Goal: Task Accomplishment & Management: Use online tool/utility

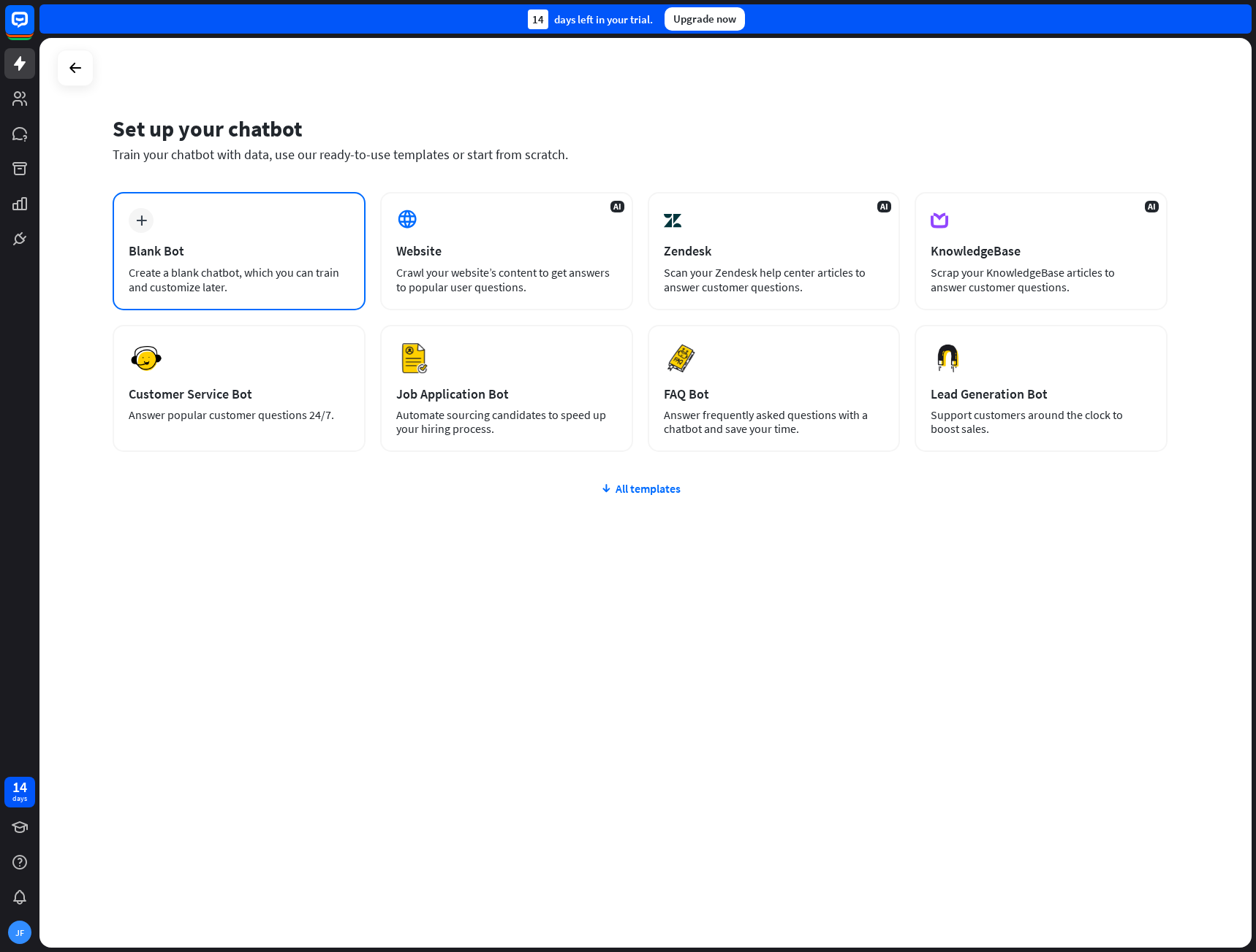
click at [245, 237] on div "plus Blank Bot Create a blank chatbot, which you can train and customize later." at bounding box center [238, 251] width 253 height 118
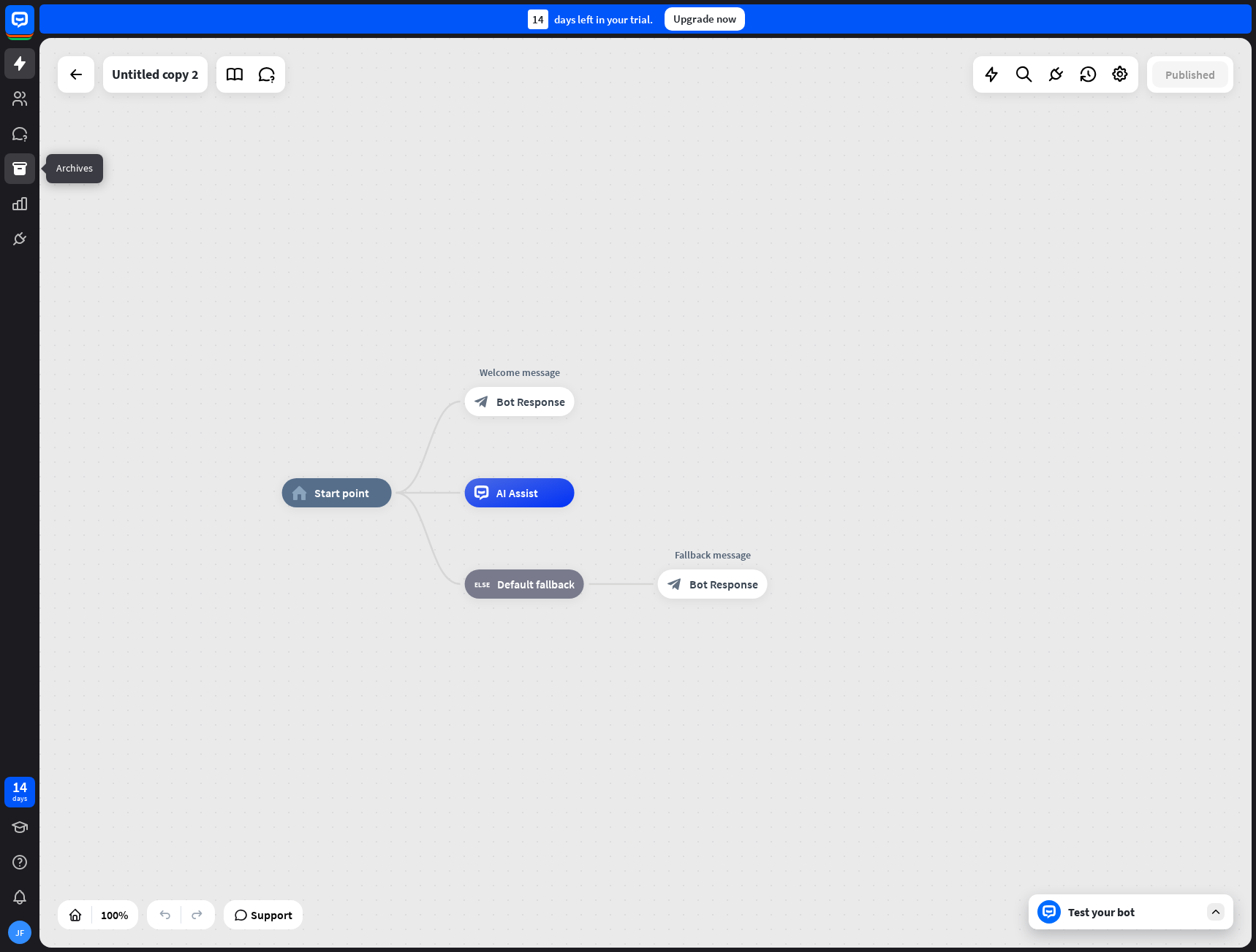
click at [19, 178] on link at bounding box center [19, 168] width 30 height 30
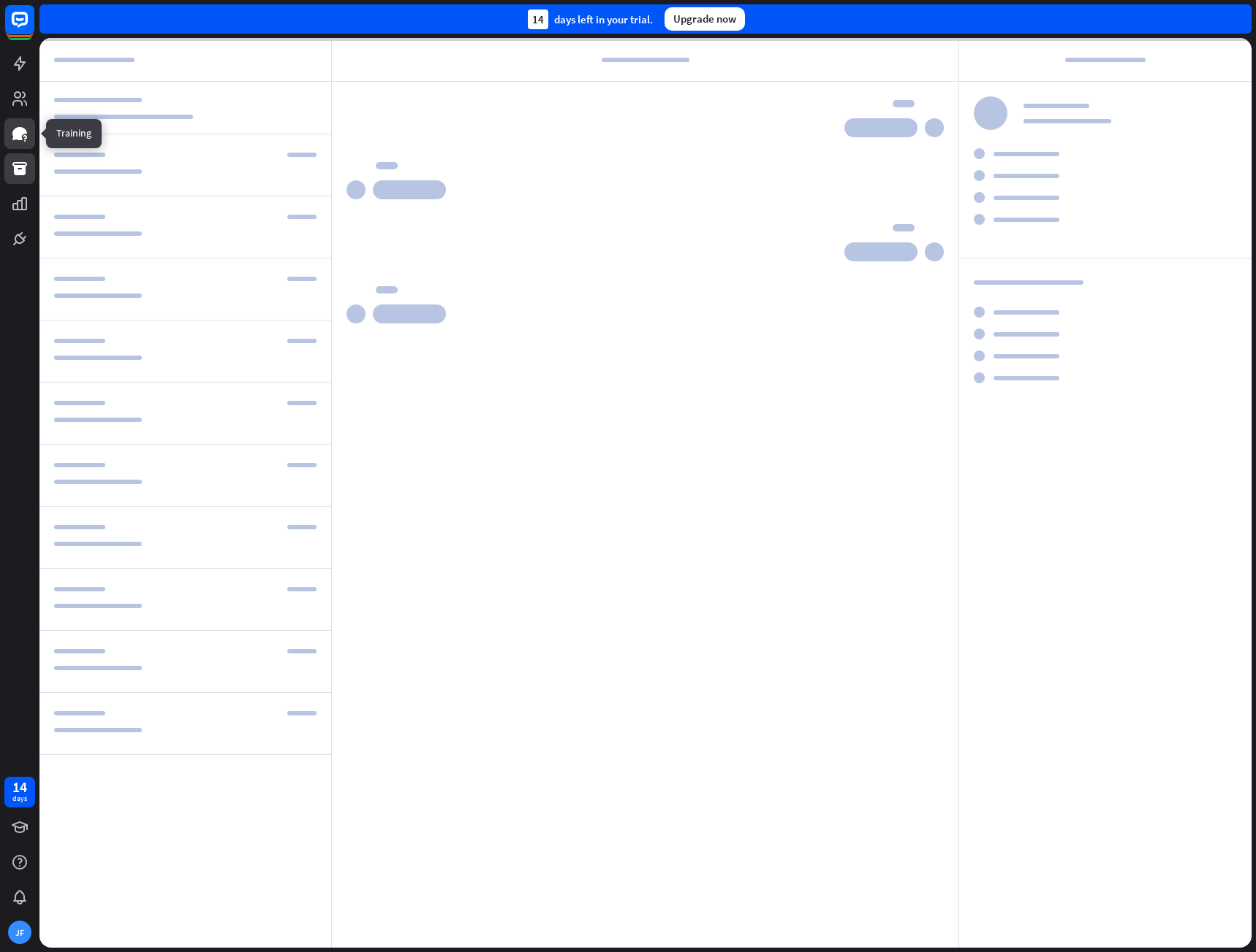
click at [21, 136] on icon at bounding box center [20, 133] width 15 height 13
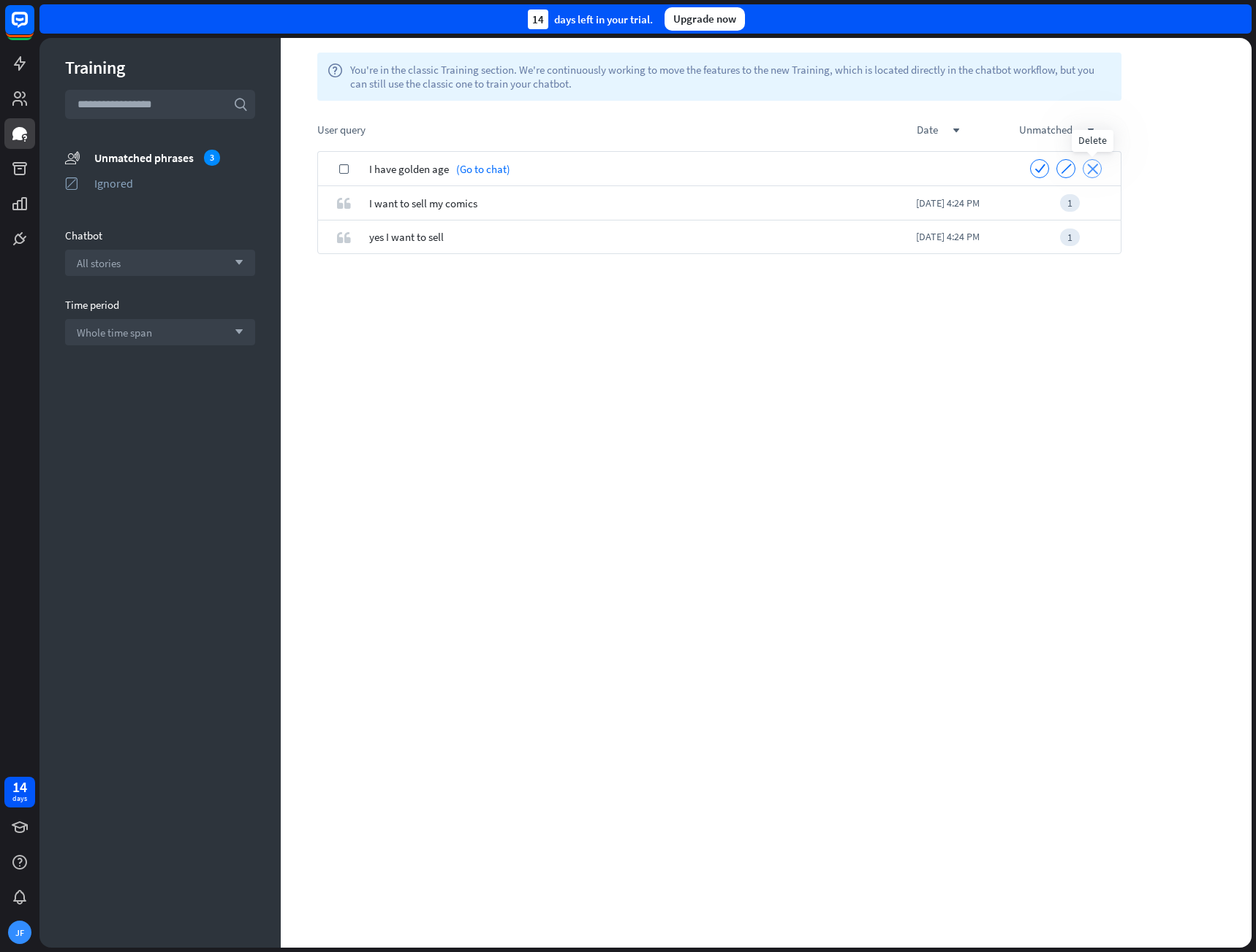
click at [1085, 166] on div "close" at bounding box center [1091, 168] width 19 height 19
click at [1084, 168] on div "close" at bounding box center [1091, 168] width 19 height 19
click at [1090, 168] on icon "close" at bounding box center [1092, 168] width 11 height 11
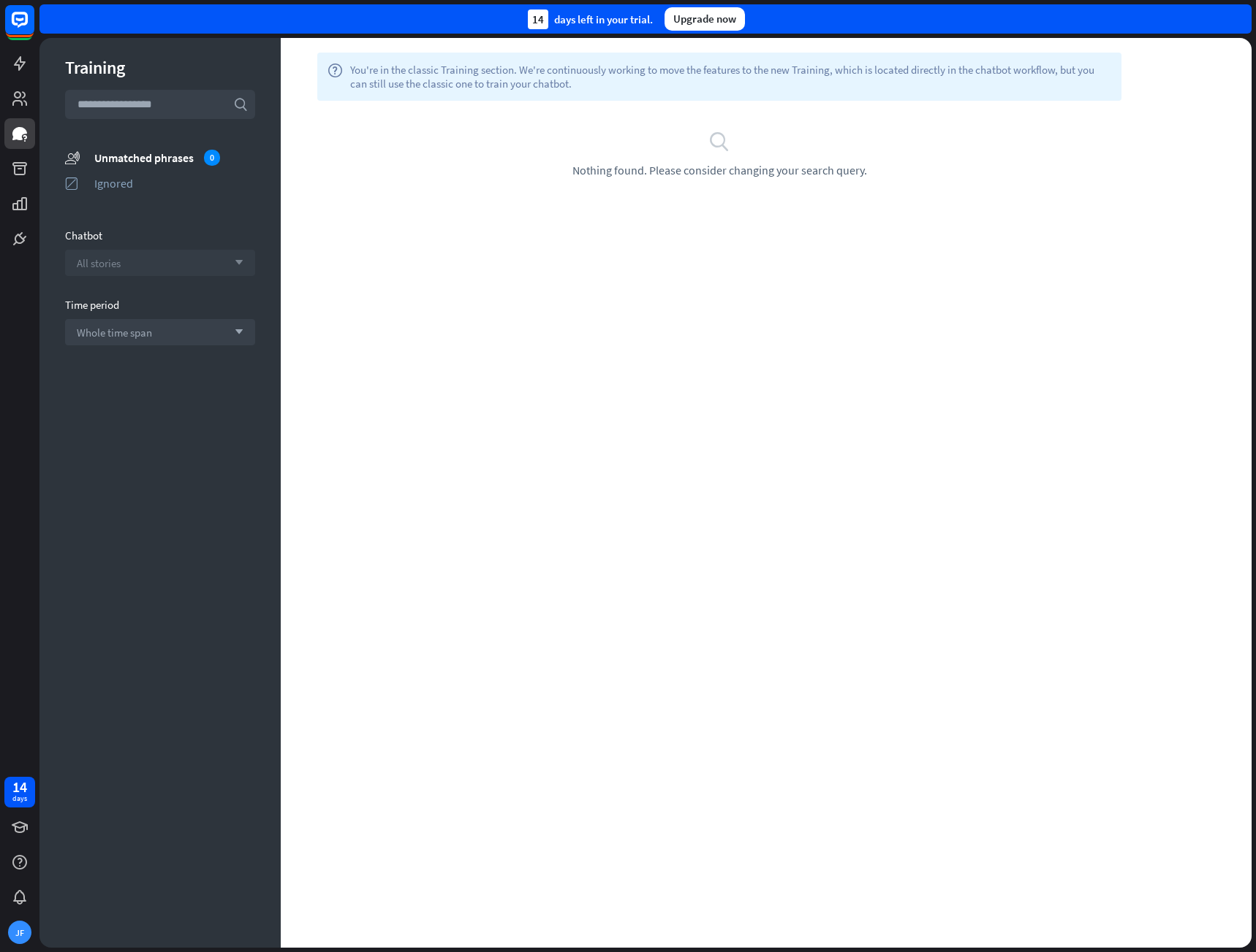
click at [161, 263] on div "All stories arrow_down" at bounding box center [160, 262] width 190 height 26
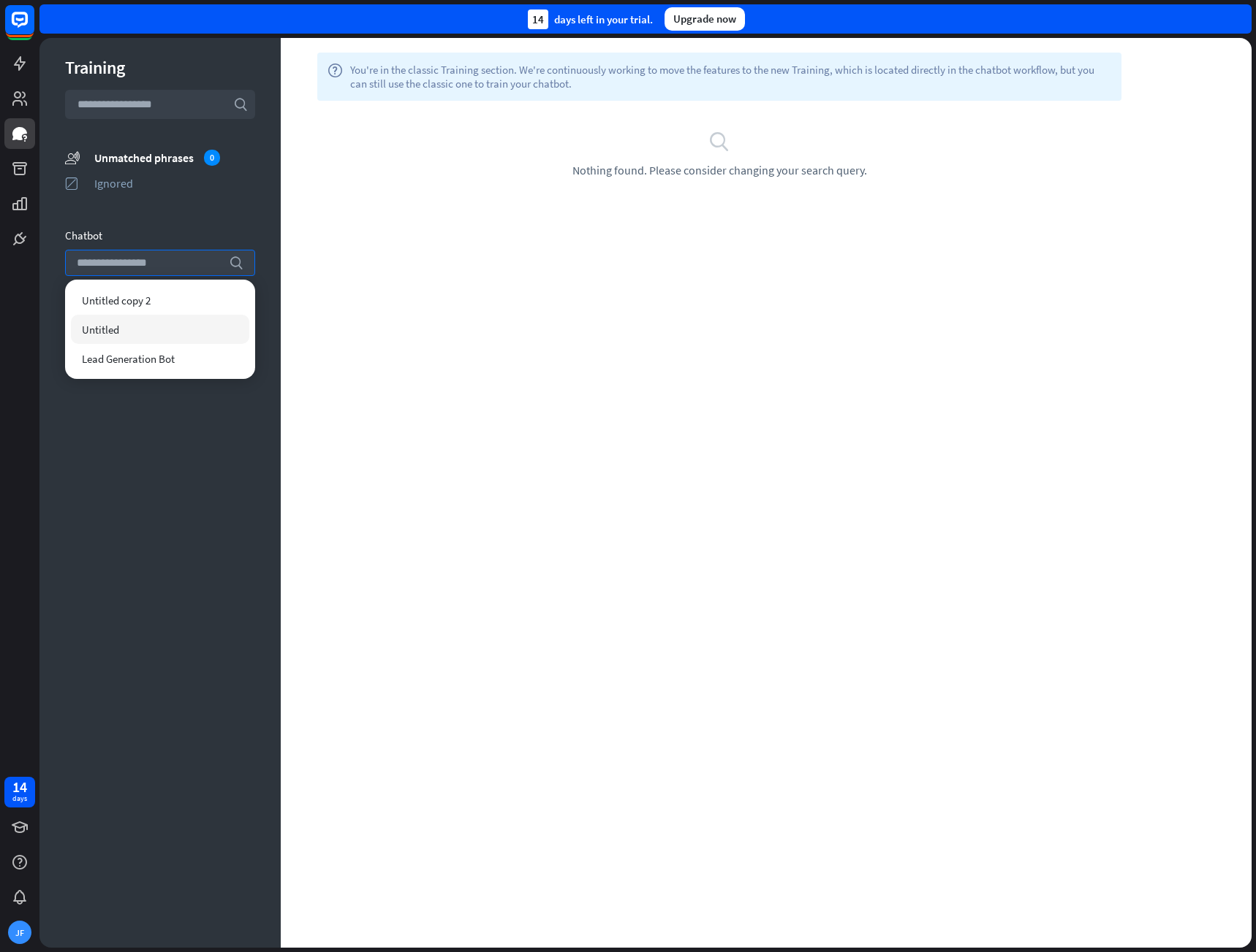
click at [133, 324] on div "Untitled" at bounding box center [160, 330] width 179 height 29
click at [129, 361] on span "Lead Generation Bot" at bounding box center [128, 359] width 93 height 14
click at [21, 68] on icon at bounding box center [20, 63] width 18 height 18
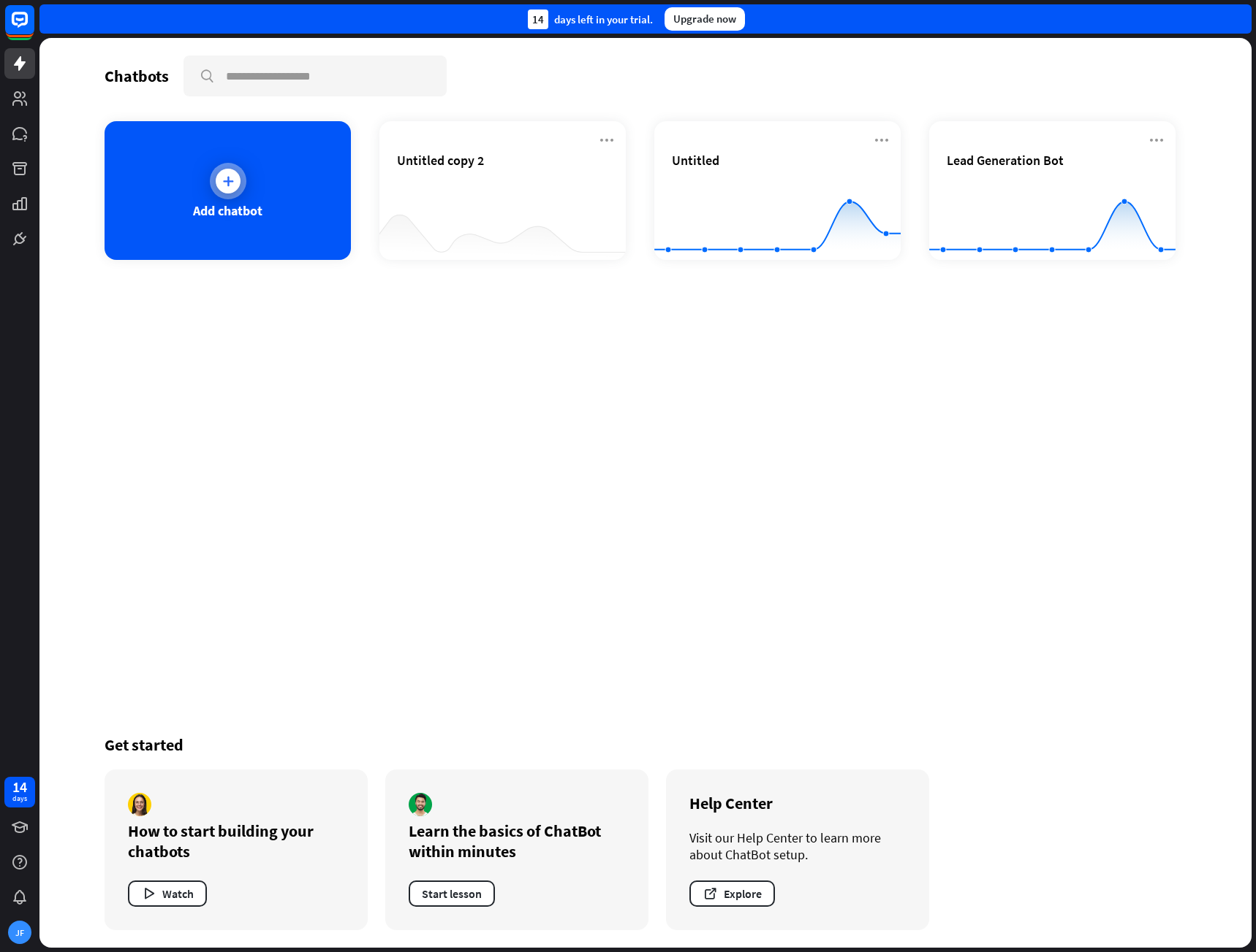
click at [206, 189] on div "Add chatbot" at bounding box center [227, 190] width 246 height 139
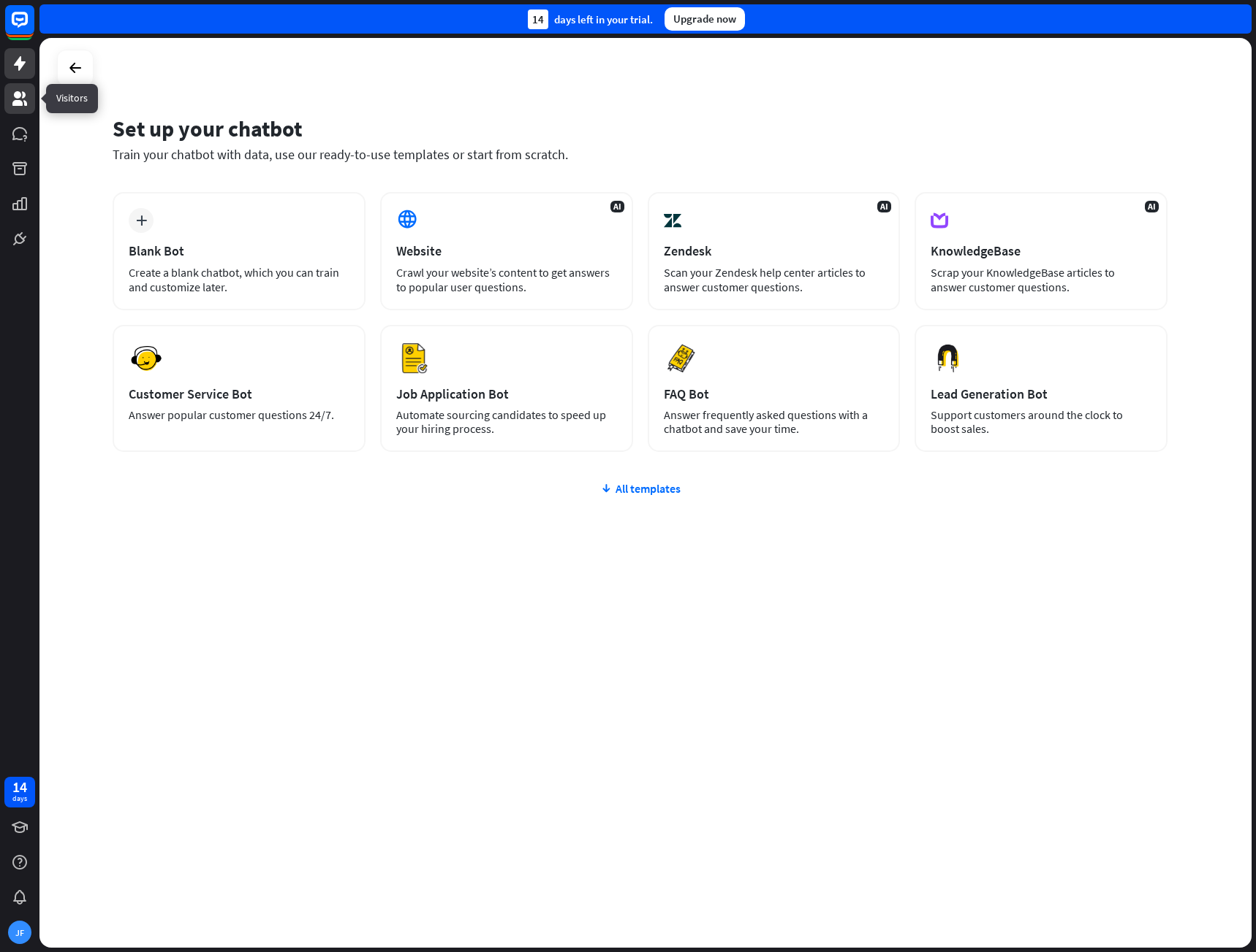
click at [20, 94] on icon at bounding box center [20, 99] width 15 height 15
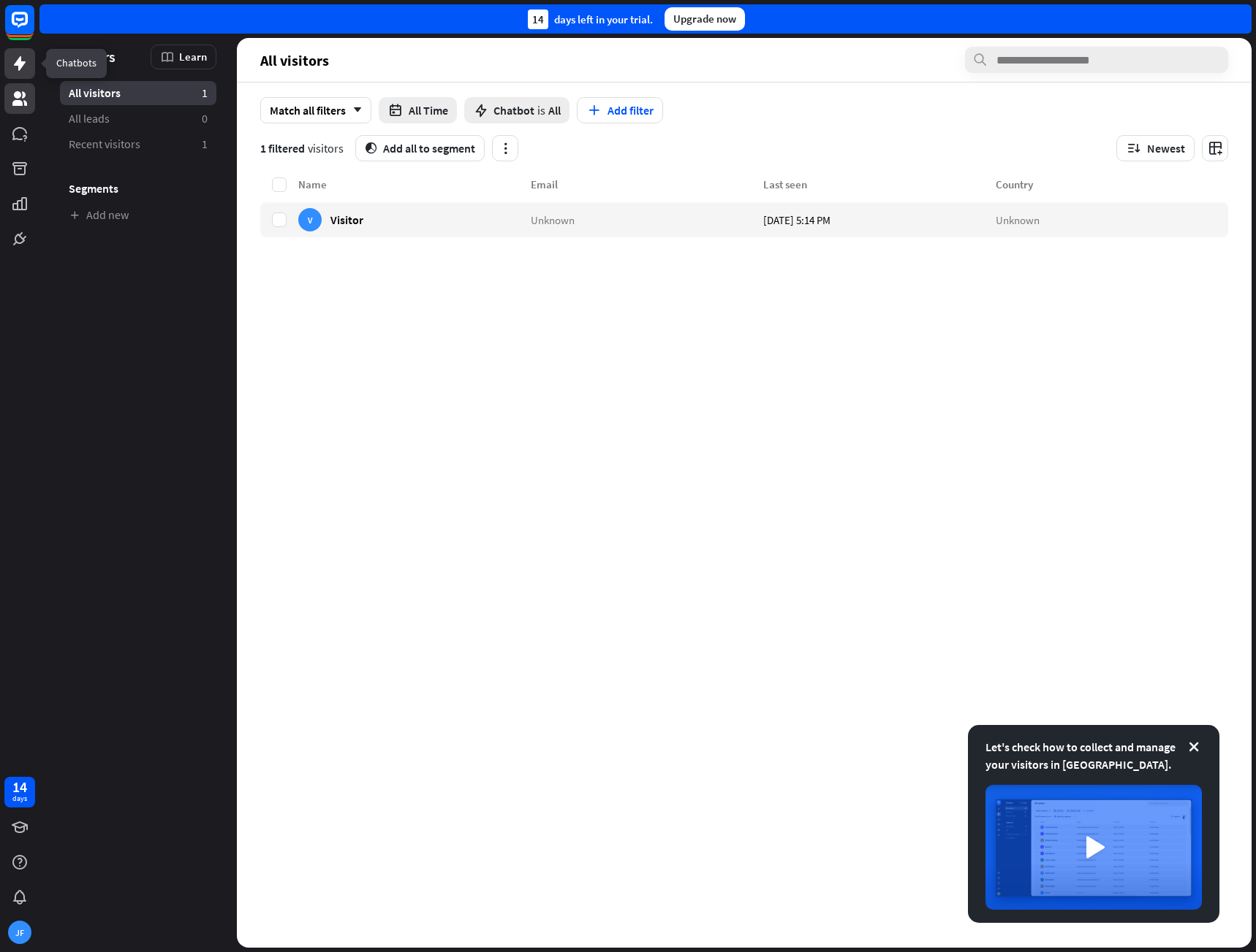
click at [19, 65] on icon at bounding box center [20, 63] width 12 height 15
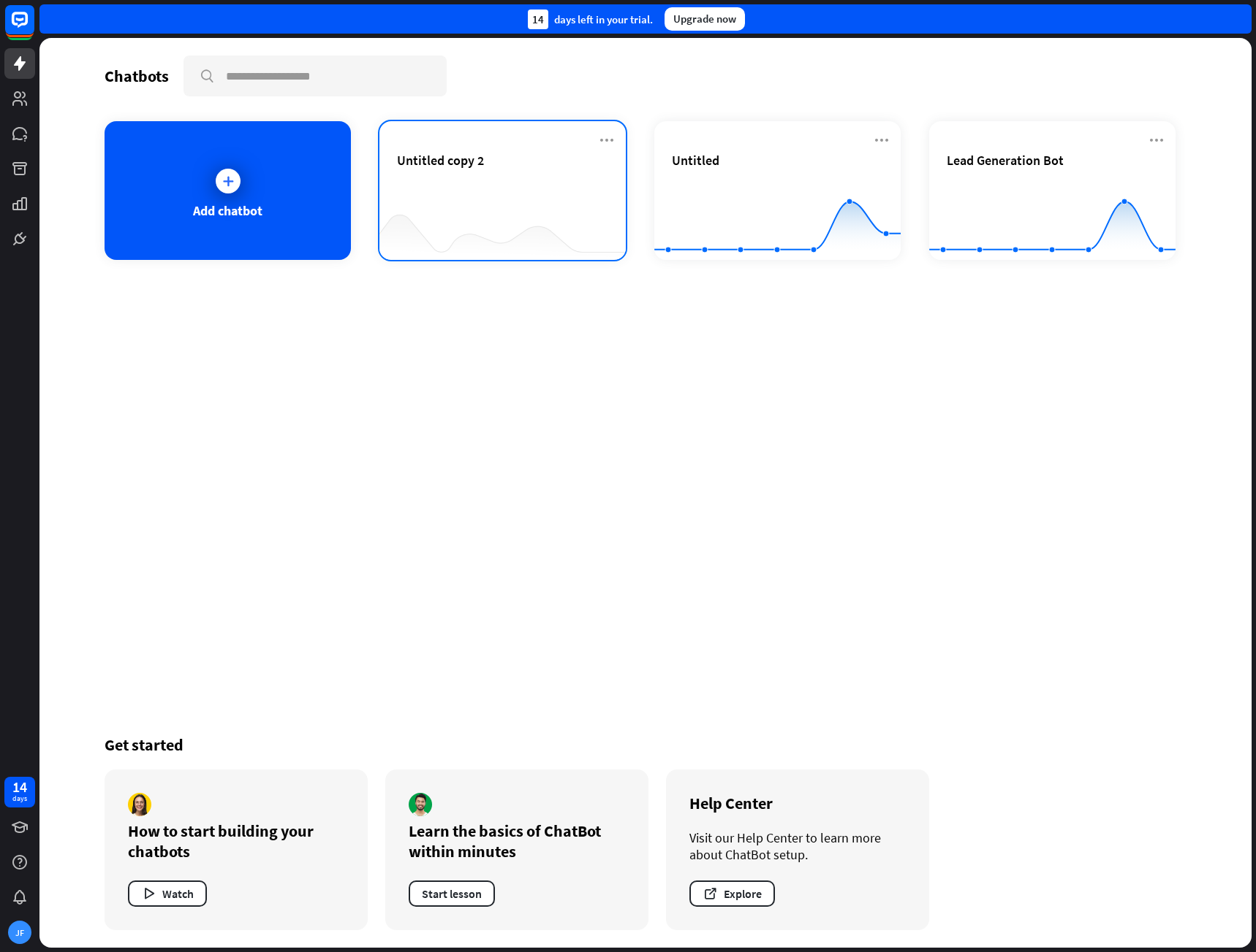
click at [619, 136] on div "Untitled copy 2" at bounding box center [503, 190] width 246 height 139
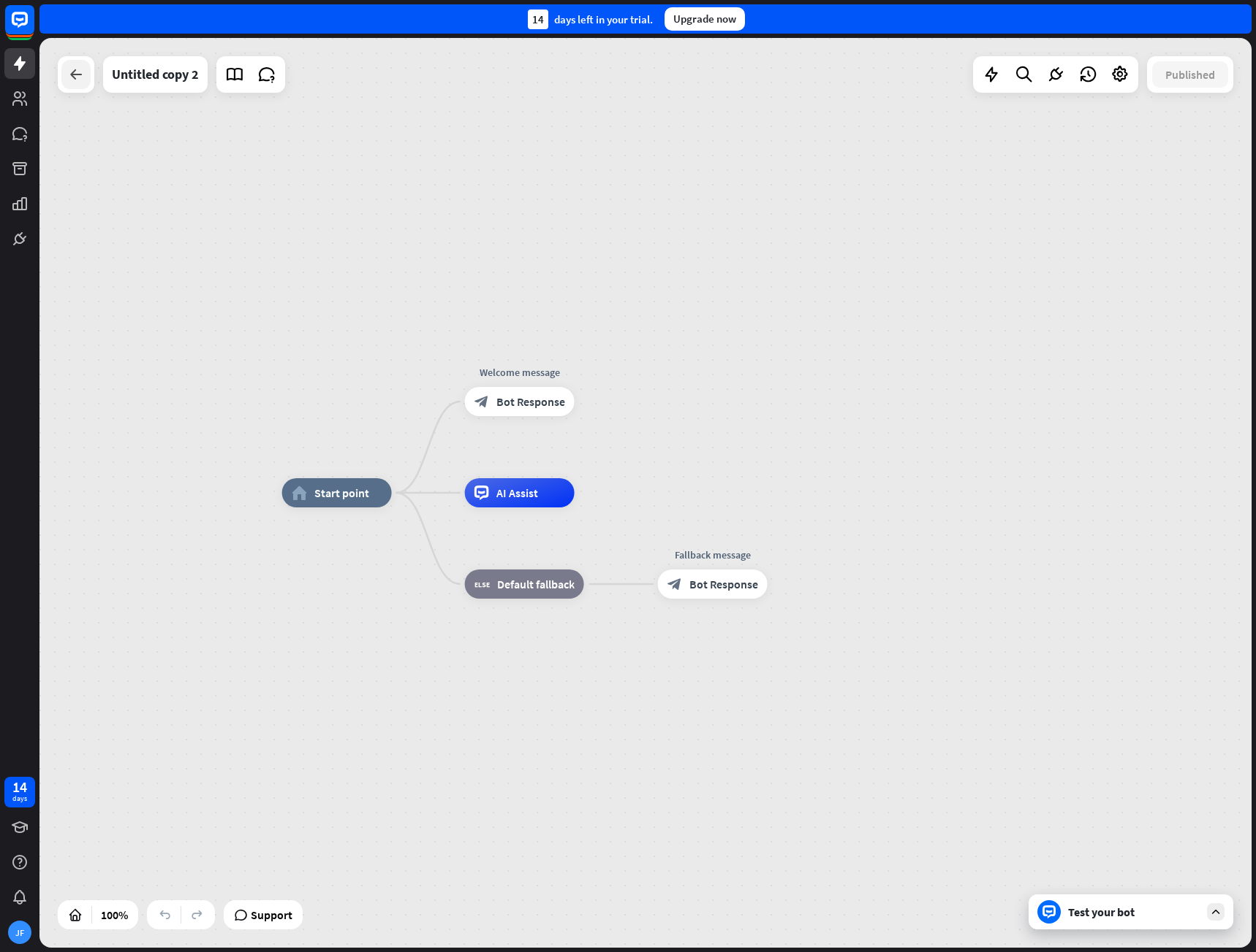
click at [77, 76] on icon at bounding box center [76, 74] width 18 height 18
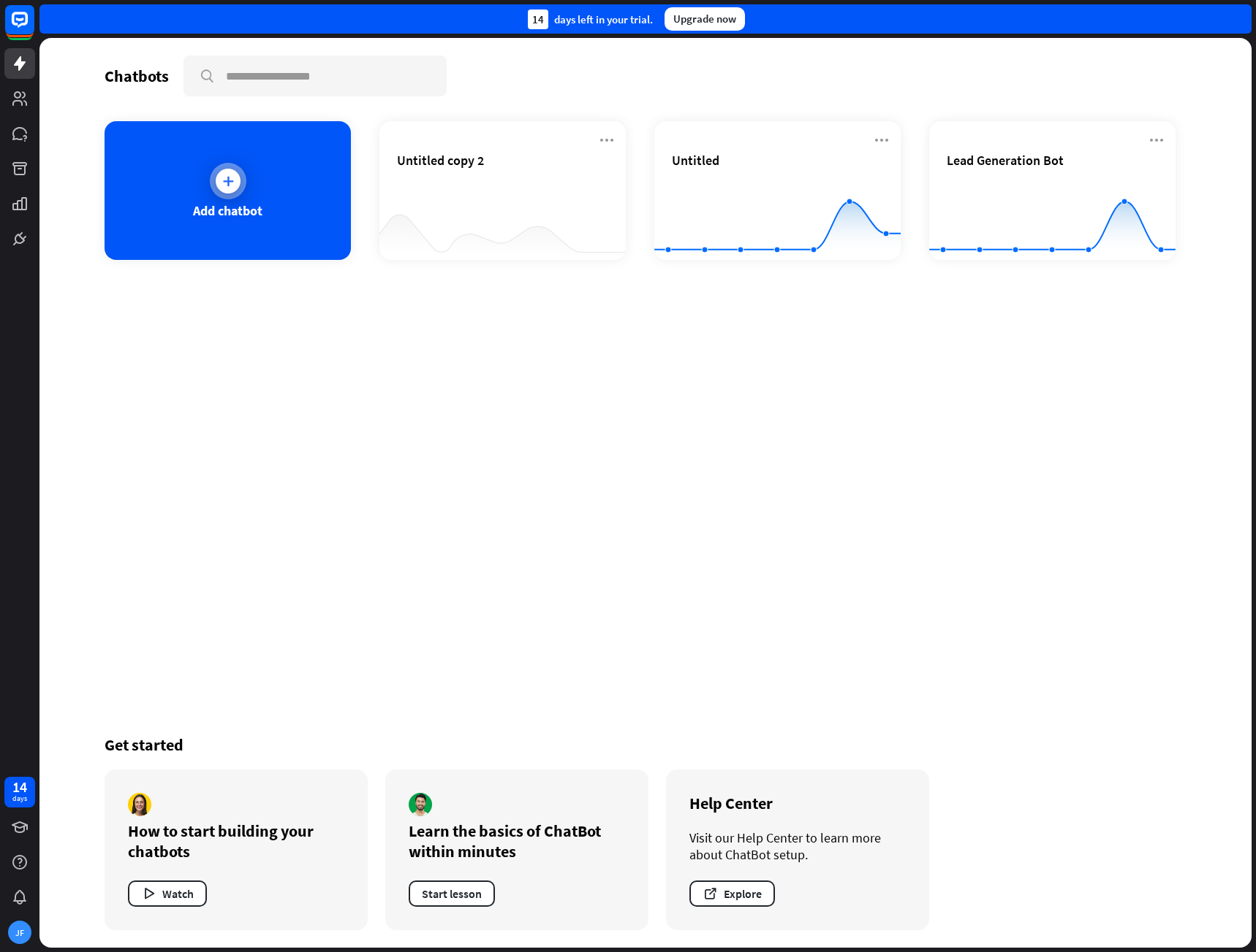
click at [277, 196] on div "Add chatbot" at bounding box center [227, 190] width 246 height 139
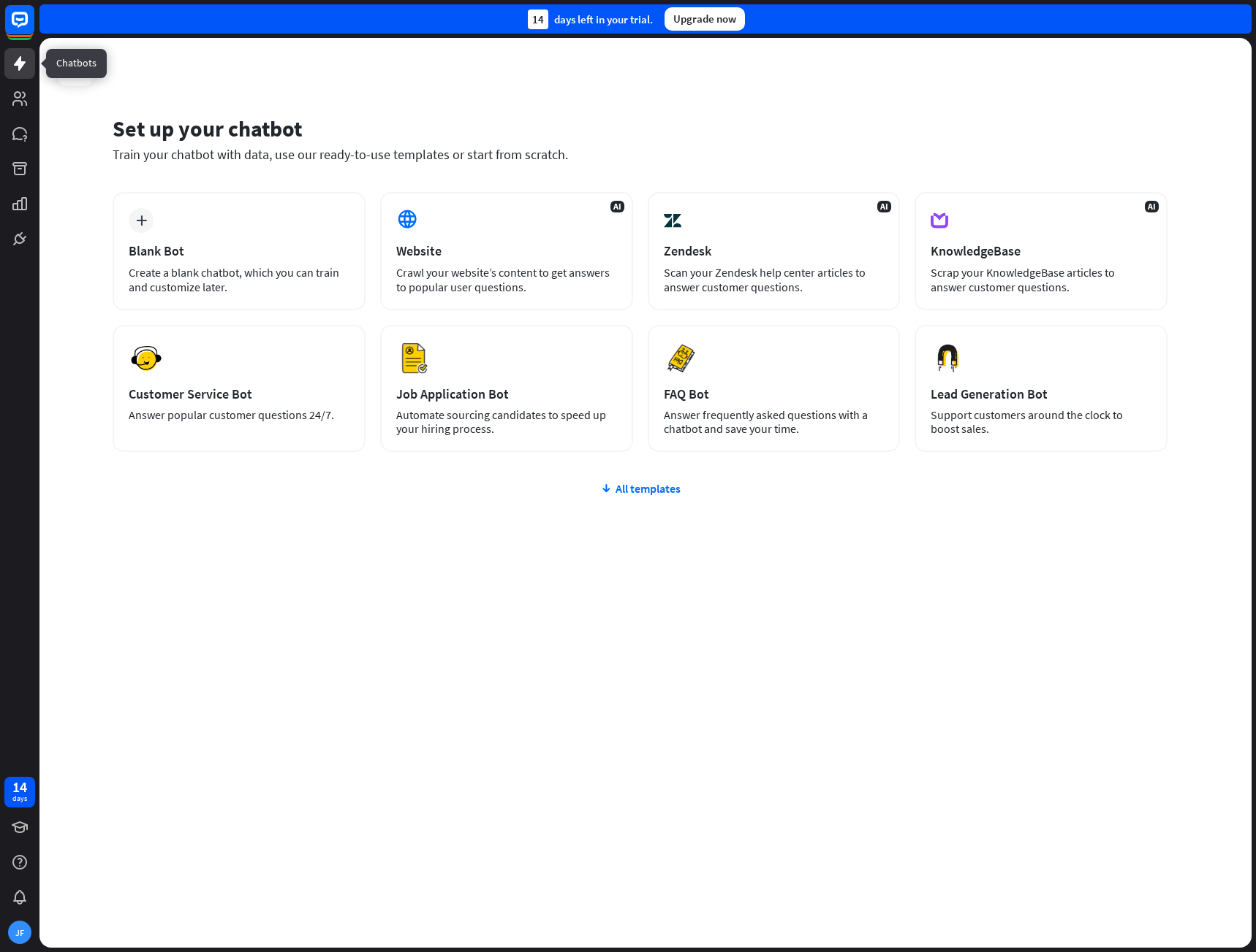
click at [11, 53] on link at bounding box center [19, 62] width 30 height 30
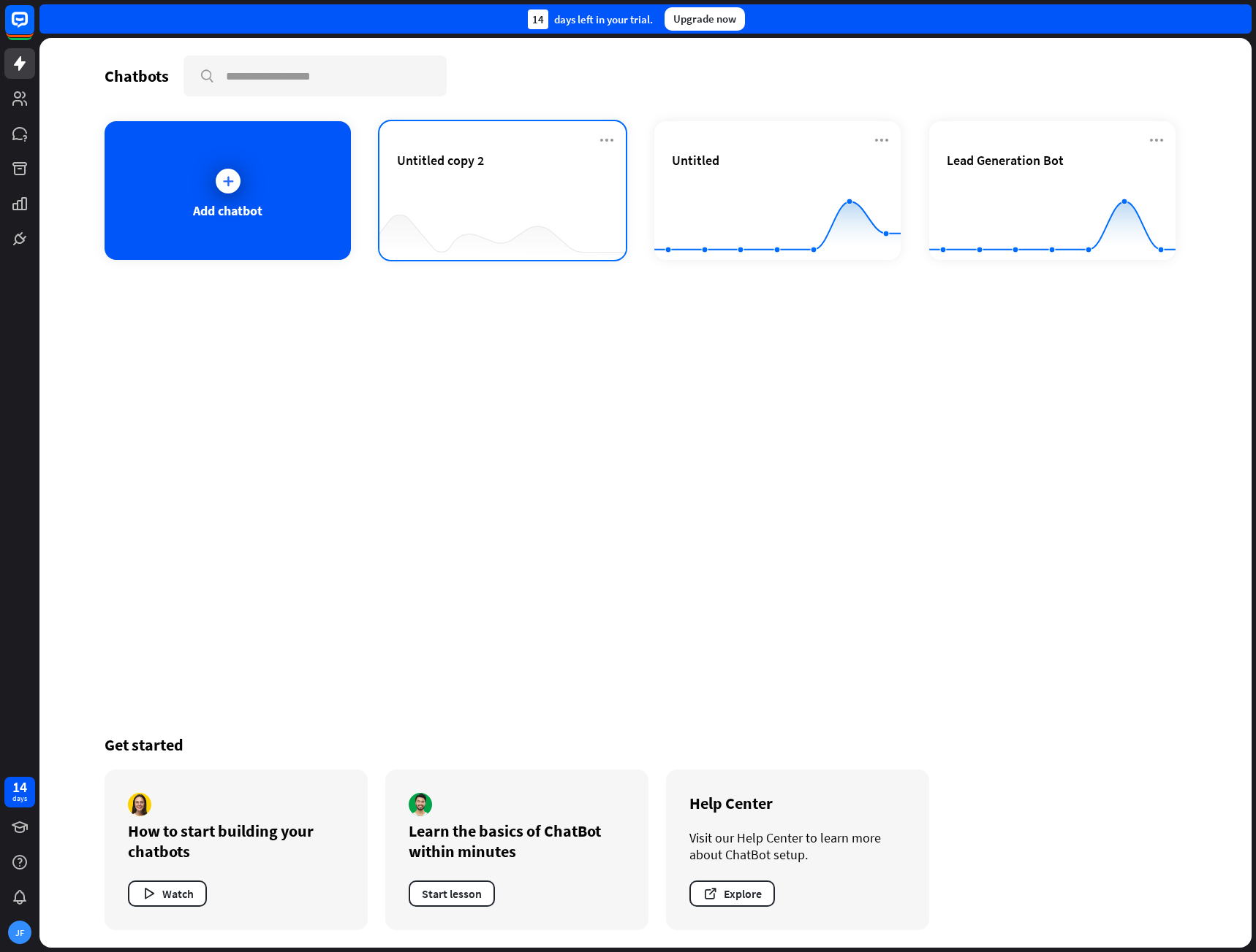
click at [404, 159] on span "Untitled copy 2" at bounding box center [440, 160] width 87 height 17
click at [609, 136] on icon at bounding box center [607, 140] width 18 height 18
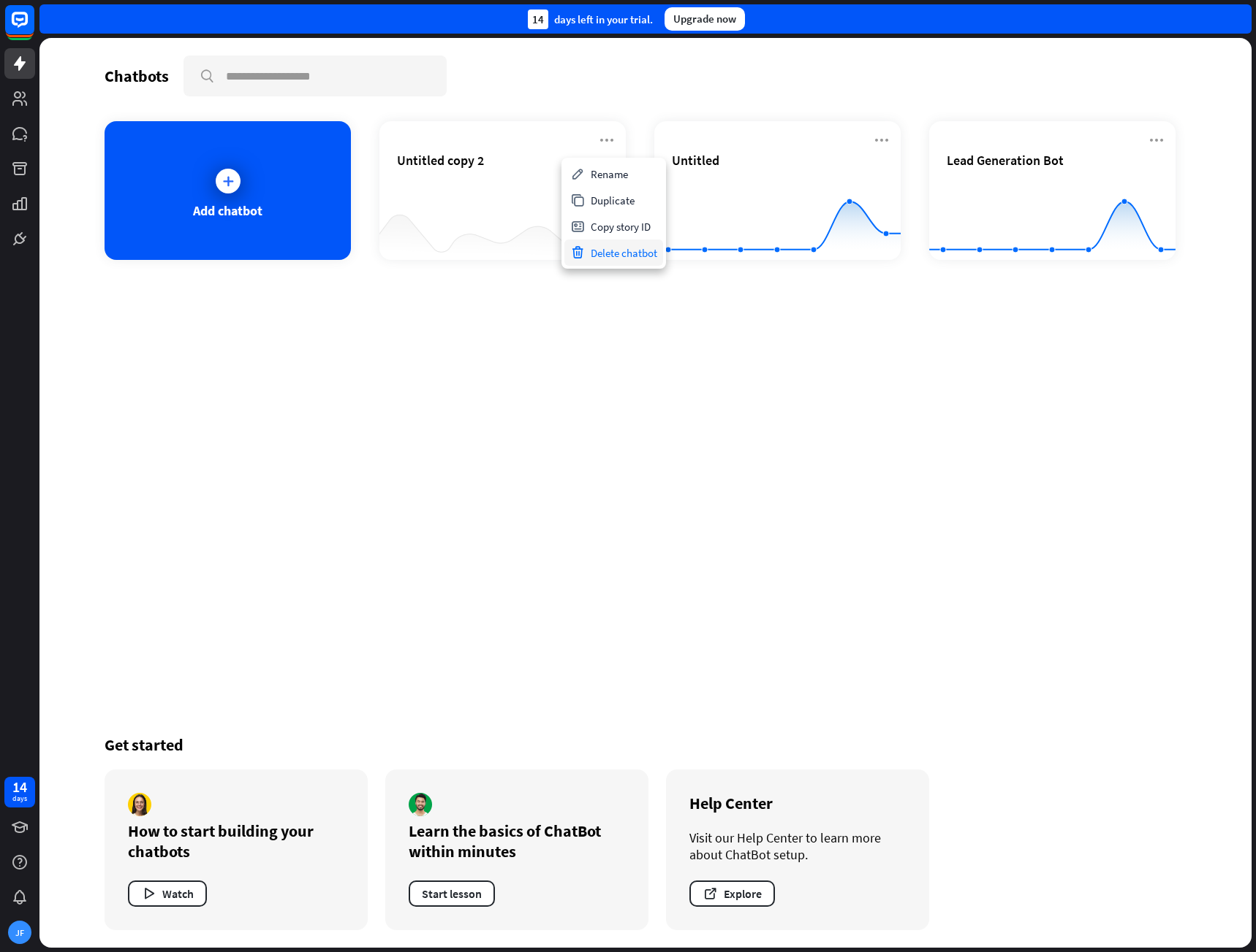
click at [638, 251] on div "Delete chatbot" at bounding box center [613, 253] width 99 height 26
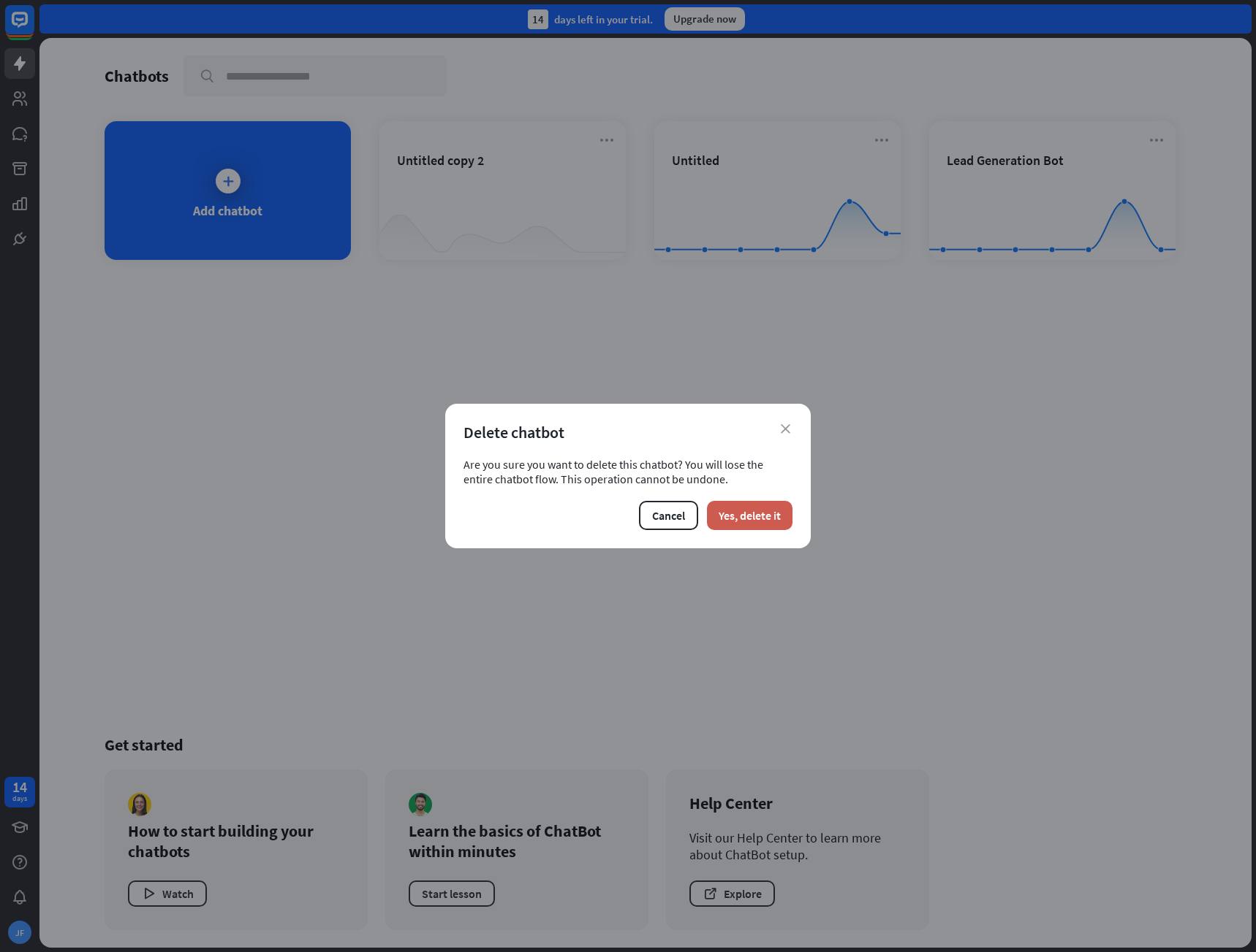
click at [759, 514] on button "Yes, delete it" at bounding box center [750, 516] width 86 height 29
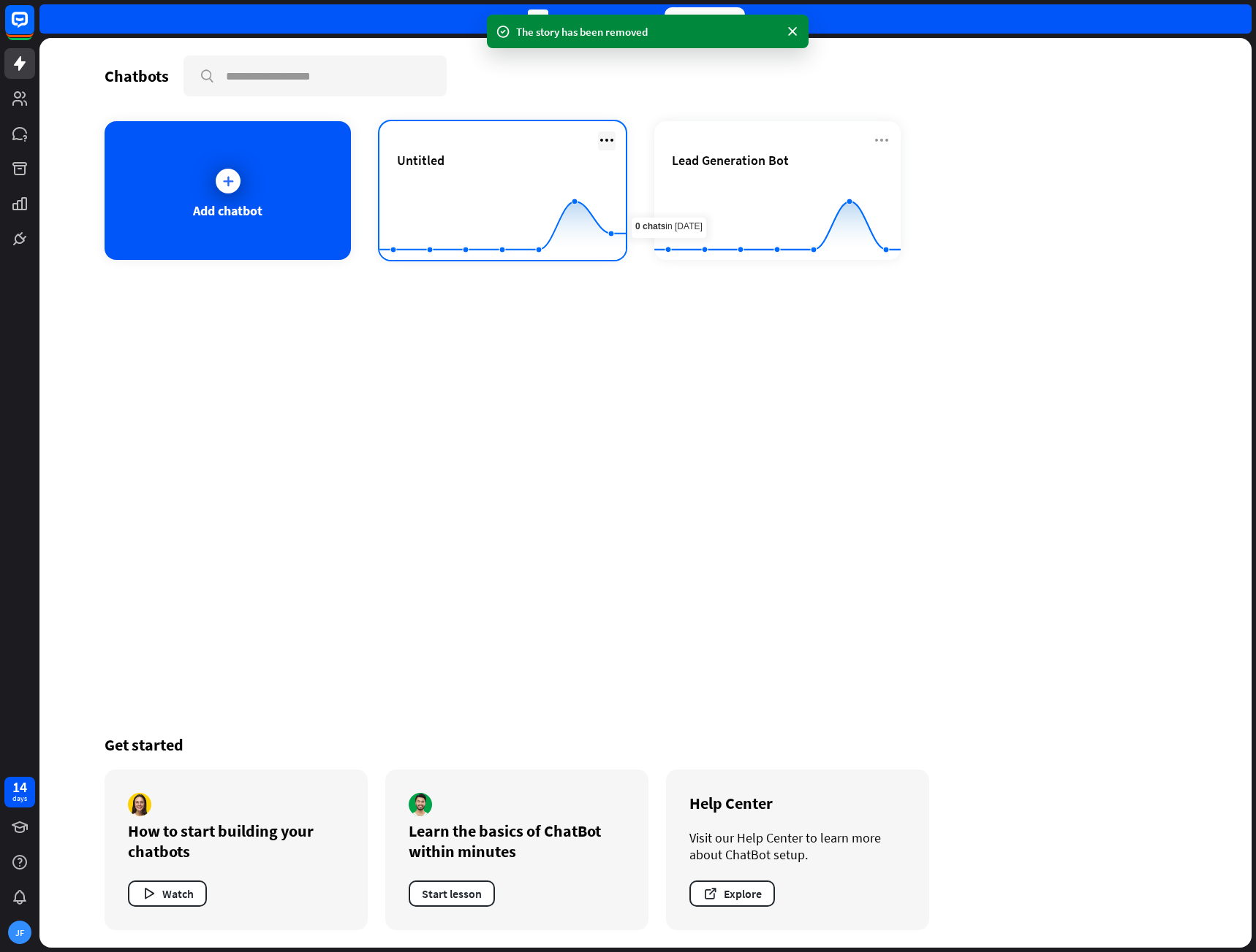
click at [598, 145] on icon at bounding box center [607, 140] width 18 height 18
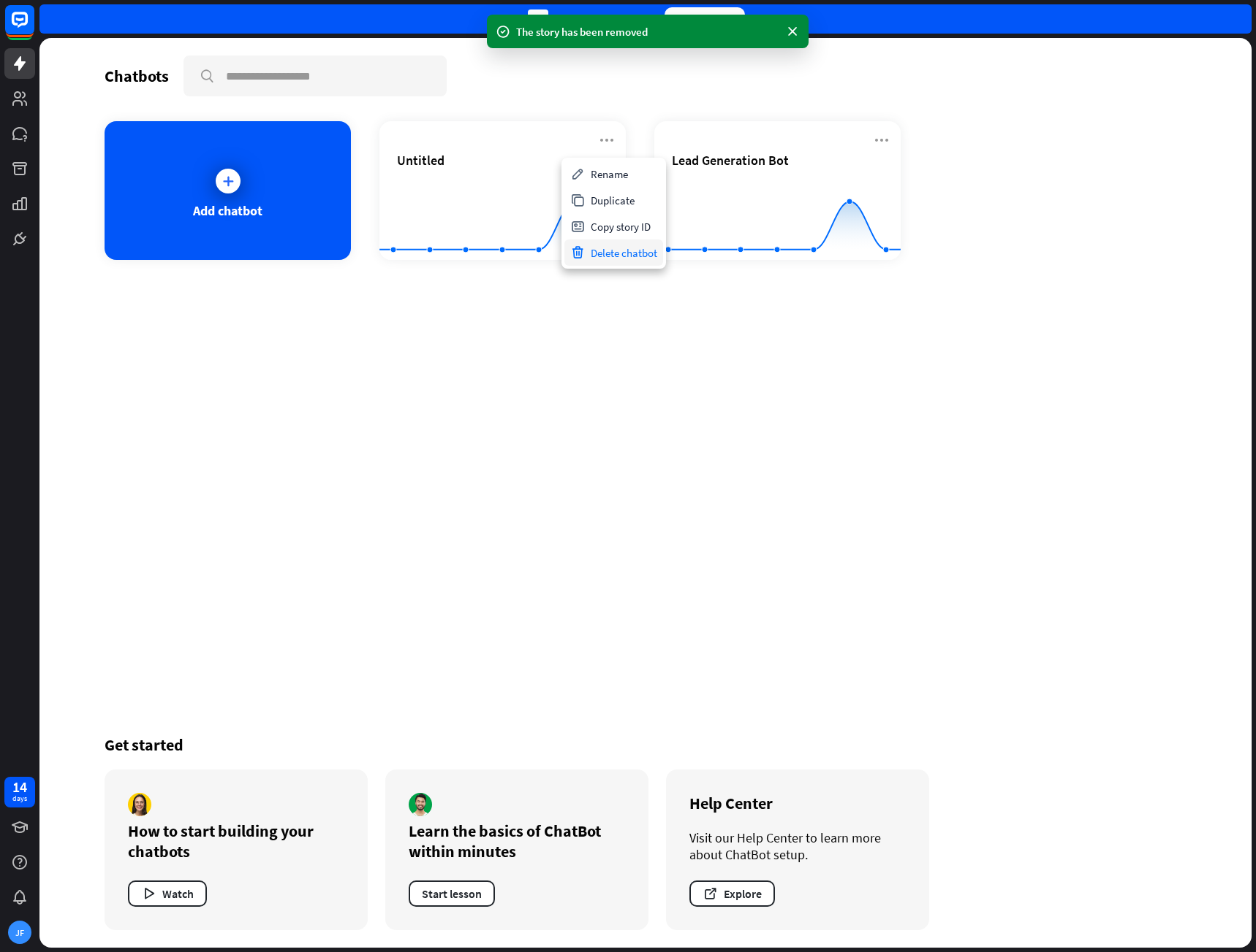
click at [625, 249] on div "Delete chatbot" at bounding box center [613, 253] width 99 height 26
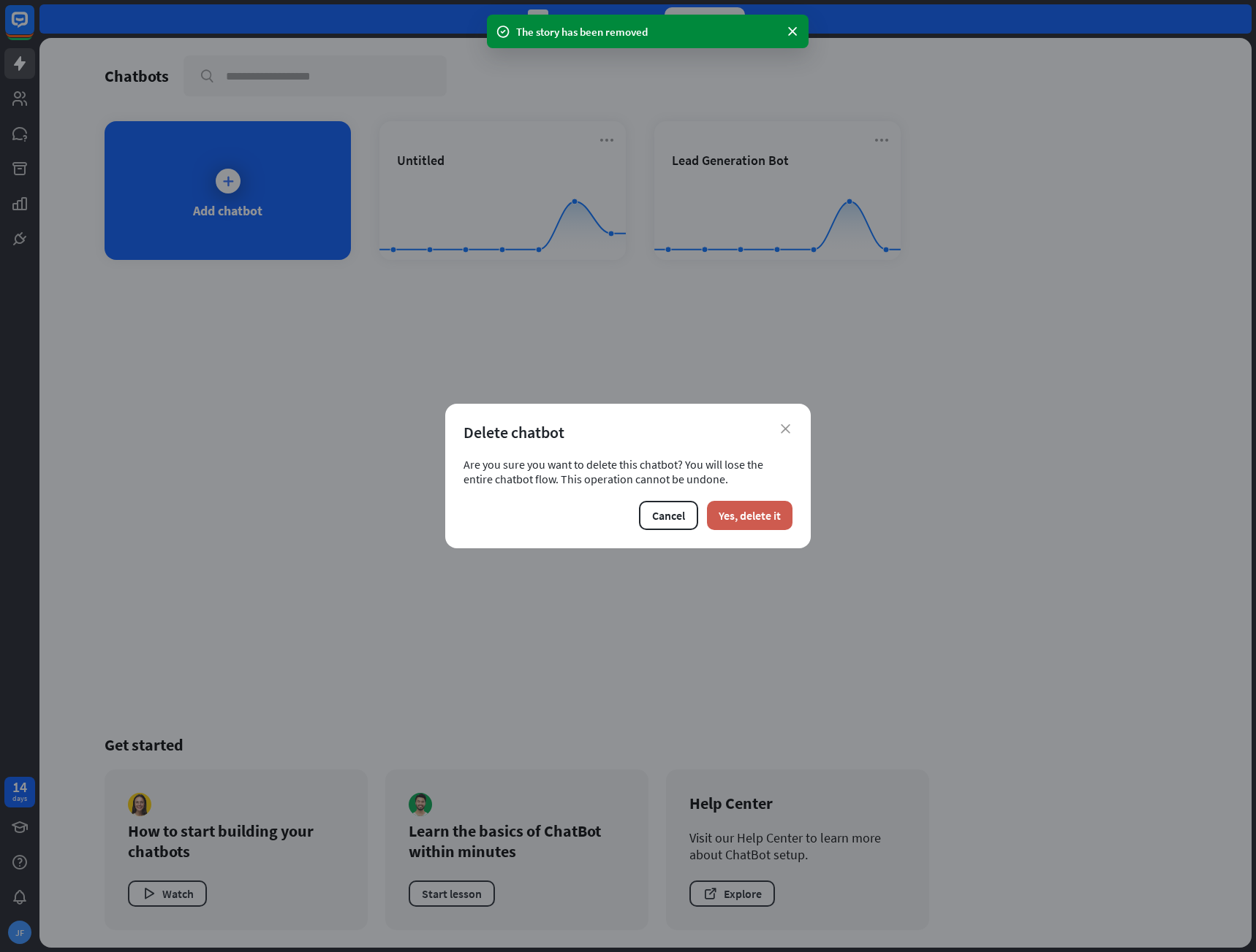
click at [765, 514] on button "Yes, delete it" at bounding box center [750, 516] width 86 height 29
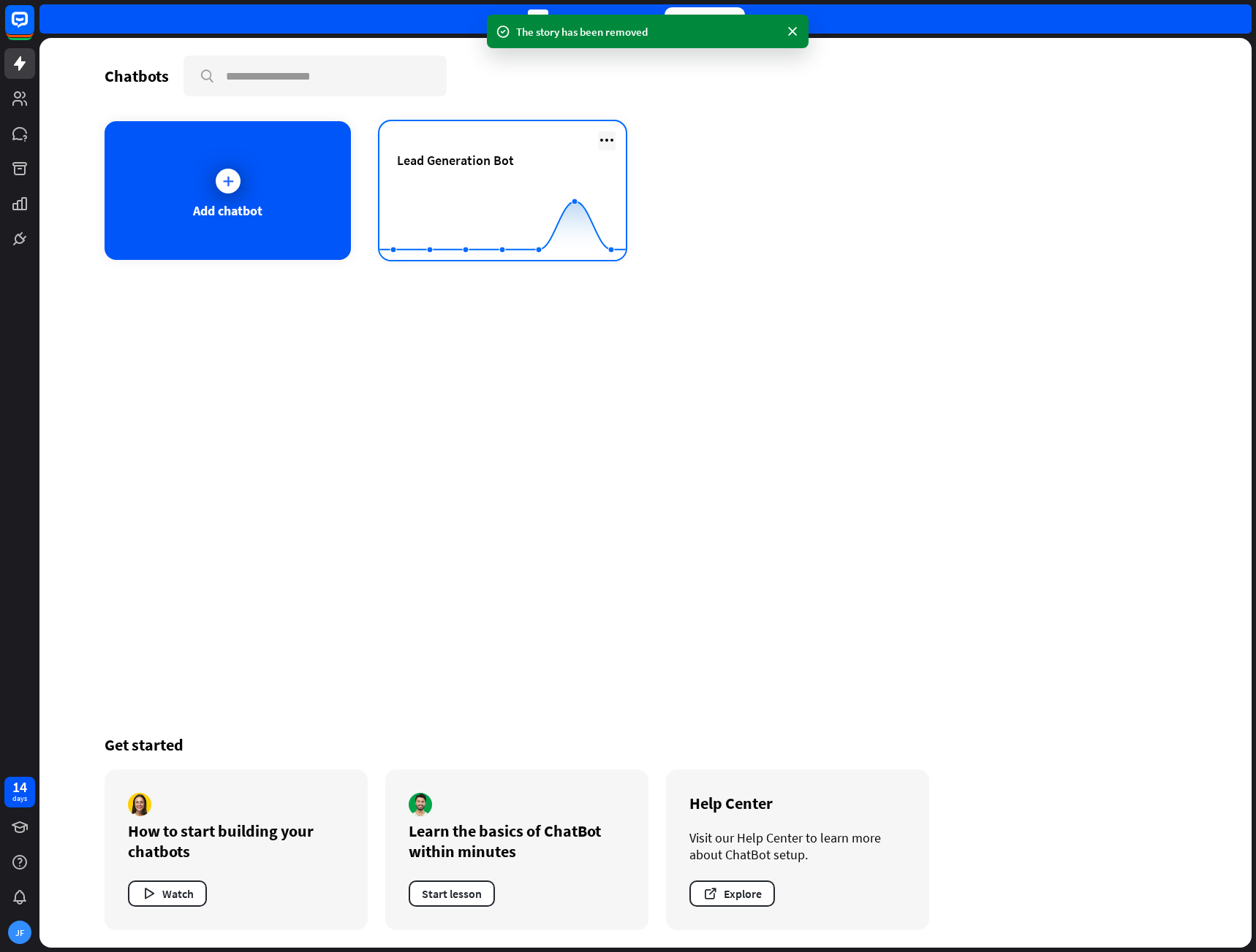
click at [613, 132] on icon at bounding box center [607, 140] width 18 height 18
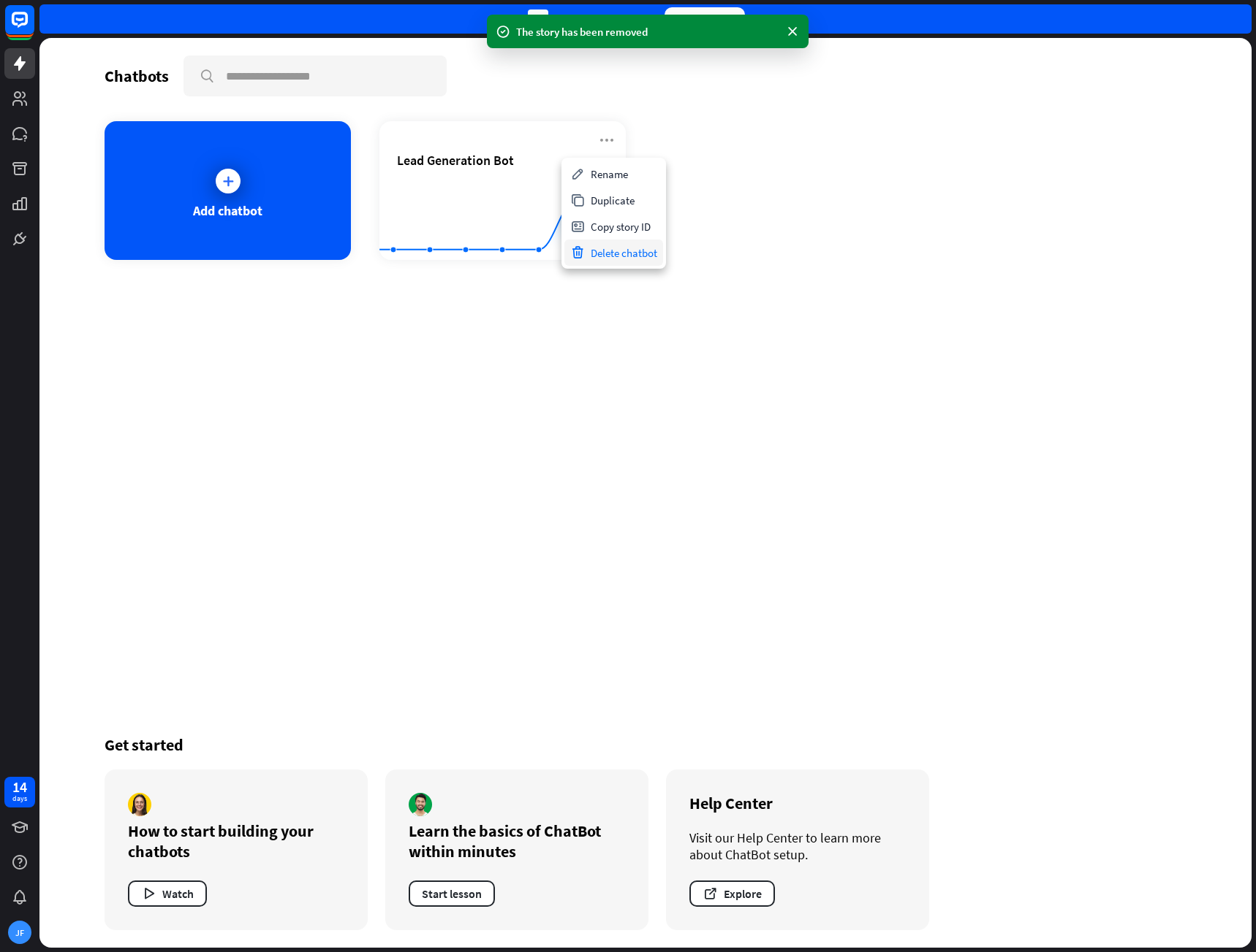
click at [622, 248] on div "Delete chatbot" at bounding box center [613, 253] width 99 height 26
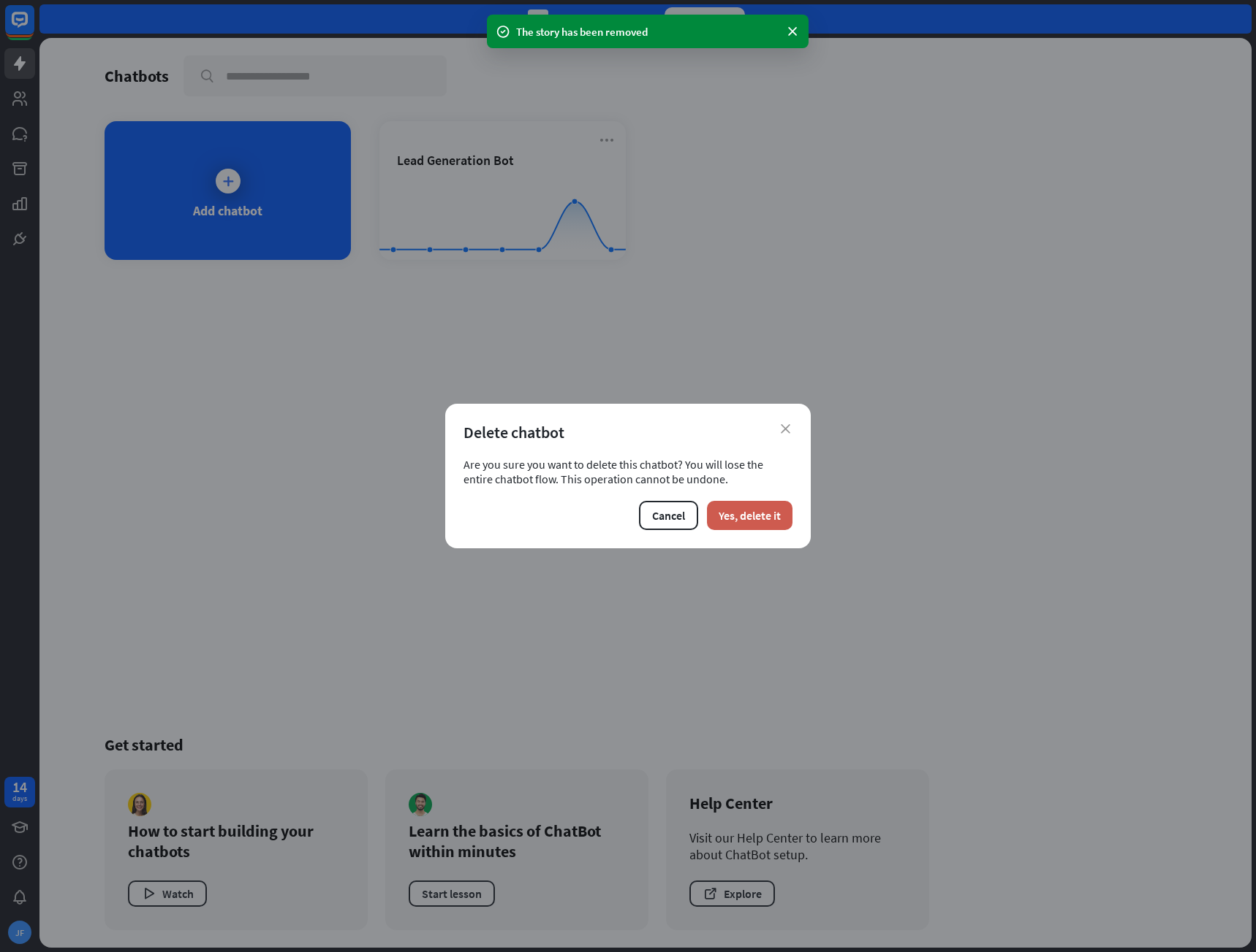
drag, startPoint x: 753, startPoint y: 517, endPoint x: 752, endPoint y: 504, distance: 13.0
click at [752, 517] on button "Yes, delete it" at bounding box center [750, 516] width 86 height 29
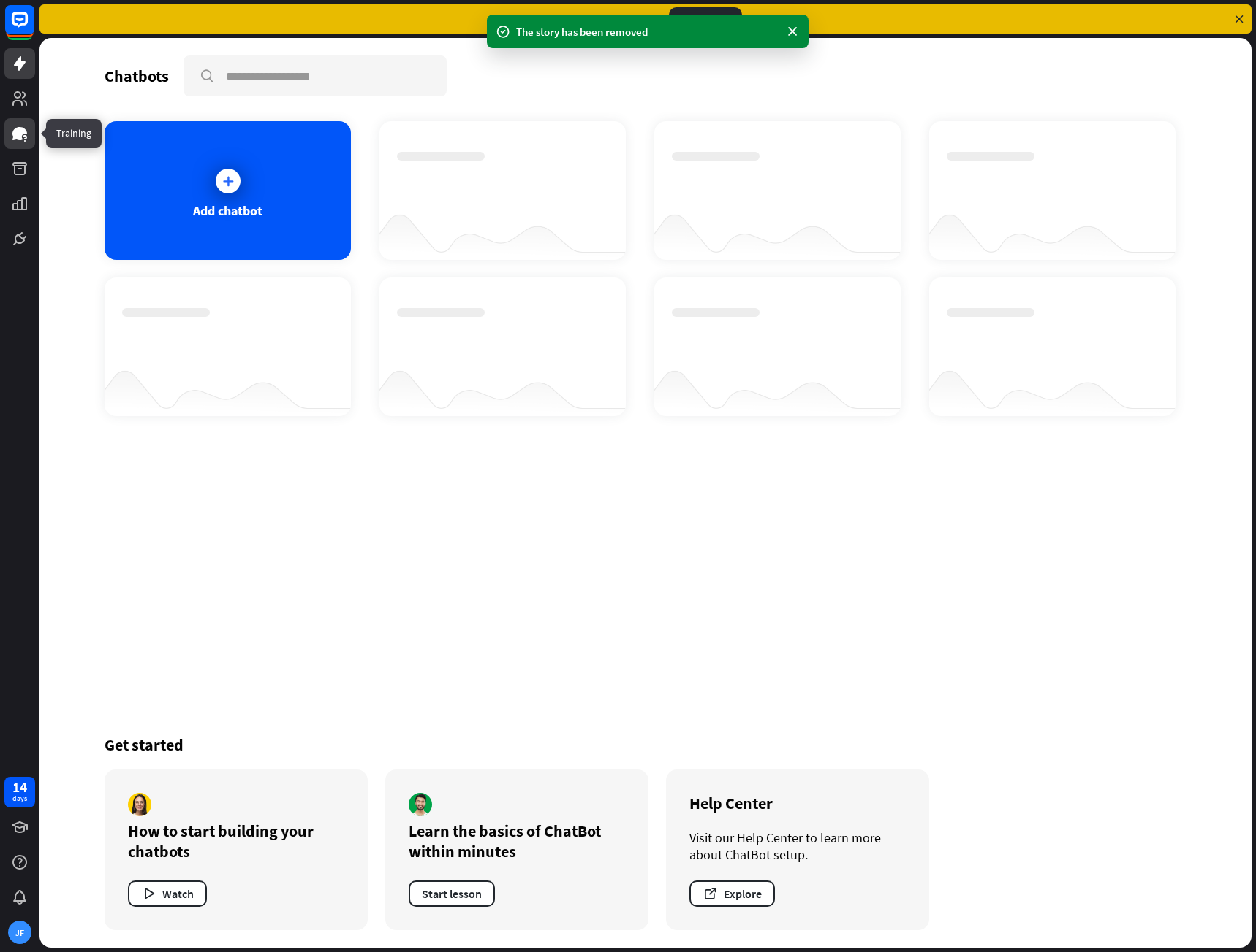
click at [14, 140] on icon at bounding box center [20, 134] width 18 height 18
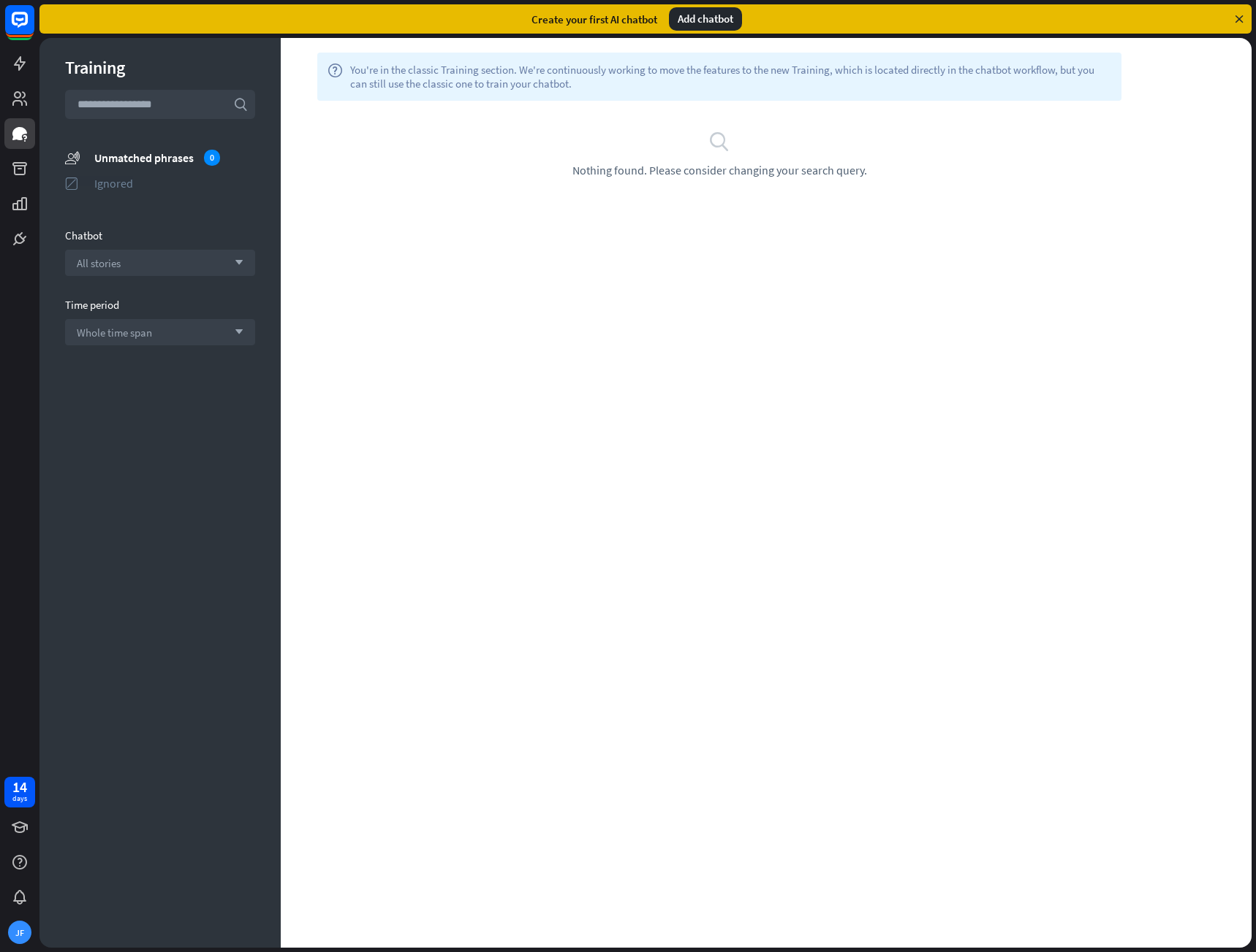
click at [104, 185] on div "Ignored" at bounding box center [175, 182] width 161 height 15
click at [192, 263] on div "All stories arrow_down" at bounding box center [160, 262] width 190 height 26
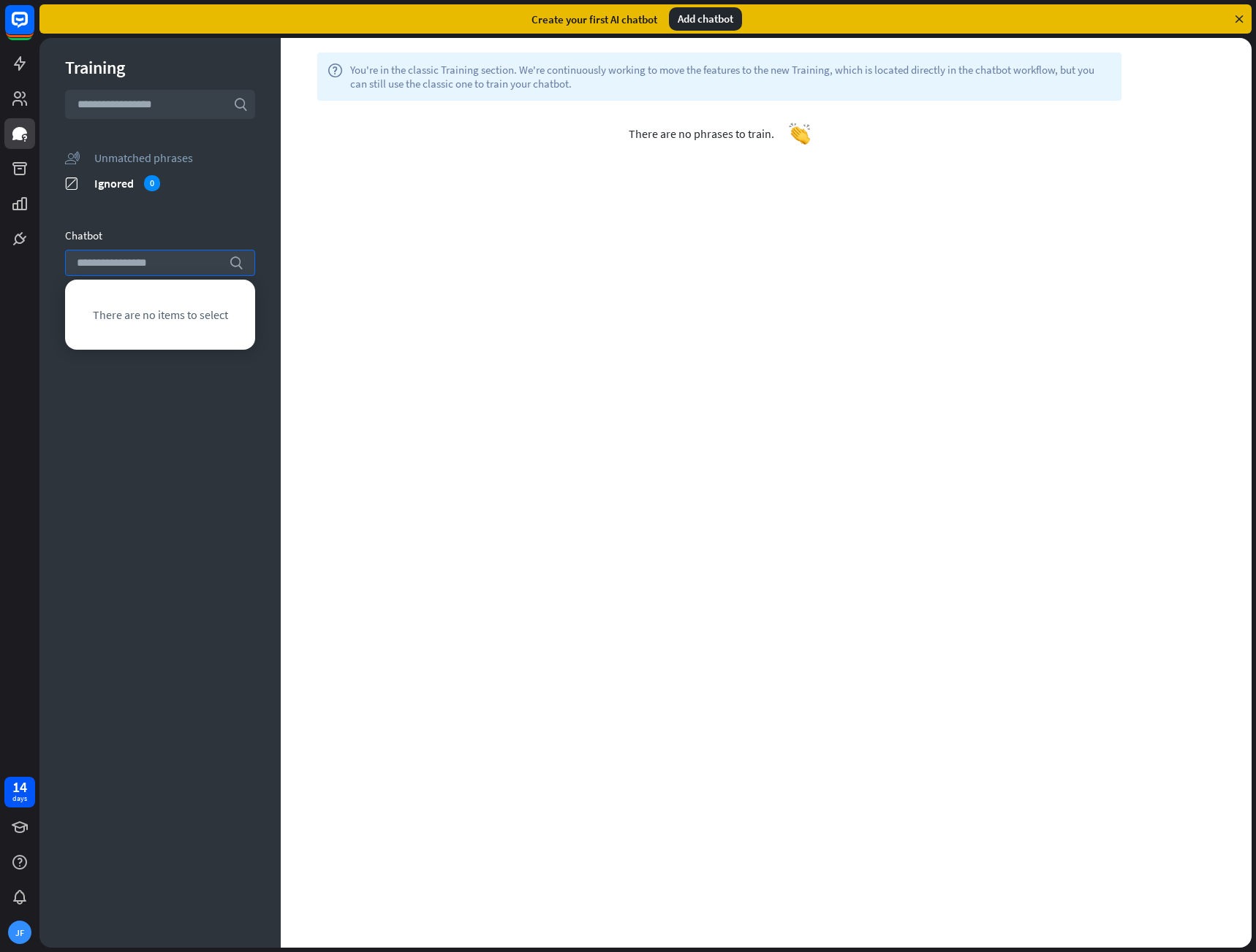
click at [190, 321] on span "There are no items to select" at bounding box center [160, 314] width 136 height 15
click at [420, 293] on div "help You're in the classic Training section. We're continuously working to move…" at bounding box center [766, 493] width 970 height 910
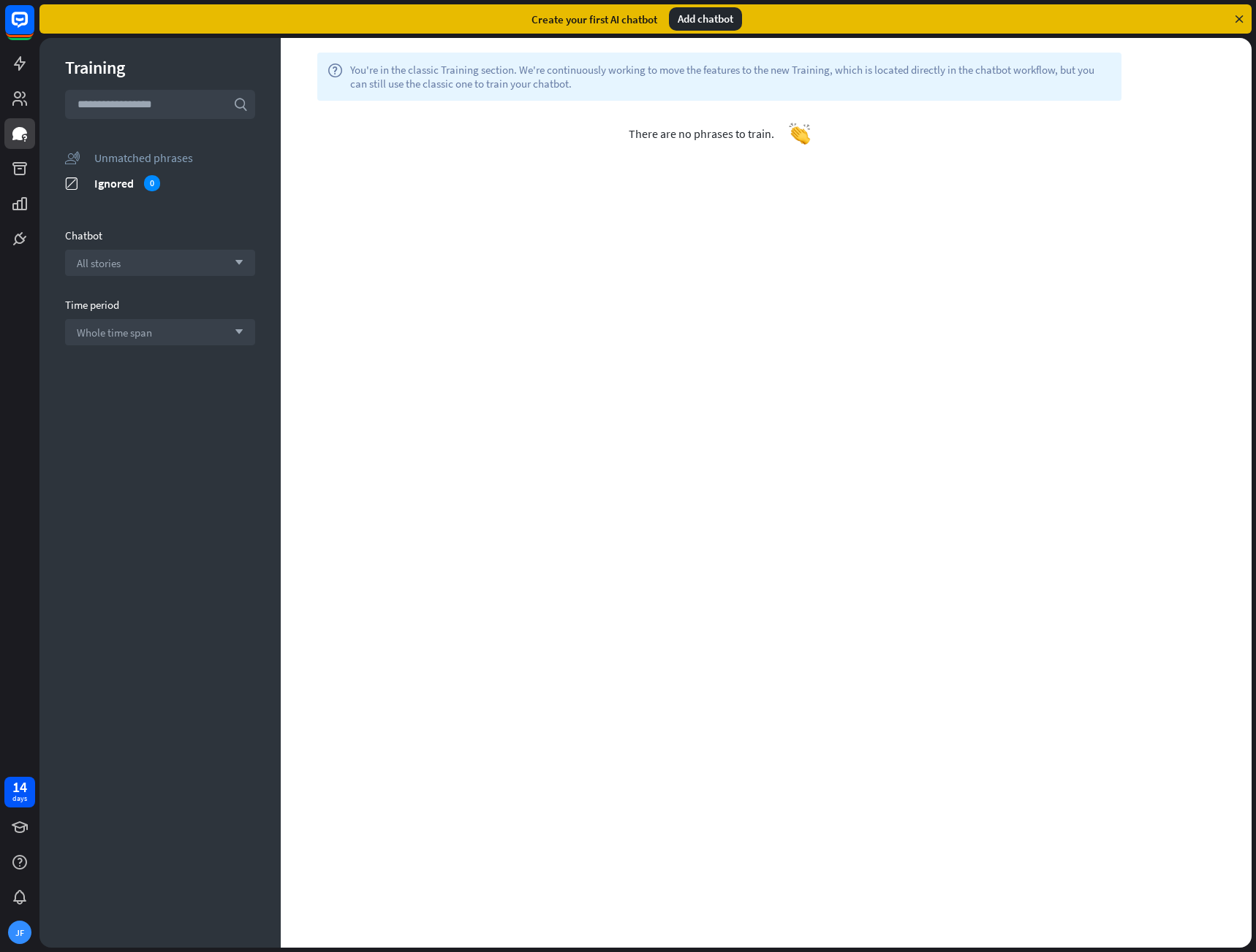
click at [177, 313] on section "Time period Whole time span arrow_down" at bounding box center [160, 322] width 190 height 48
click at [177, 322] on div "Whole time span arrow_down" at bounding box center [160, 332] width 190 height 26
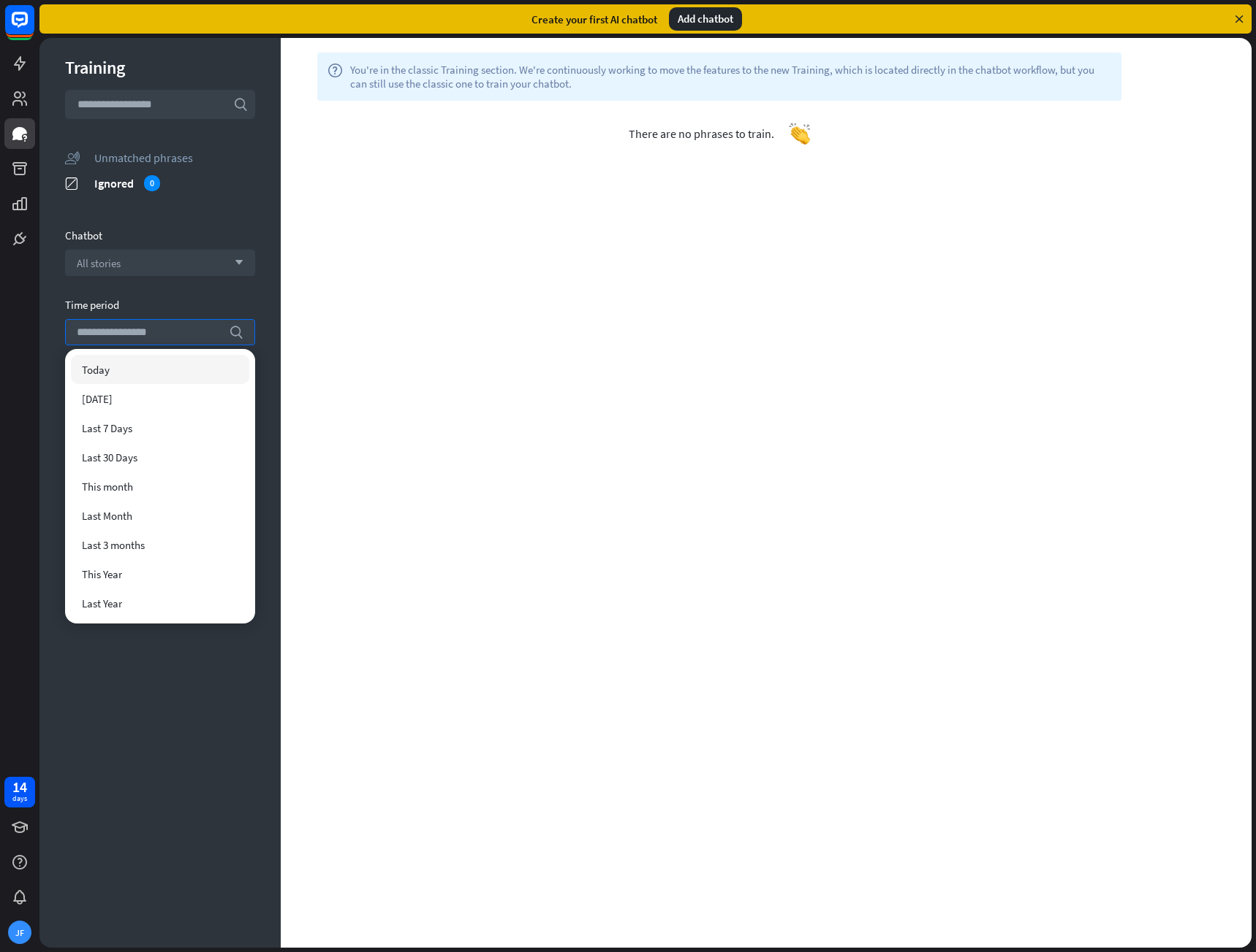
click at [789, 391] on div "help You're in the classic Training section. We're continuously working to move…" at bounding box center [766, 493] width 970 height 910
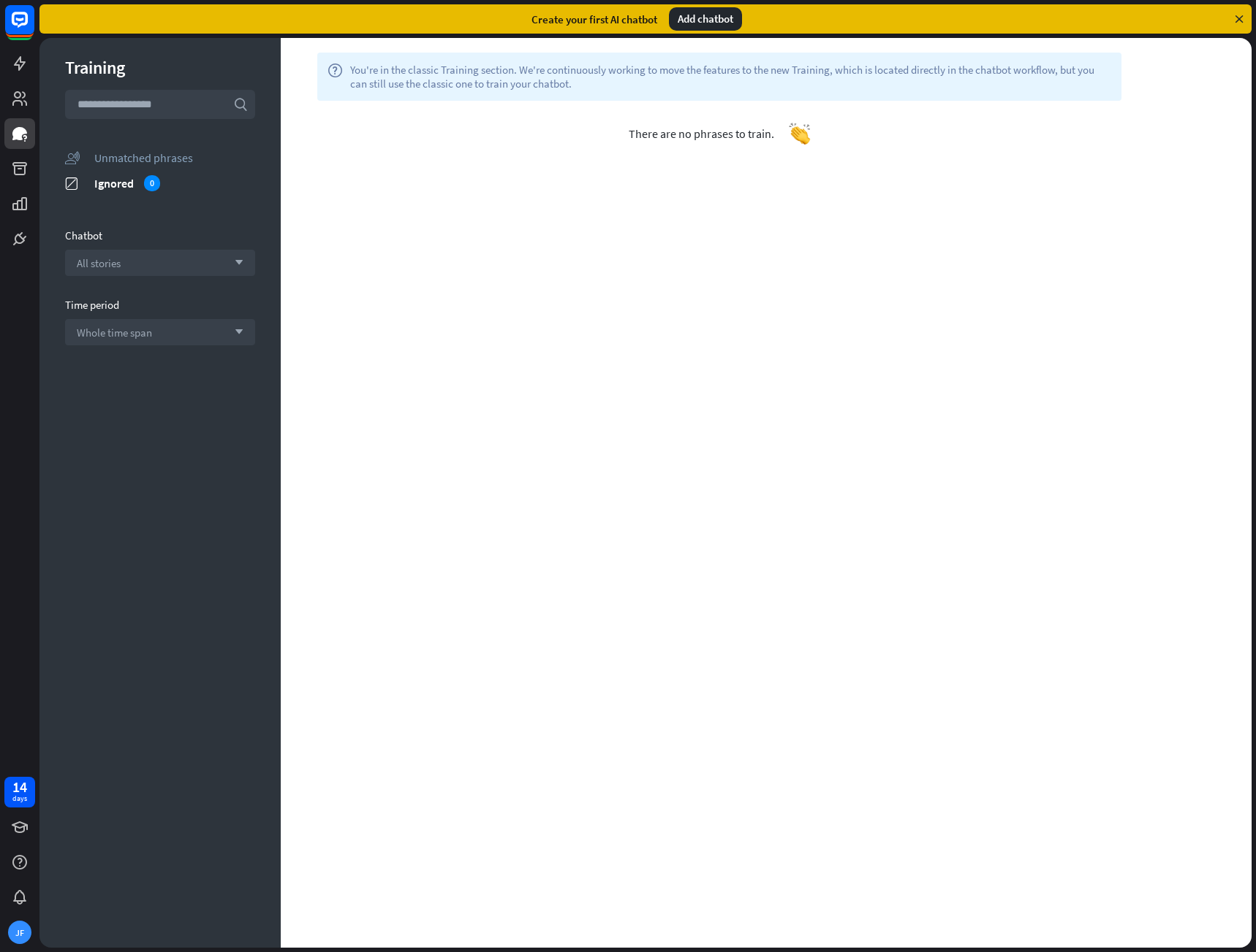
click at [756, 287] on div "help You're in the classic Training section. We're continuously working to move…" at bounding box center [766, 493] width 970 height 910
click at [20, 166] on icon at bounding box center [20, 168] width 15 height 13
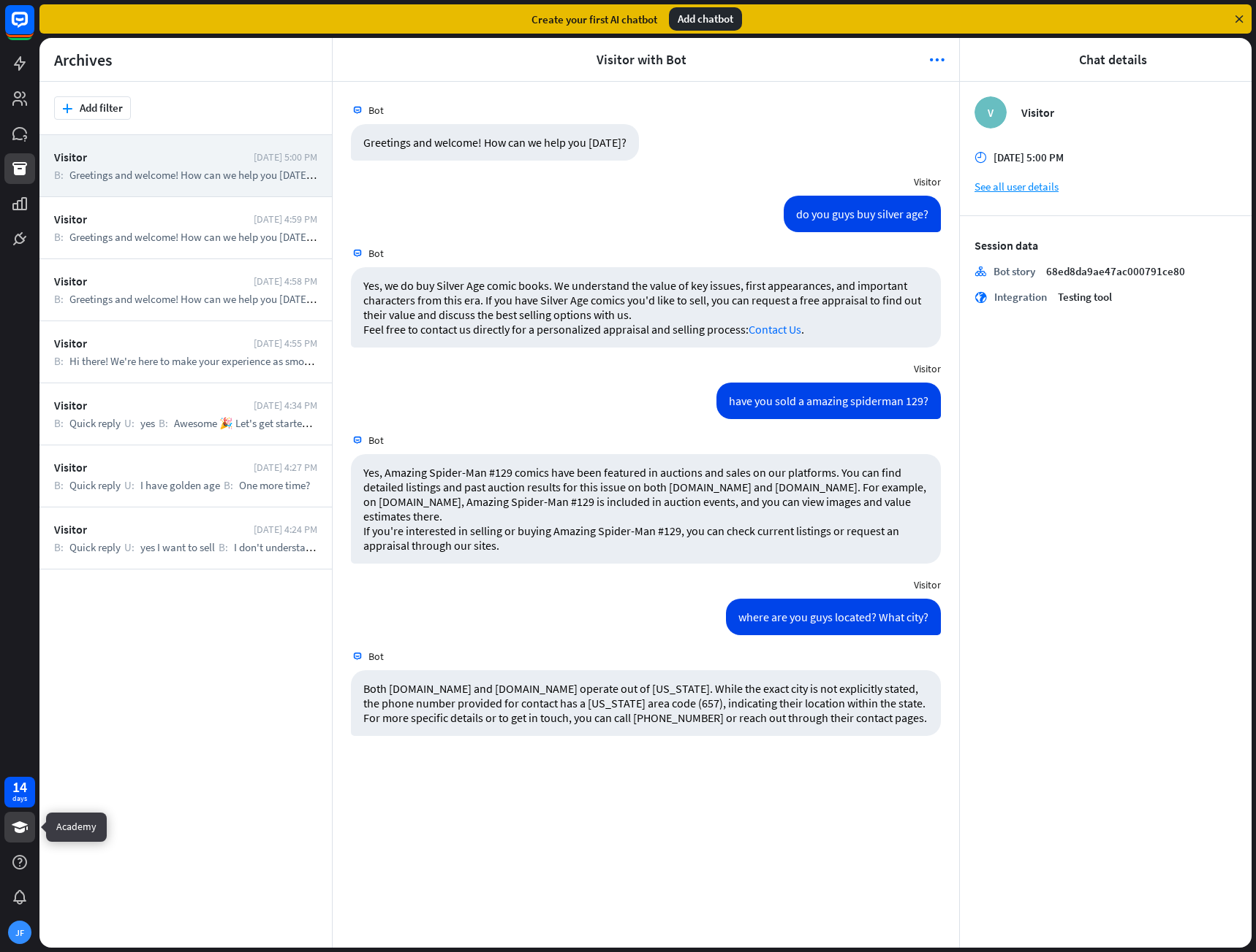
click at [21, 827] on icon at bounding box center [20, 827] width 18 height 18
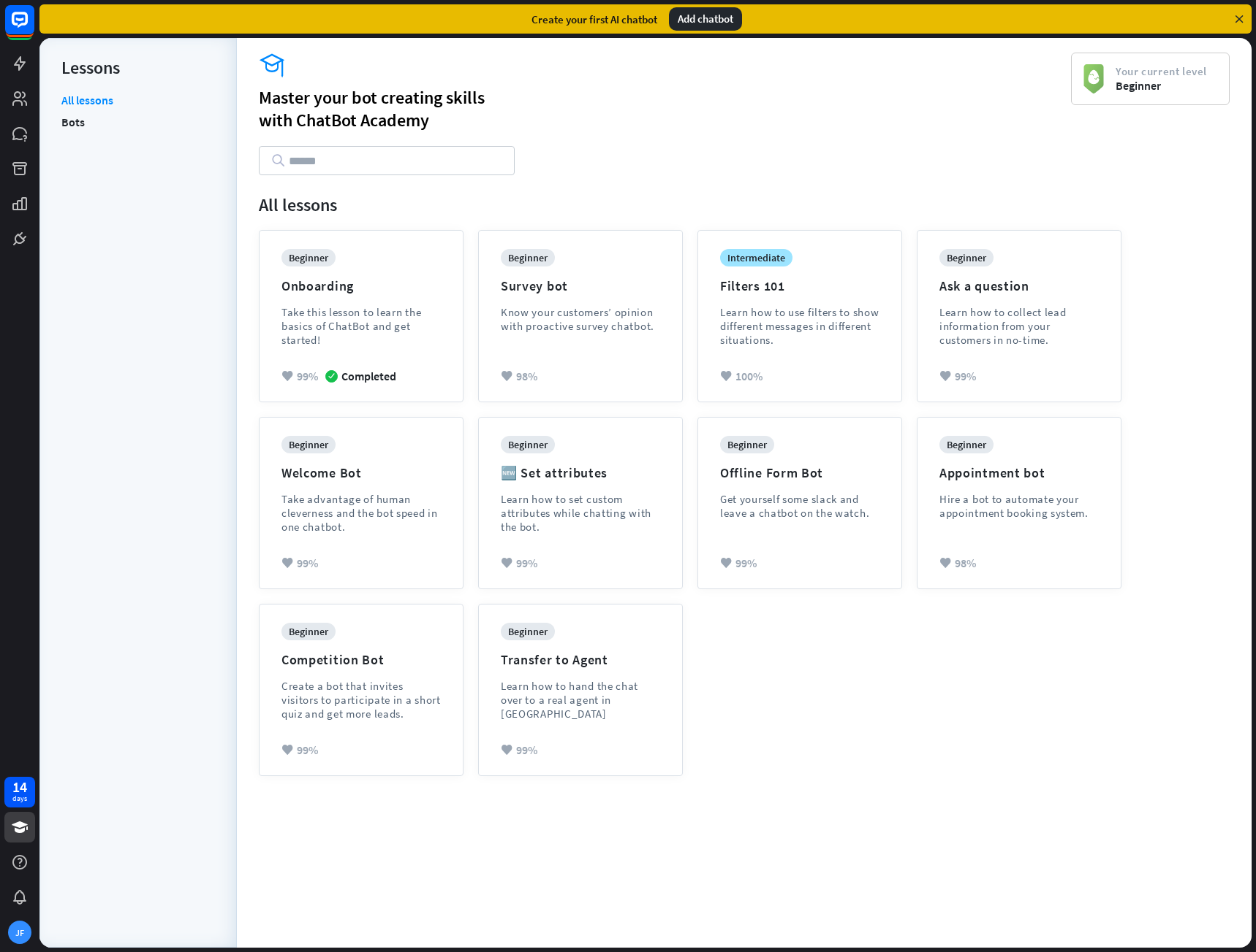
click at [103, 124] on li "Bots" at bounding box center [138, 122] width 153 height 21
click at [65, 118] on link "Bots" at bounding box center [73, 122] width 23 height 21
click at [72, 117] on link "Bots" at bounding box center [73, 122] width 23 height 21
click at [21, 849] on div at bounding box center [19, 862] width 30 height 30
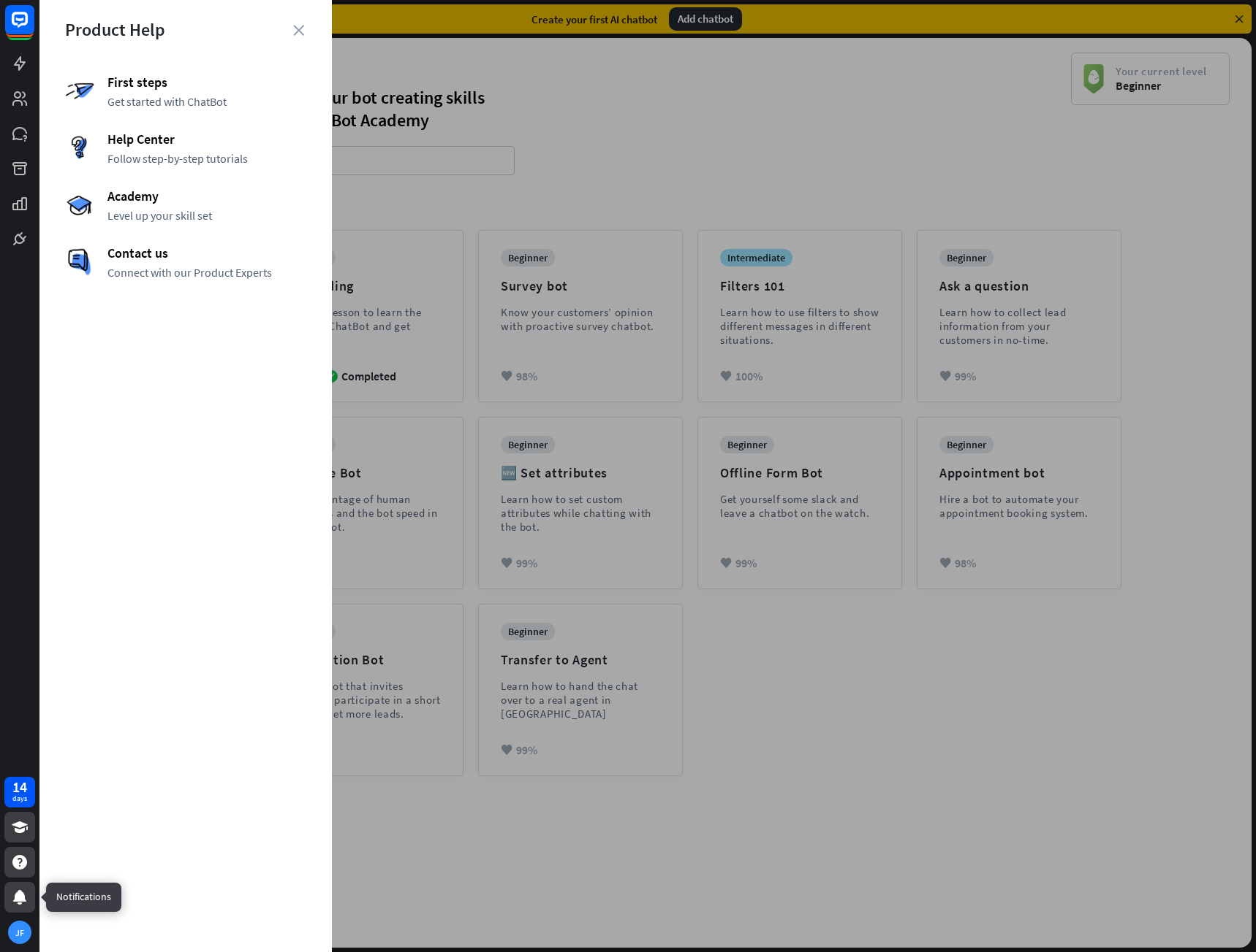
click at [27, 889] on div at bounding box center [19, 897] width 30 height 30
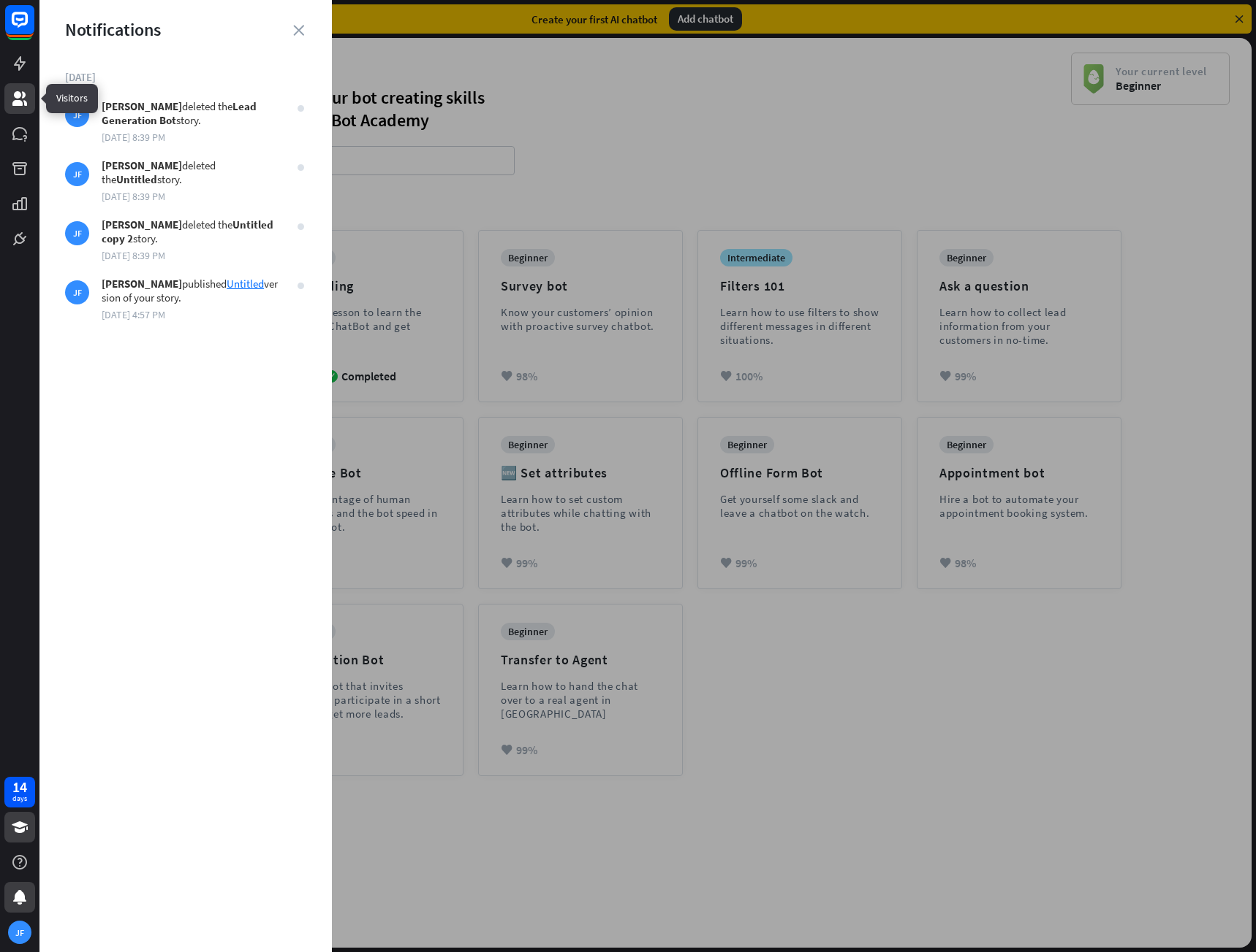
click at [23, 101] on icon at bounding box center [20, 99] width 18 height 18
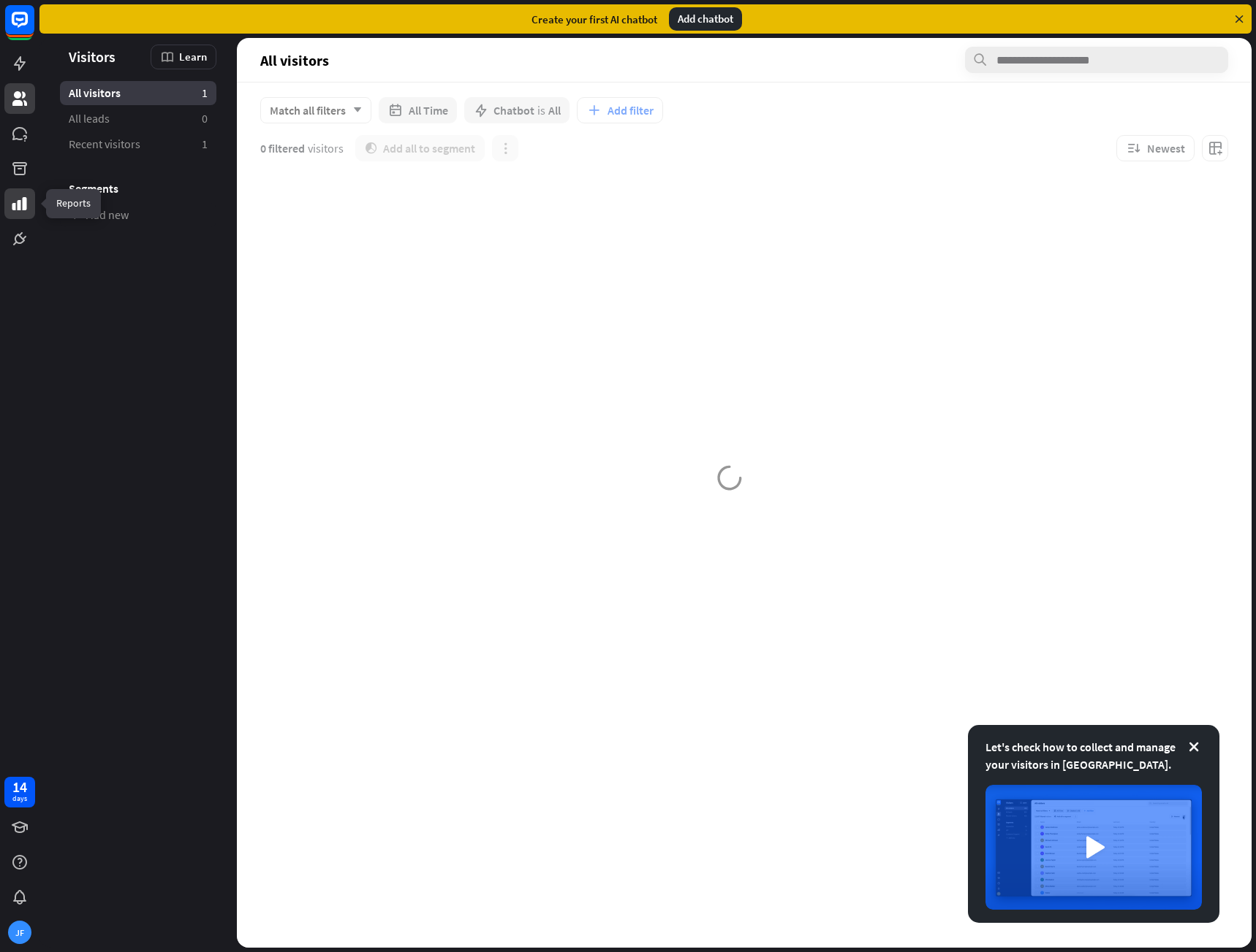
click at [23, 203] on icon at bounding box center [20, 203] width 15 height 13
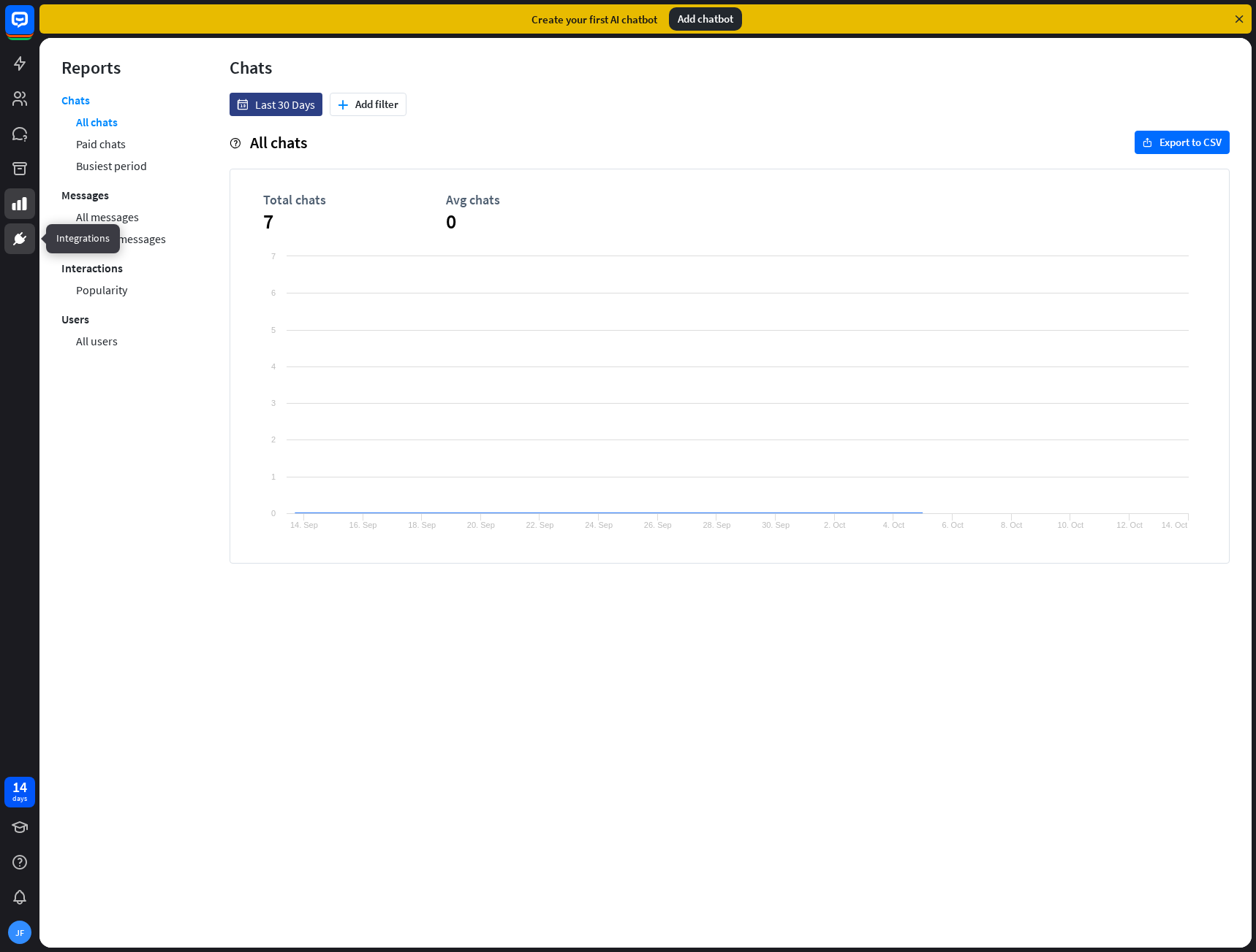
click at [26, 239] on icon at bounding box center [20, 239] width 18 height 18
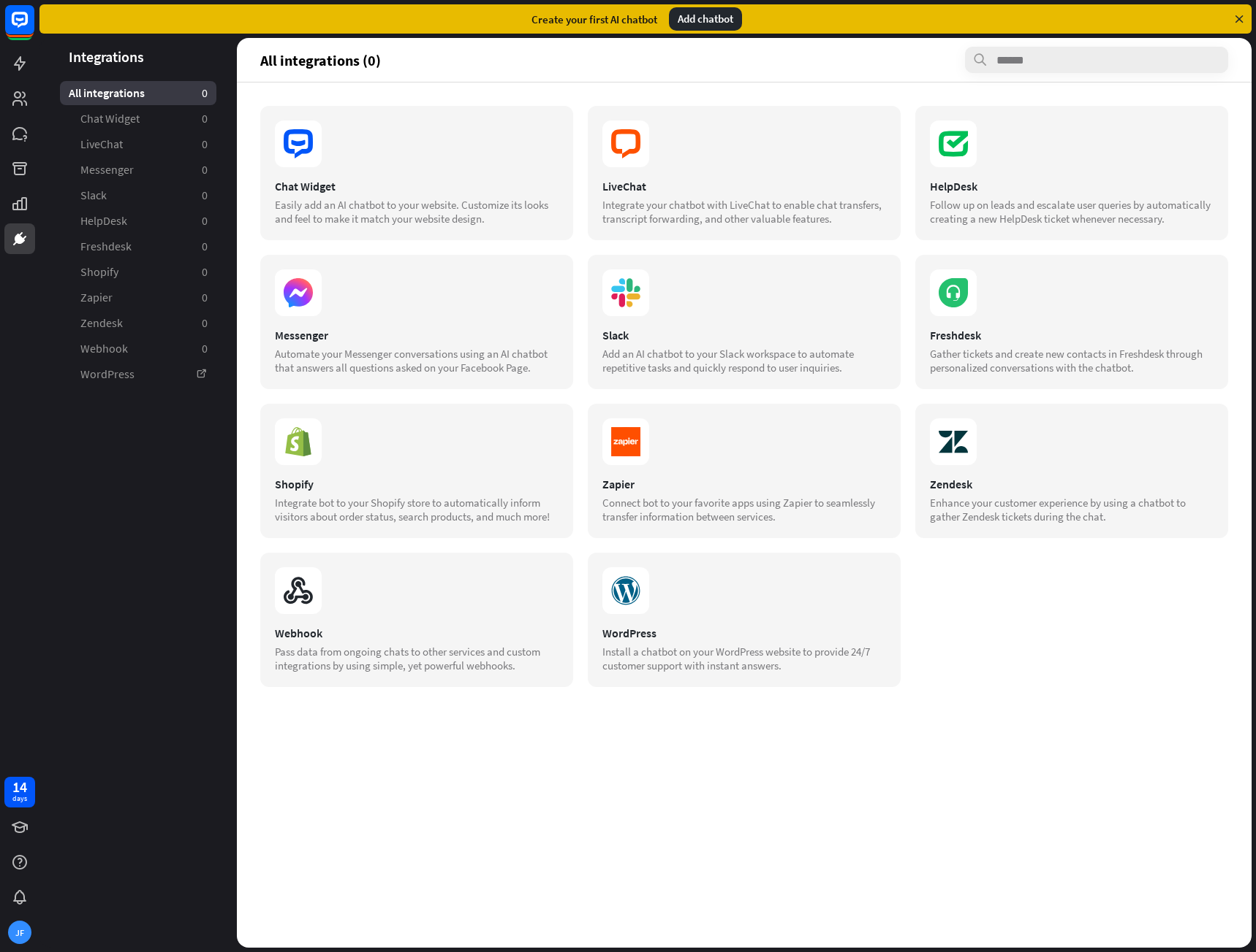
drag, startPoint x: 813, startPoint y: 13, endPoint x: 1134, endPoint y: 30, distance: 321.4
click at [853, 16] on div "Create your first AI chatbot Add chatbot" at bounding box center [645, 19] width 1212 height 29
click at [1237, 15] on icon at bounding box center [1238, 19] width 13 height 13
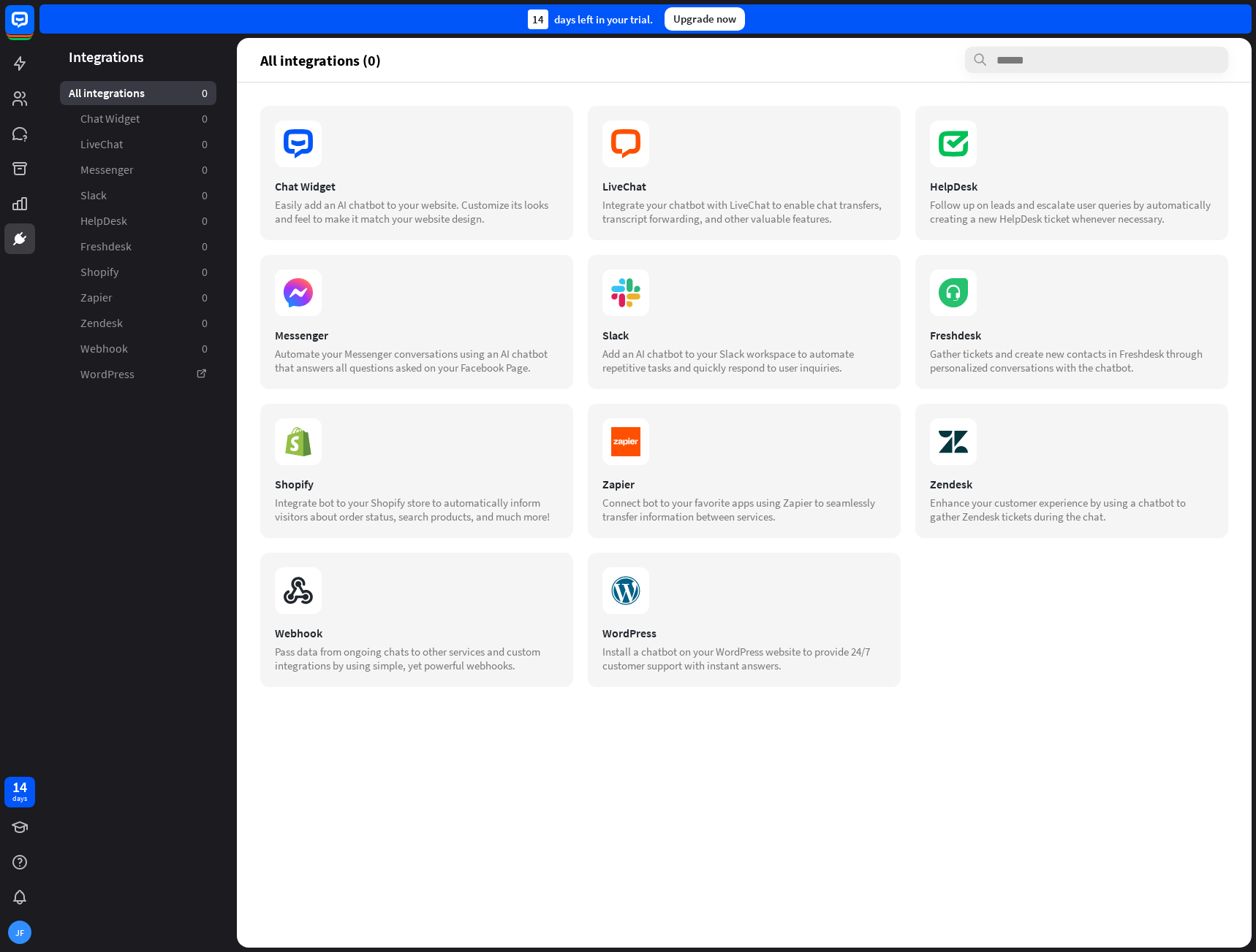
click at [725, 24] on div "Upgrade now" at bounding box center [705, 19] width 80 height 23
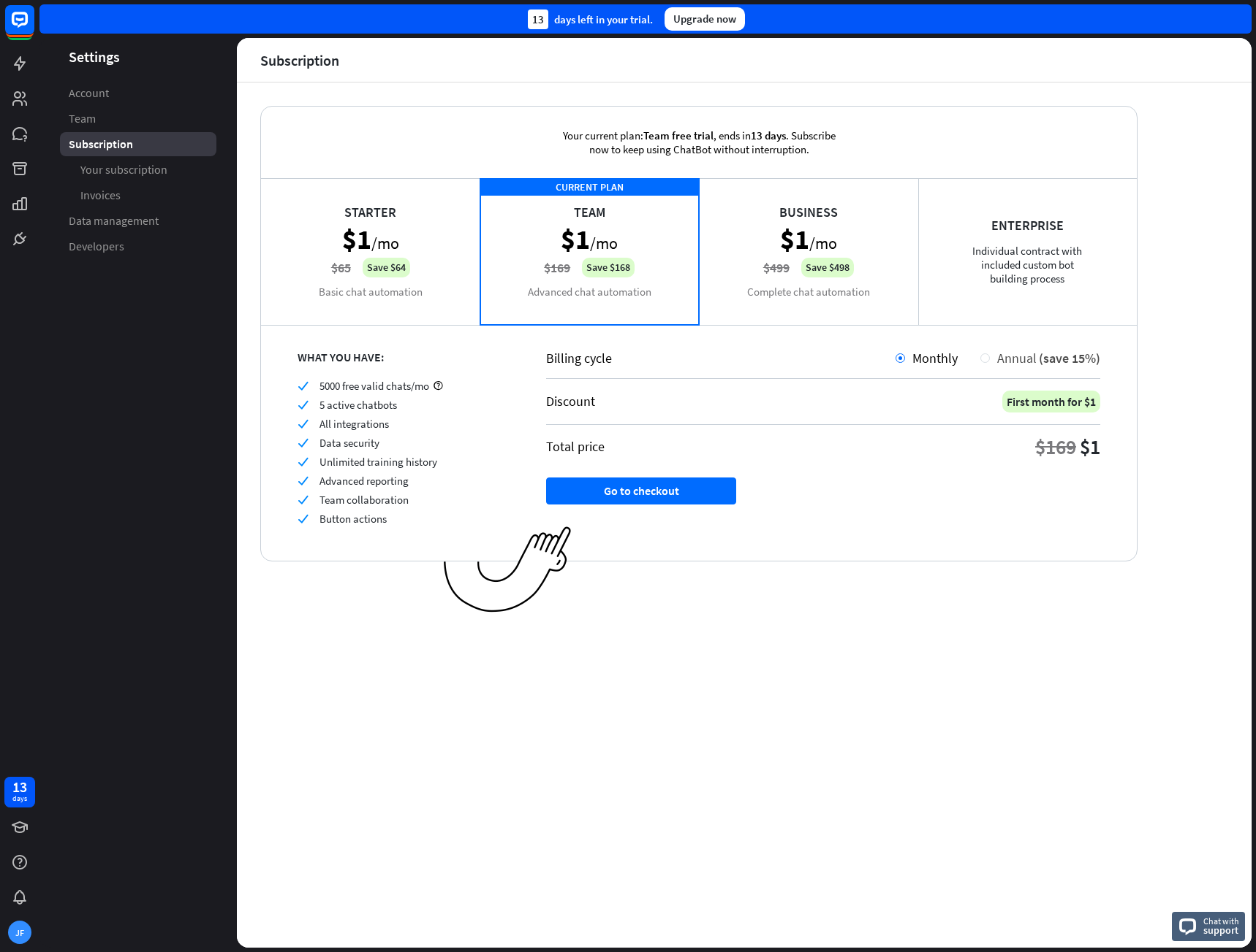
click at [989, 362] on div at bounding box center [985, 358] width 10 height 10
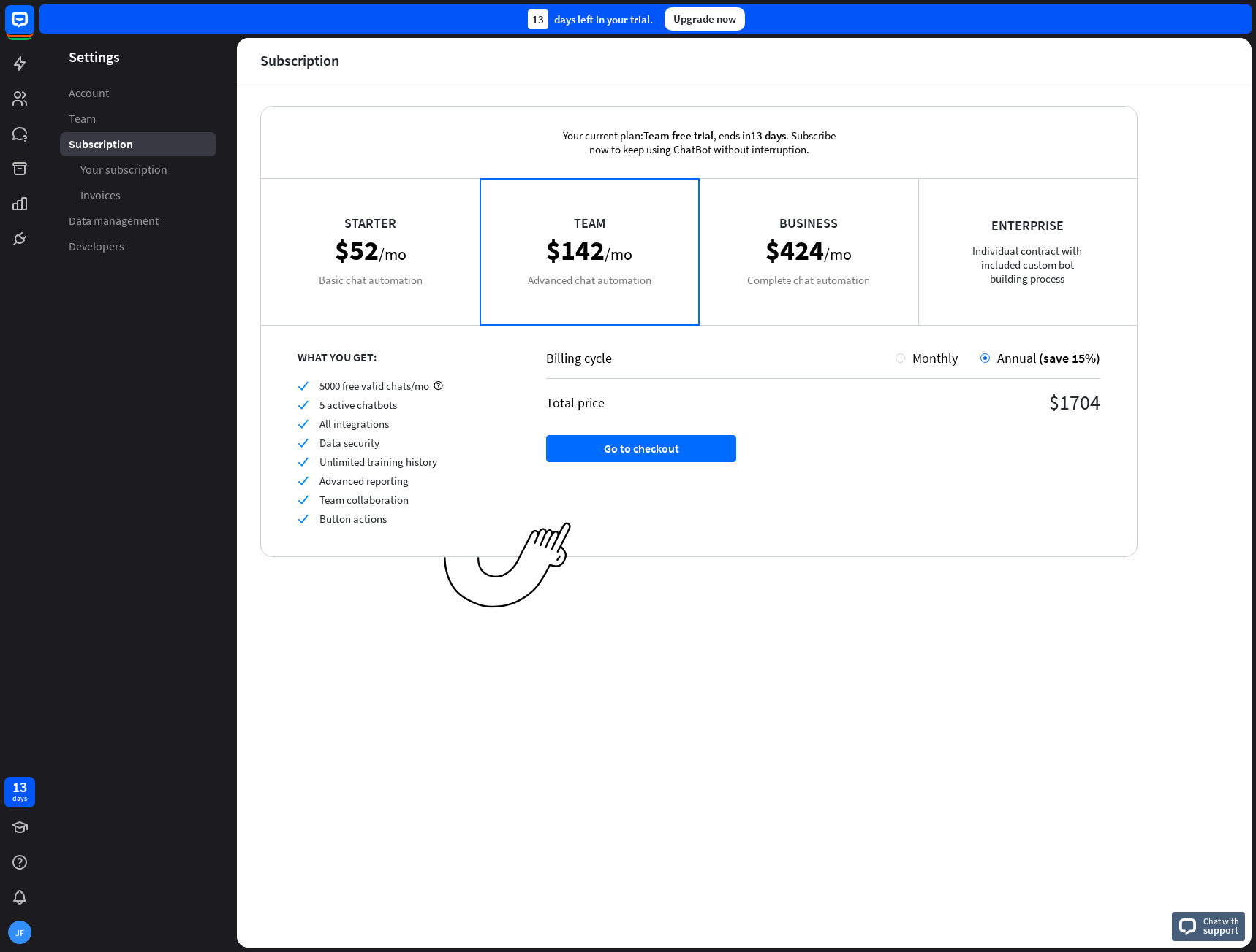
click at [320, 281] on div "Starter $52 /mo Basic chat automation" at bounding box center [370, 252] width 220 height 146
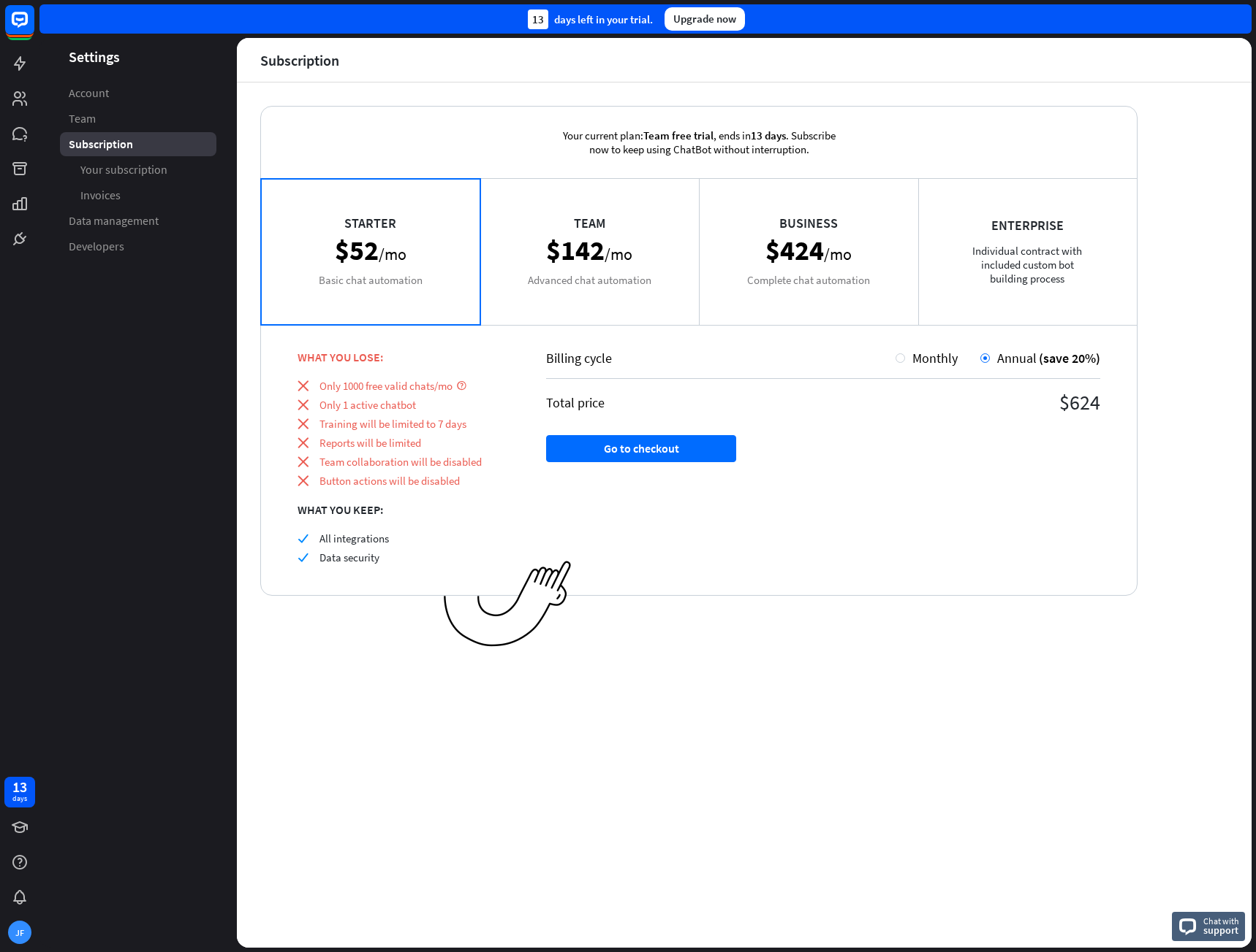
click at [601, 285] on div "Team $142 /mo Advanced chat automation" at bounding box center [589, 252] width 220 height 146
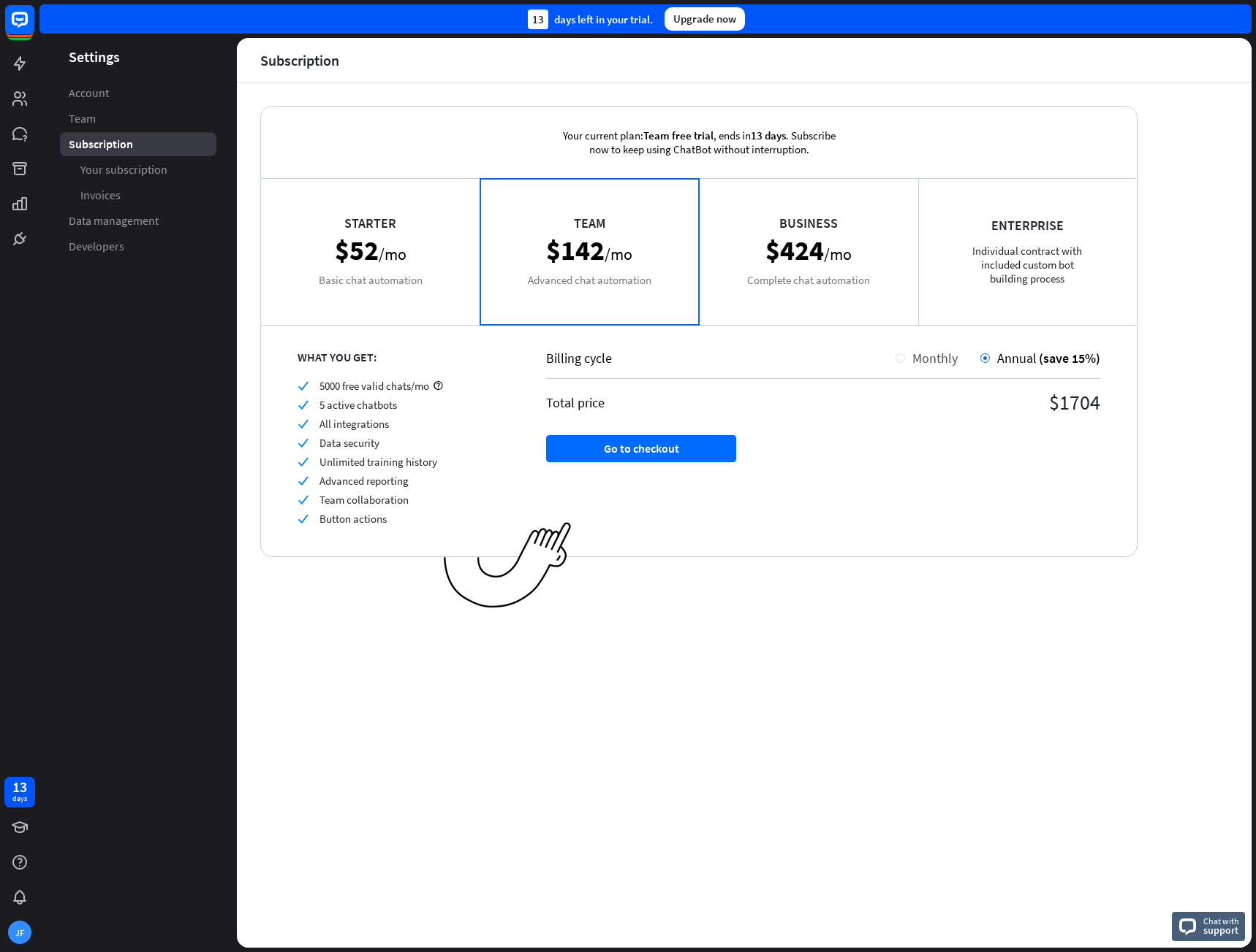
click at [929, 357] on span "Monthly" at bounding box center [935, 358] width 45 height 17
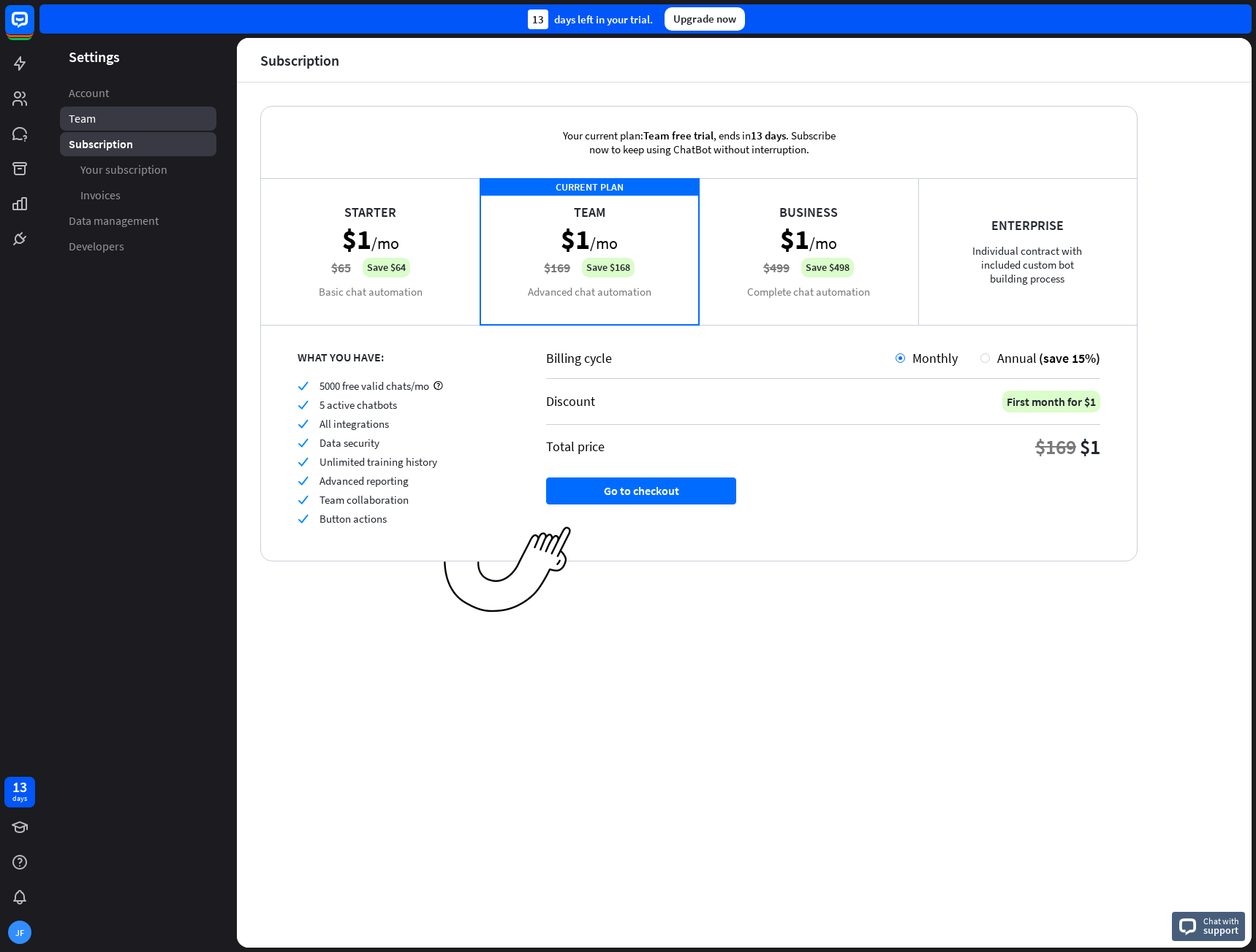
click at [101, 112] on link "Team" at bounding box center [138, 118] width 156 height 24
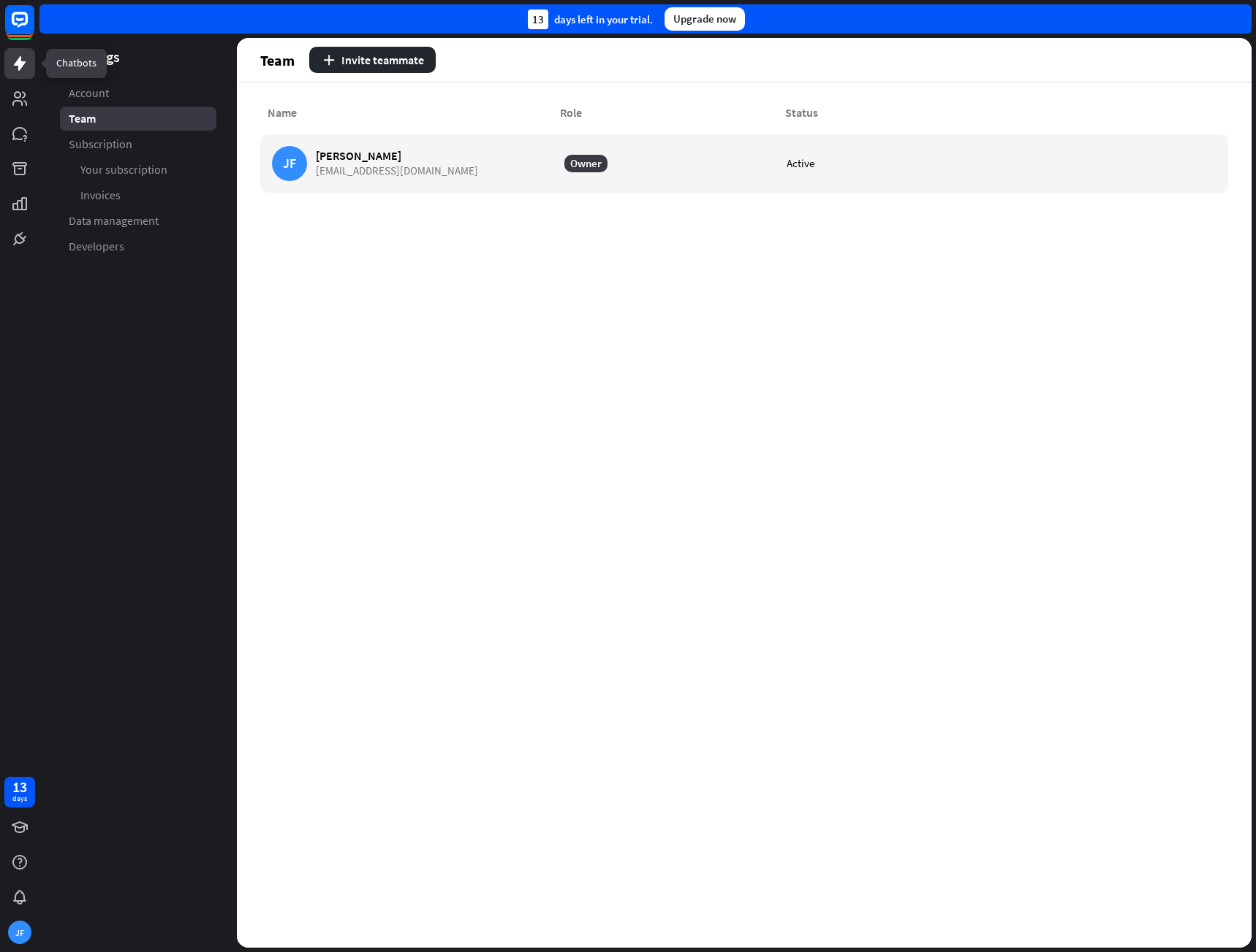
click at [16, 65] on icon at bounding box center [20, 63] width 12 height 15
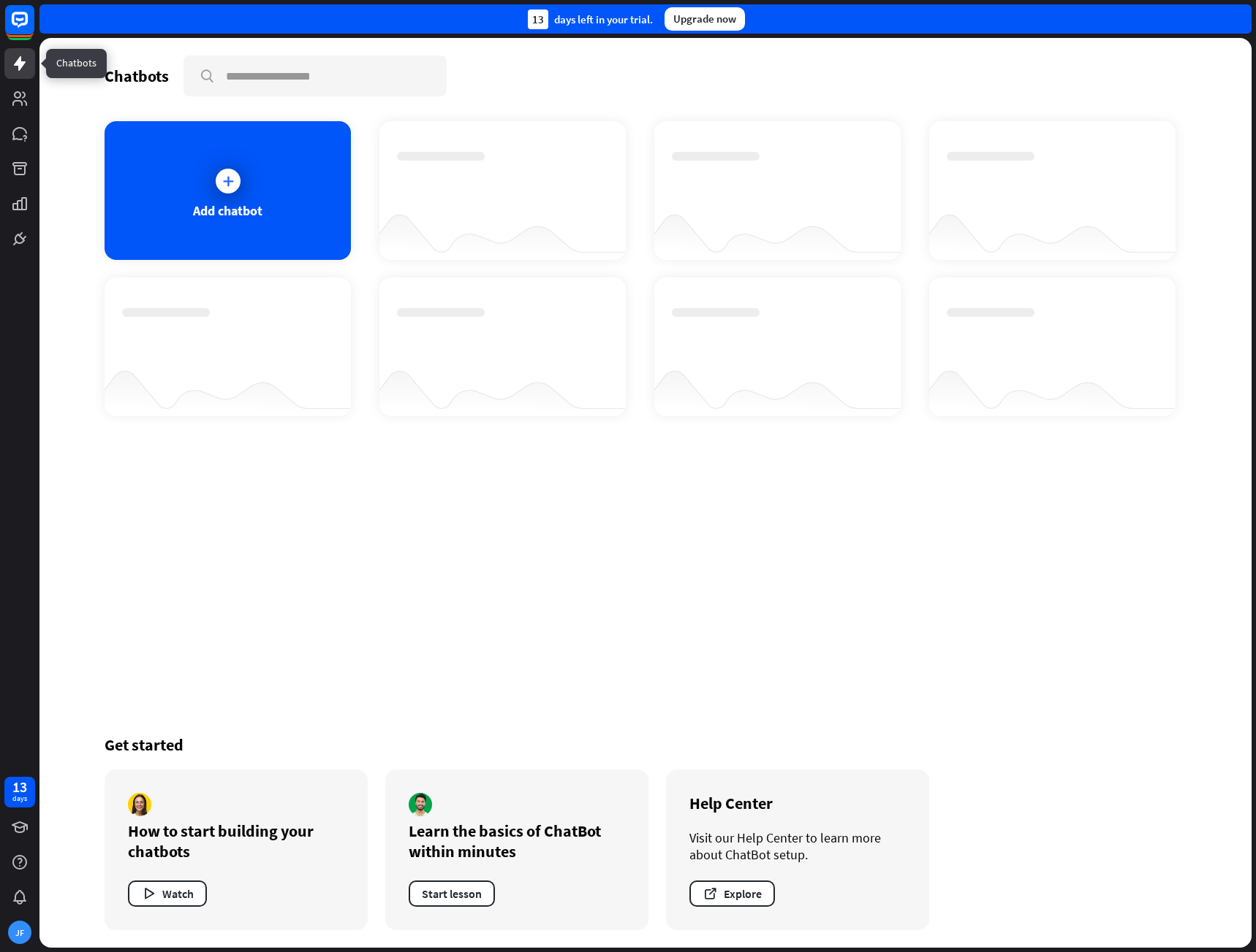
click at [20, 63] on icon at bounding box center [20, 63] width 12 height 15
click at [183, 181] on div "Add chatbot" at bounding box center [227, 190] width 246 height 139
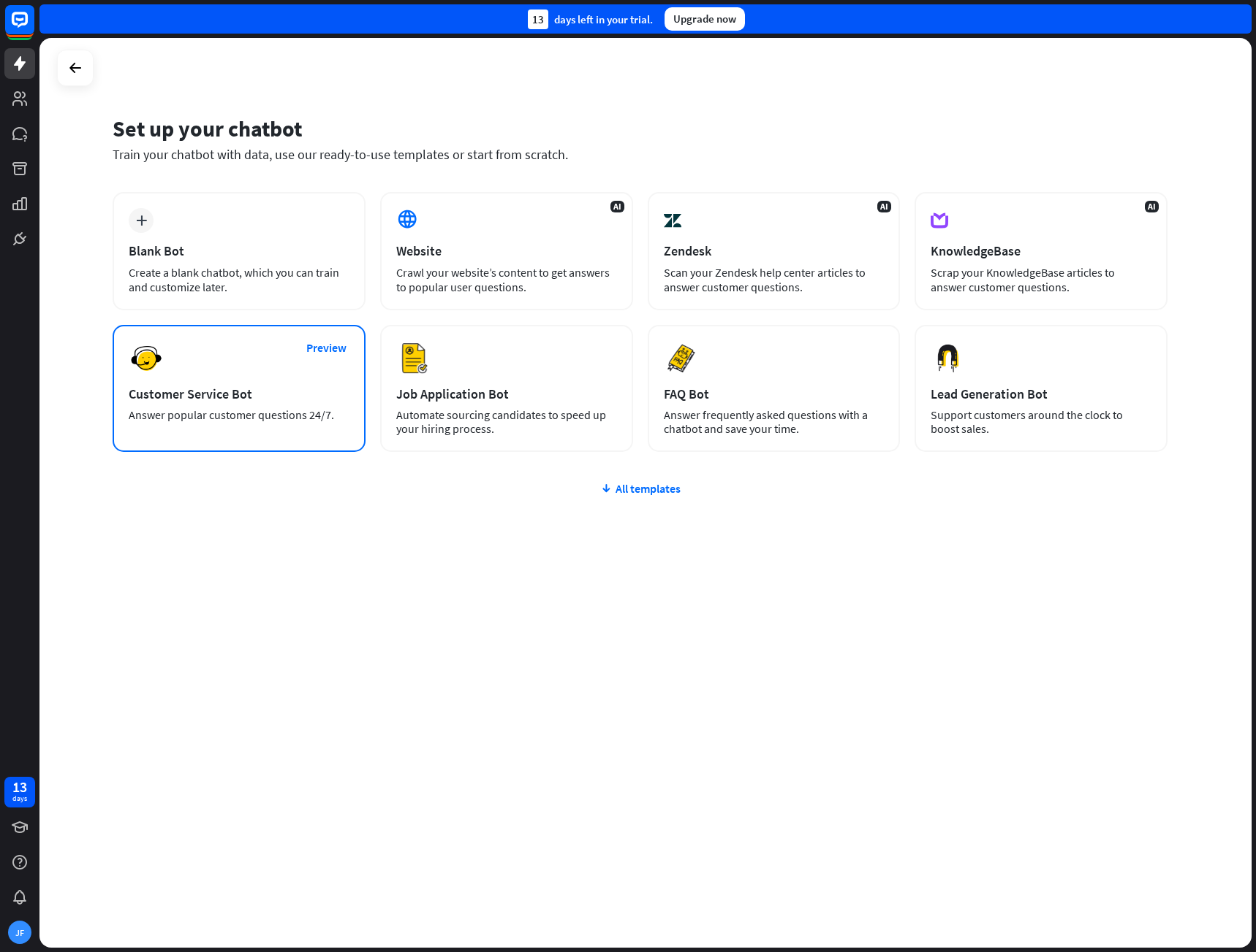
click at [314, 407] on div "Preview Customer Service Bot Answer popular customer questions 24/7." at bounding box center [238, 388] width 253 height 127
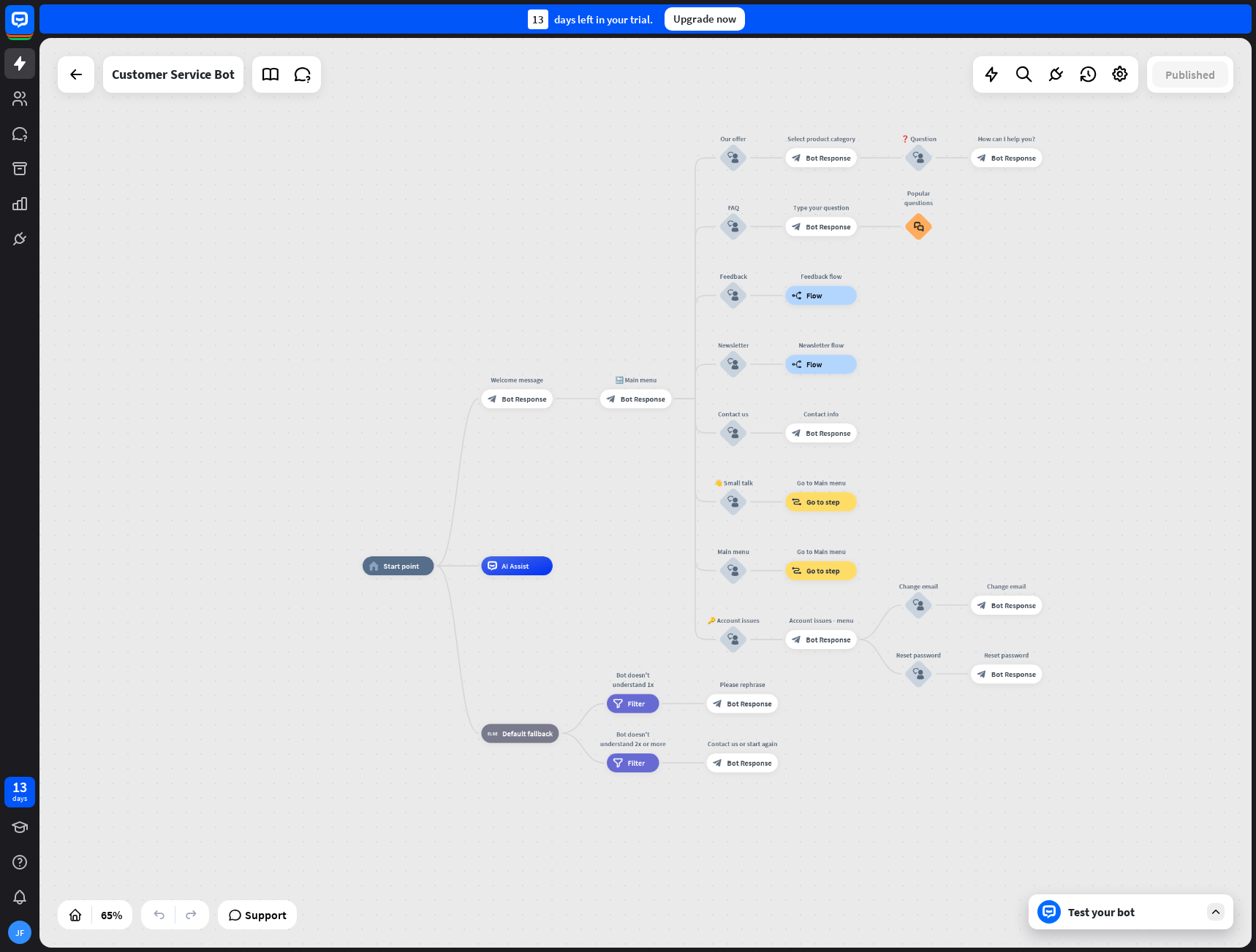
drag, startPoint x: 1090, startPoint y: 694, endPoint x: 1052, endPoint y: 725, distance: 49.0
click at [1052, 725] on div "home_2 Start point Welcome message block_bot_response Bot Response 🔙 Main menu …" at bounding box center [755, 861] width 788 height 592
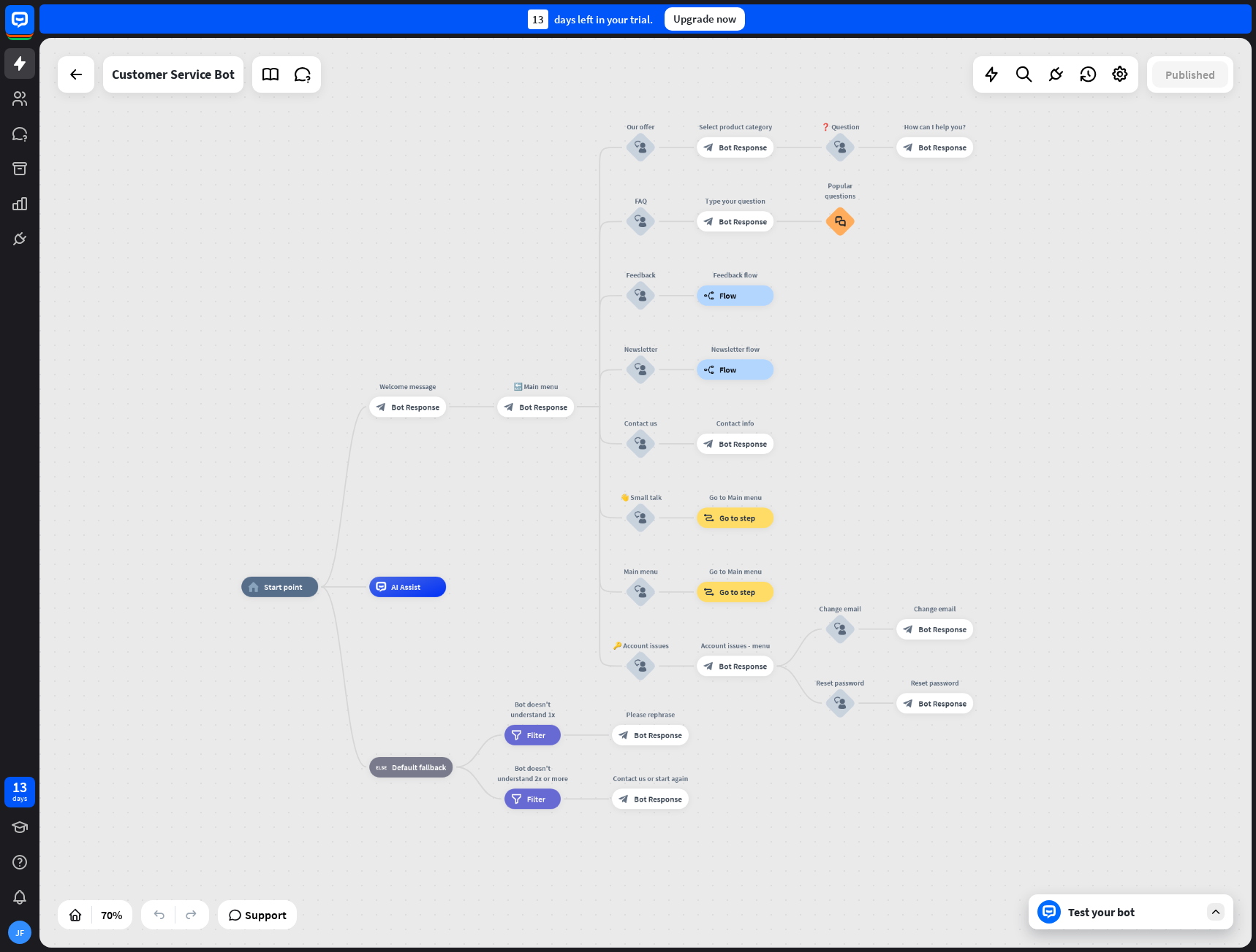
drag, startPoint x: 1119, startPoint y: 737, endPoint x: 1073, endPoint y: 754, distance: 49.0
click at [1073, 754] on div "home_2 Start point Welcome message block_bot_response Bot Response 🔙 Main menu …" at bounding box center [665, 905] width 848 height 637
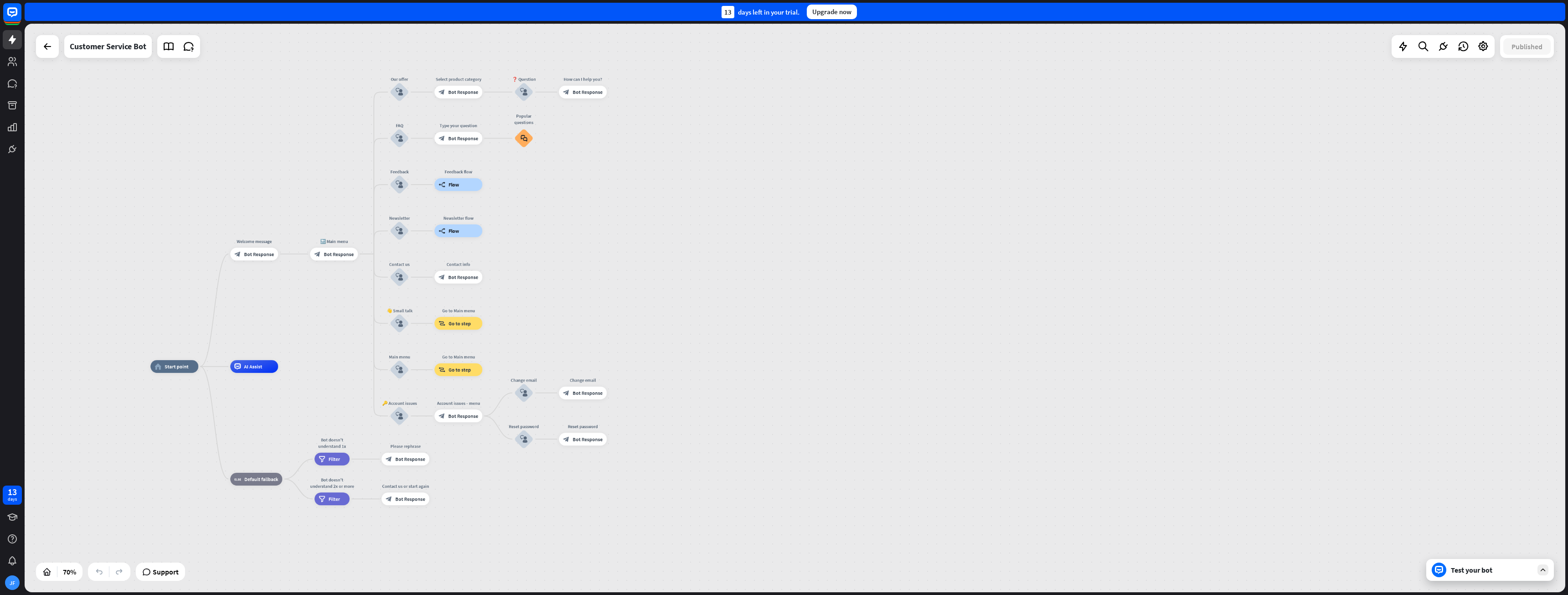
click at [783, 570] on div "Test your bot" at bounding box center [1492, 570] width 82 height 9
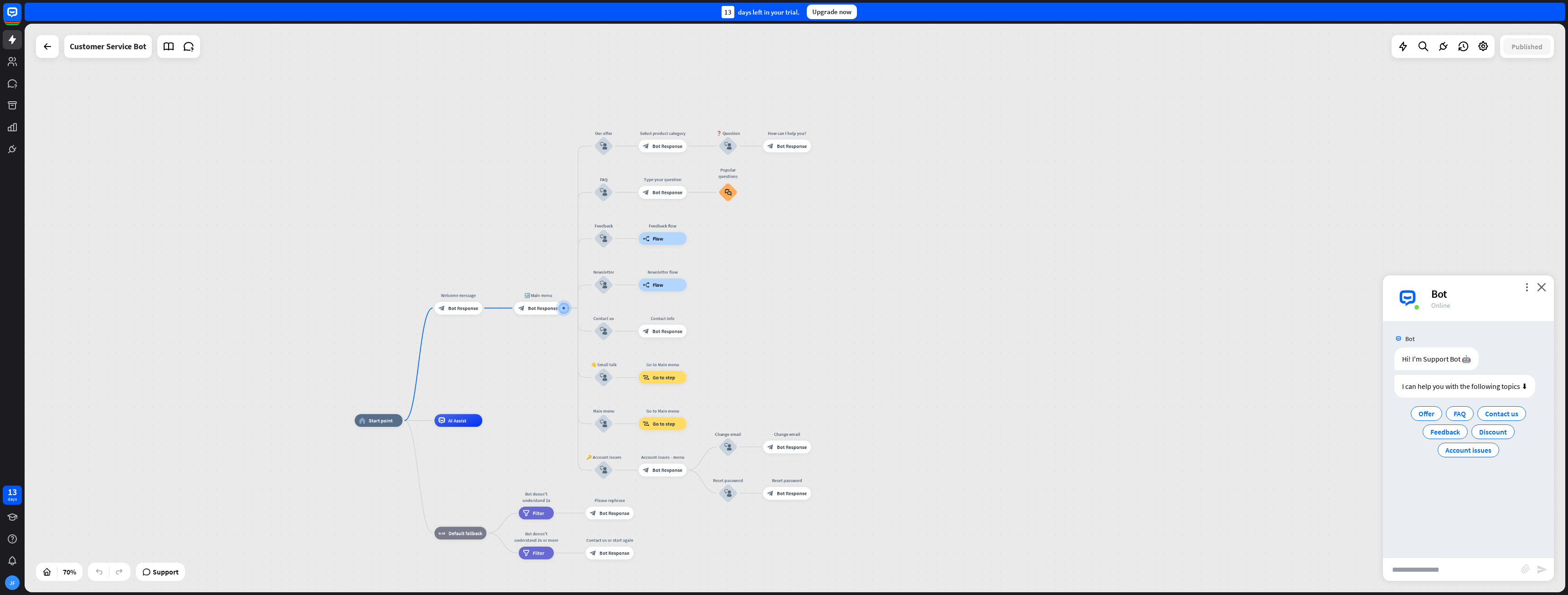
click at [783, 573] on input "text" at bounding box center [1452, 569] width 138 height 23
type input "**********"
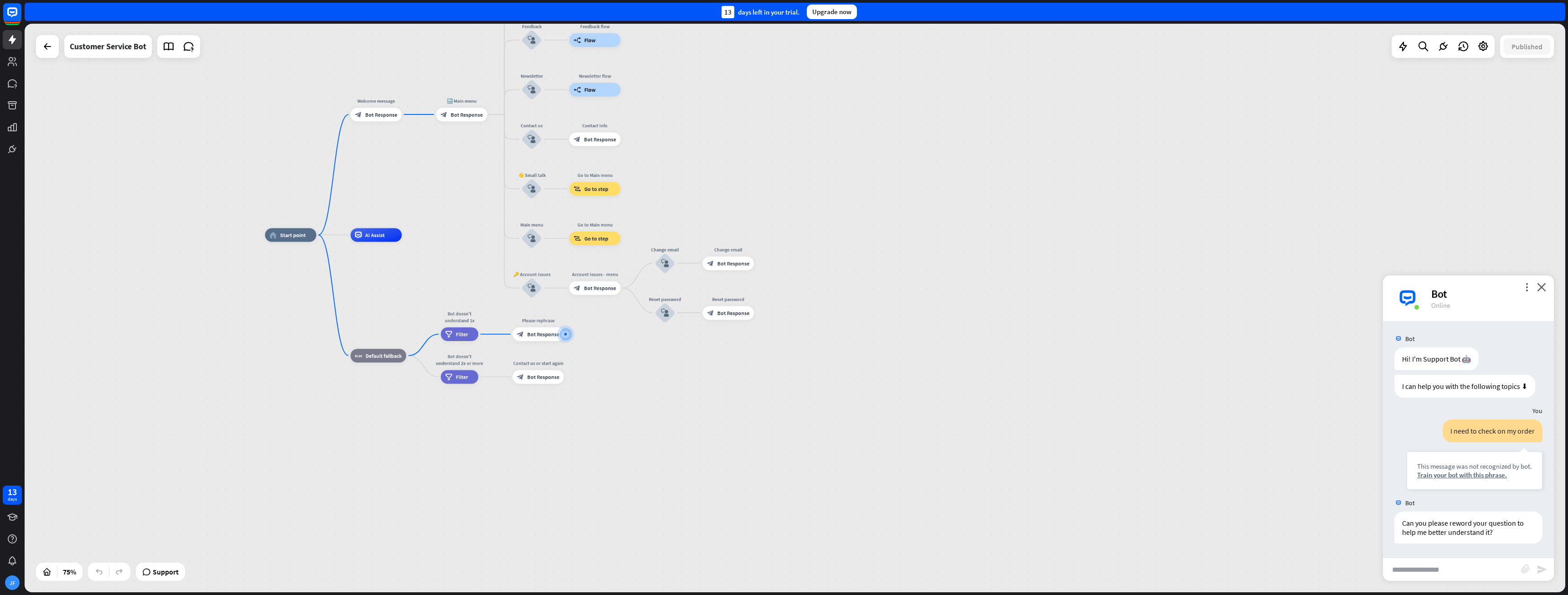
drag, startPoint x: 733, startPoint y: 97, endPoint x: 623, endPoint y: 348, distance: 274.0
click at [719, 241] on div "home_2 Start point Welcome message block_bot_response Bot Response 🔙 Main menu …" at bounding box center [794, 308] width 1541 height 569
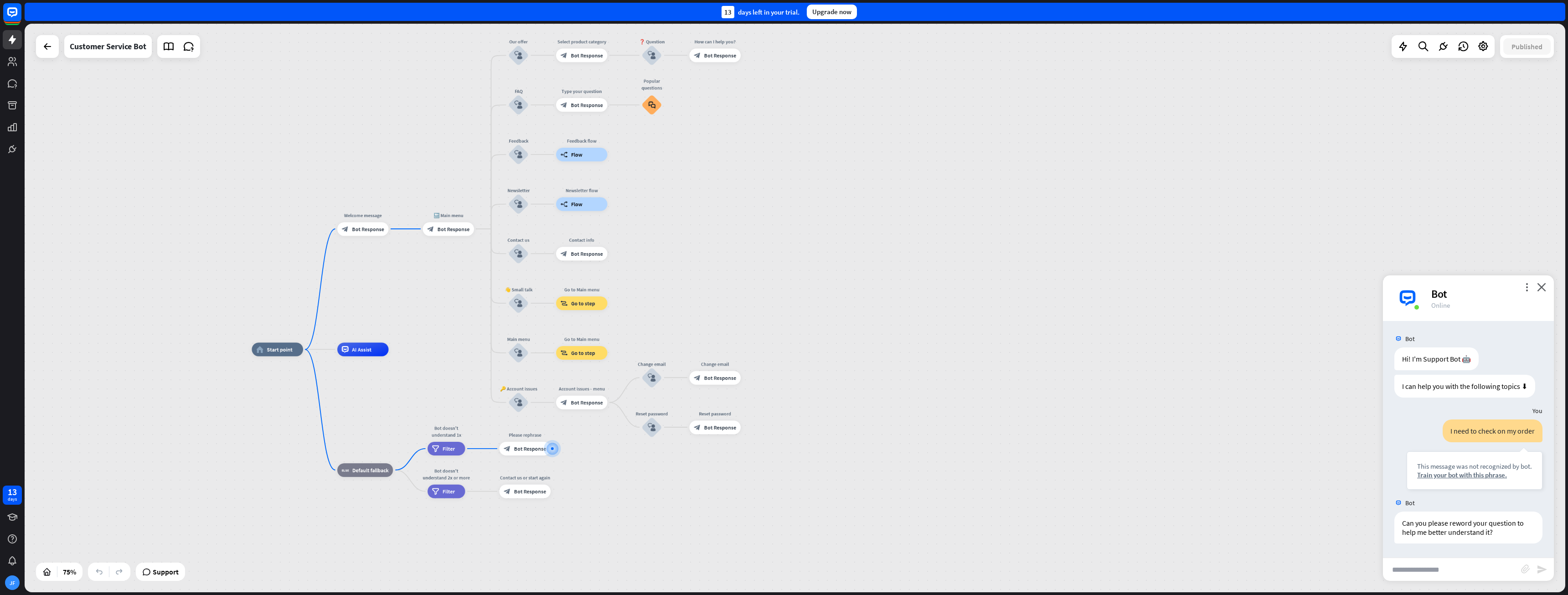
click at [783, 292] on div "Bot" at bounding box center [1486, 294] width 111 height 14
click at [783, 284] on div "more_vert close Bot Online" at bounding box center [1468, 298] width 171 height 46
click at [783, 283] on icon "close" at bounding box center [1541, 287] width 9 height 9
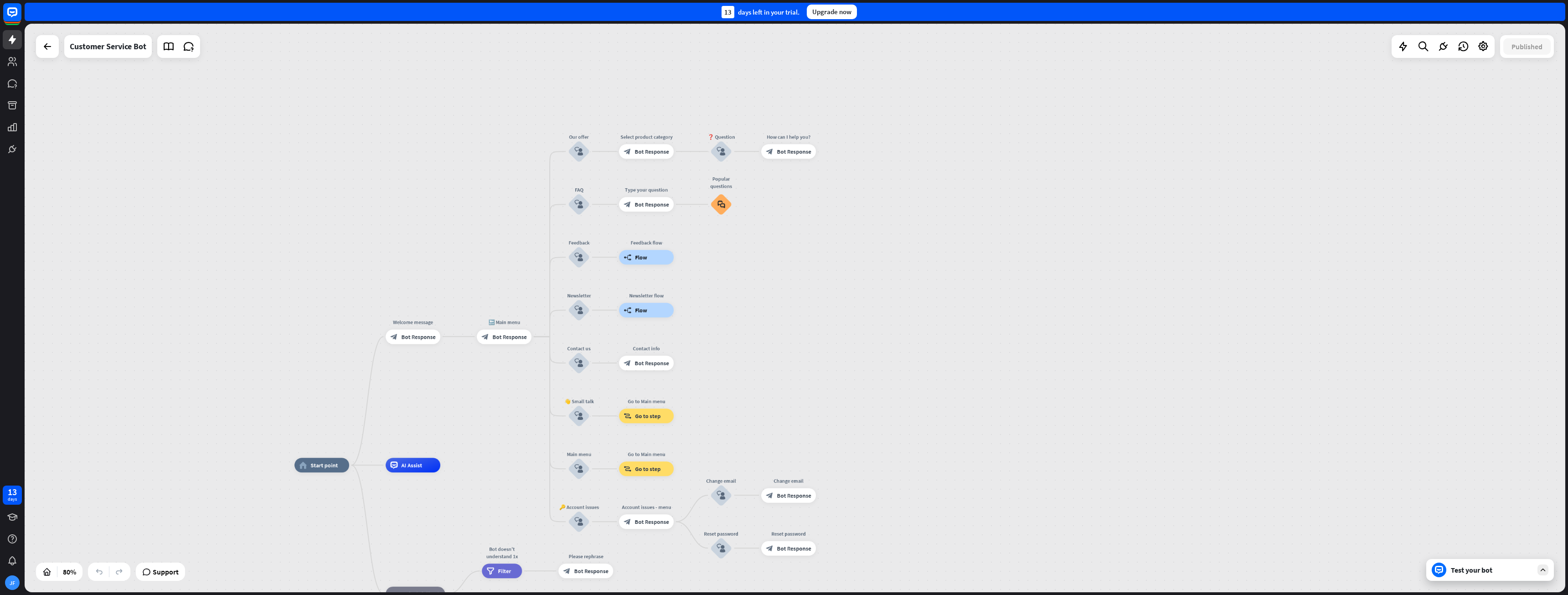
drag, startPoint x: 779, startPoint y: 297, endPoint x: 866, endPoint y: 407, distance: 140.2
click at [783, 407] on div "home_2 Start point Welcome message block_bot_response Bot Response 🔙 Main menu …" at bounding box center [794, 308] width 1541 height 569
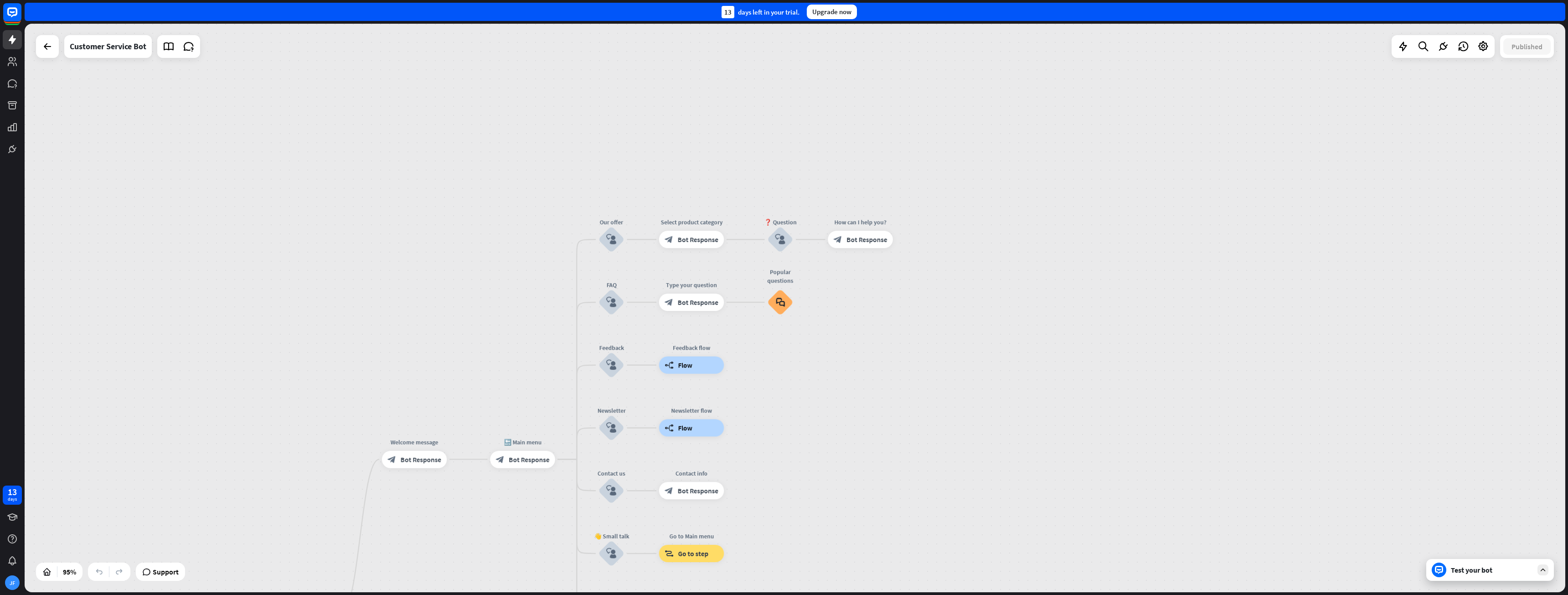
drag, startPoint x: 830, startPoint y: 362, endPoint x: 832, endPoint y: 377, distance: 15.1
click at [783, 375] on div "home_2 Start point Welcome message block_bot_response Bot Response 🔙 Main menu …" at bounding box center [794, 308] width 1541 height 569
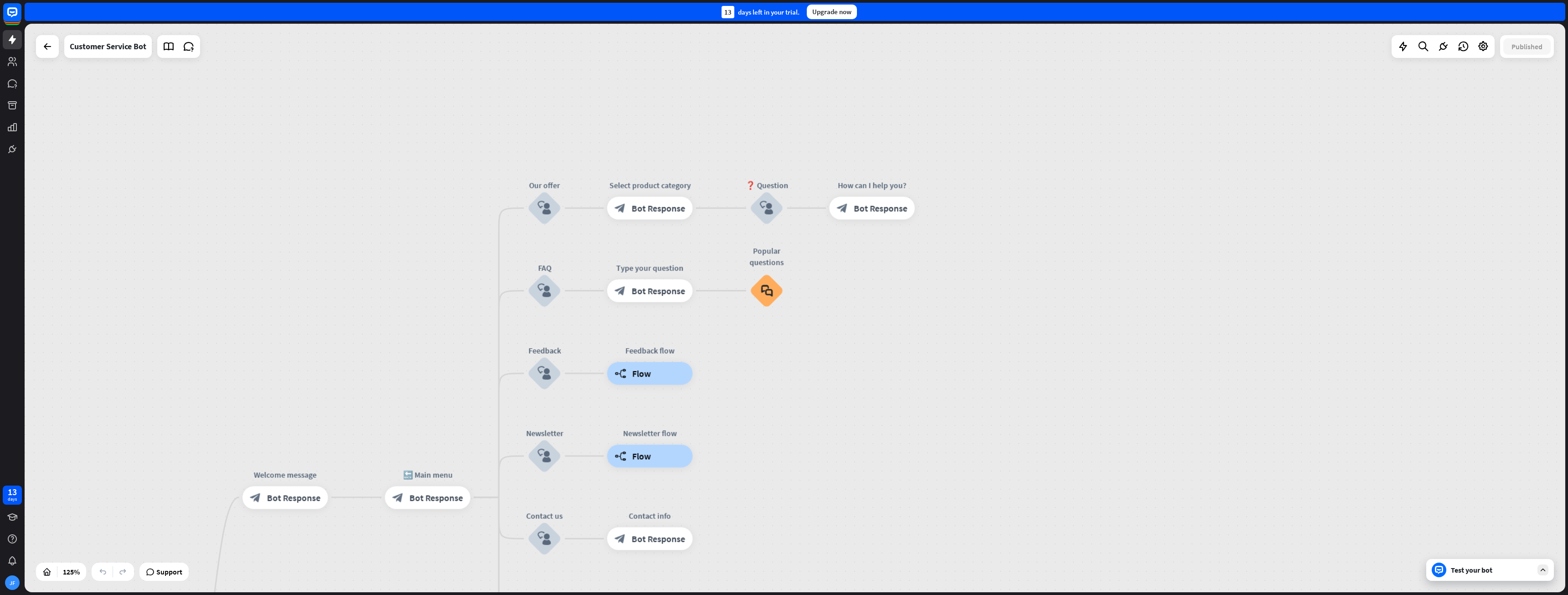
drag, startPoint x: 817, startPoint y: 395, endPoint x: 897, endPoint y: 200, distance: 210.8
click at [783, 200] on div "home_2 Start point Welcome message block_bot_response Bot Response 🔙 Main menu …" at bounding box center [794, 308] width 1541 height 569
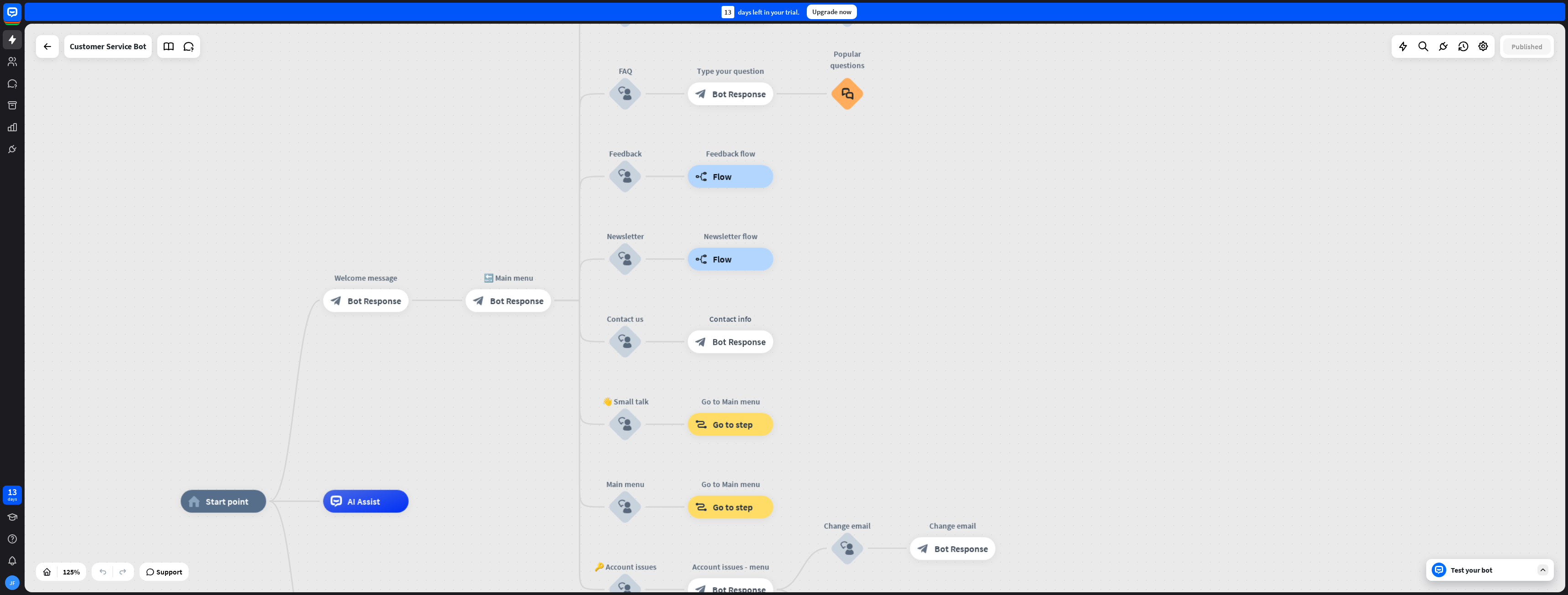
drag, startPoint x: 388, startPoint y: 362, endPoint x: 483, endPoint y: 294, distance: 116.8
click at [483, 294] on div "home_2 Start point Welcome message block_bot_response Bot Response 🔙 Main menu …" at bounding box center [794, 308] width 1541 height 569
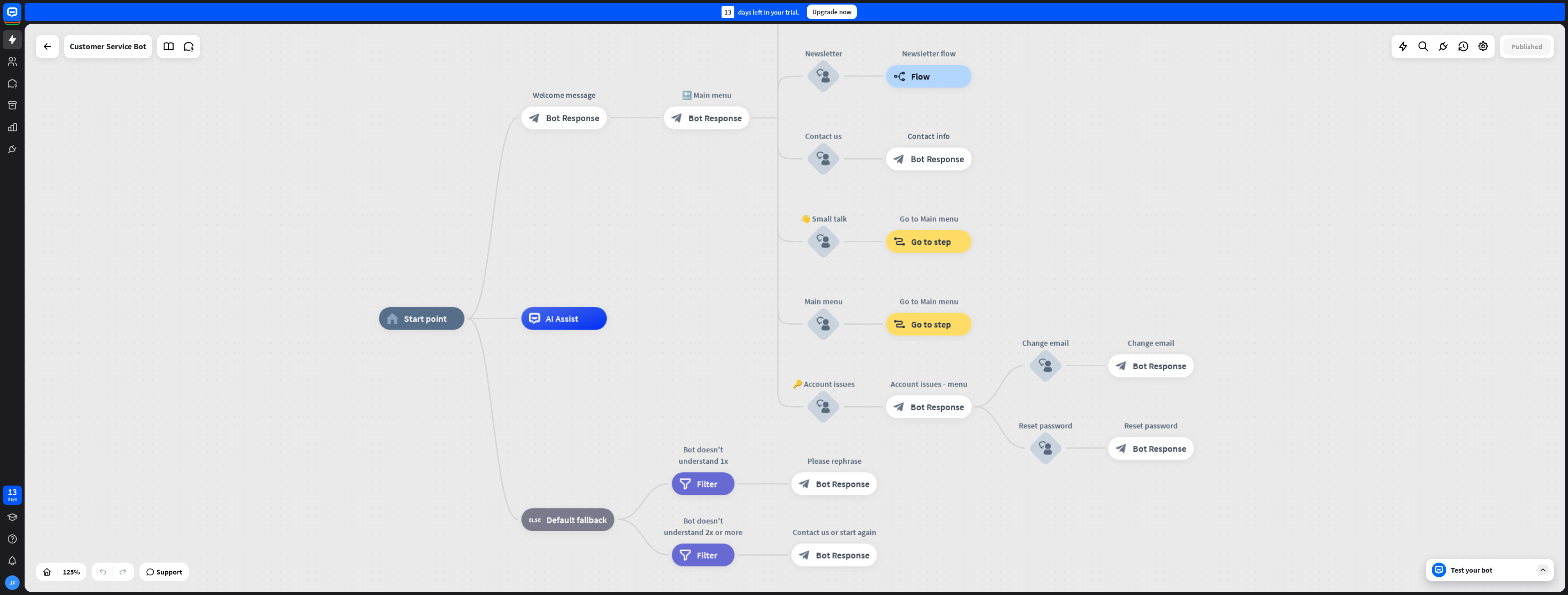
drag, startPoint x: 643, startPoint y: 278, endPoint x: 723, endPoint y: 211, distance: 104.4
click at [722, 211] on div "home_2 Start point Welcome message block_bot_response Bot Response 🔙 Main menu …" at bounding box center [794, 308] width 1541 height 569
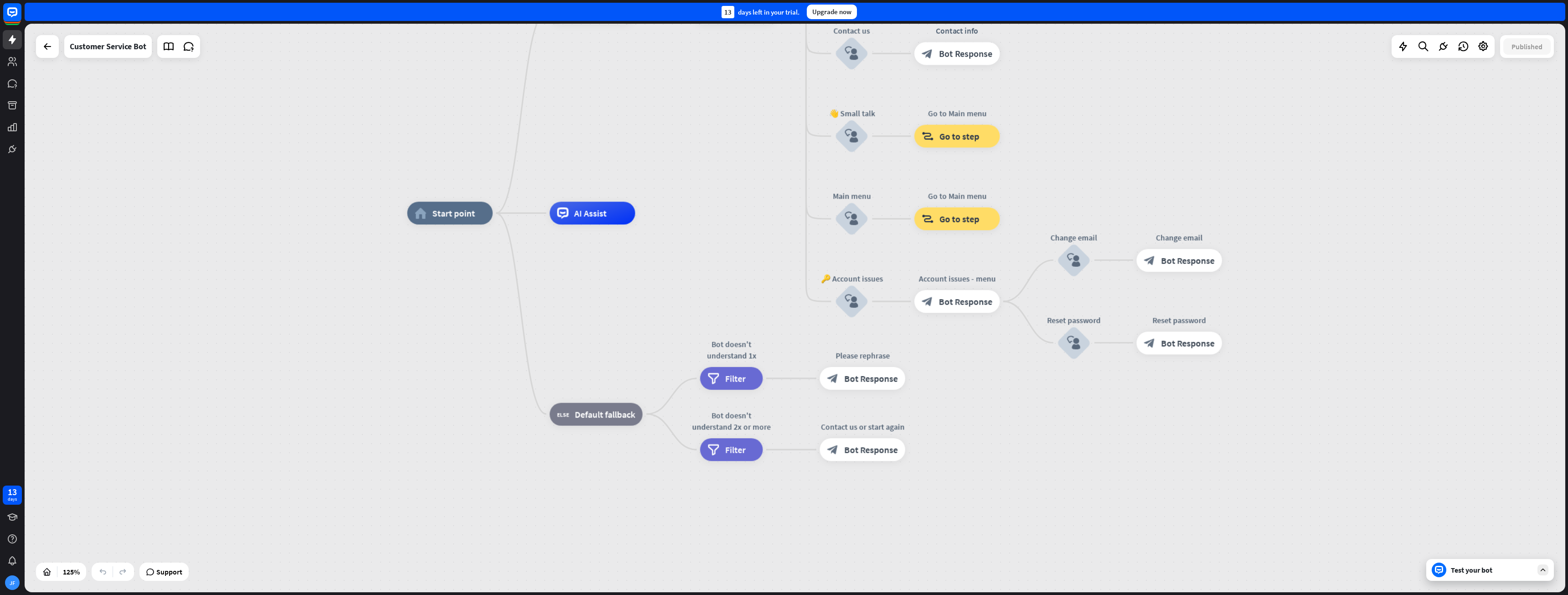
drag, startPoint x: 769, startPoint y: 353, endPoint x: 726, endPoint y: 297, distance: 70.6
click at [726, 297] on div "home_2 Start point Welcome message block_bot_response Bot Response 🔙 Main menu …" at bounding box center [1370, 568] width 1926 height 711
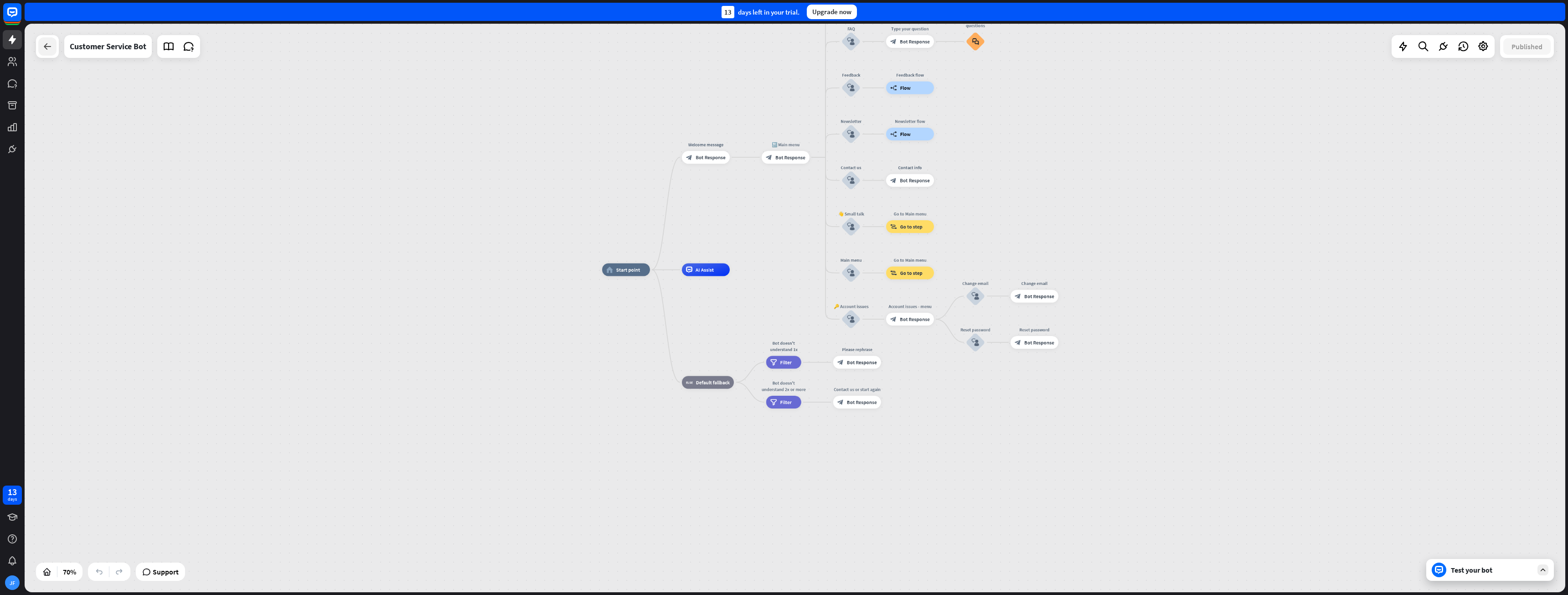
click at [53, 52] on div at bounding box center [47, 46] width 18 height 18
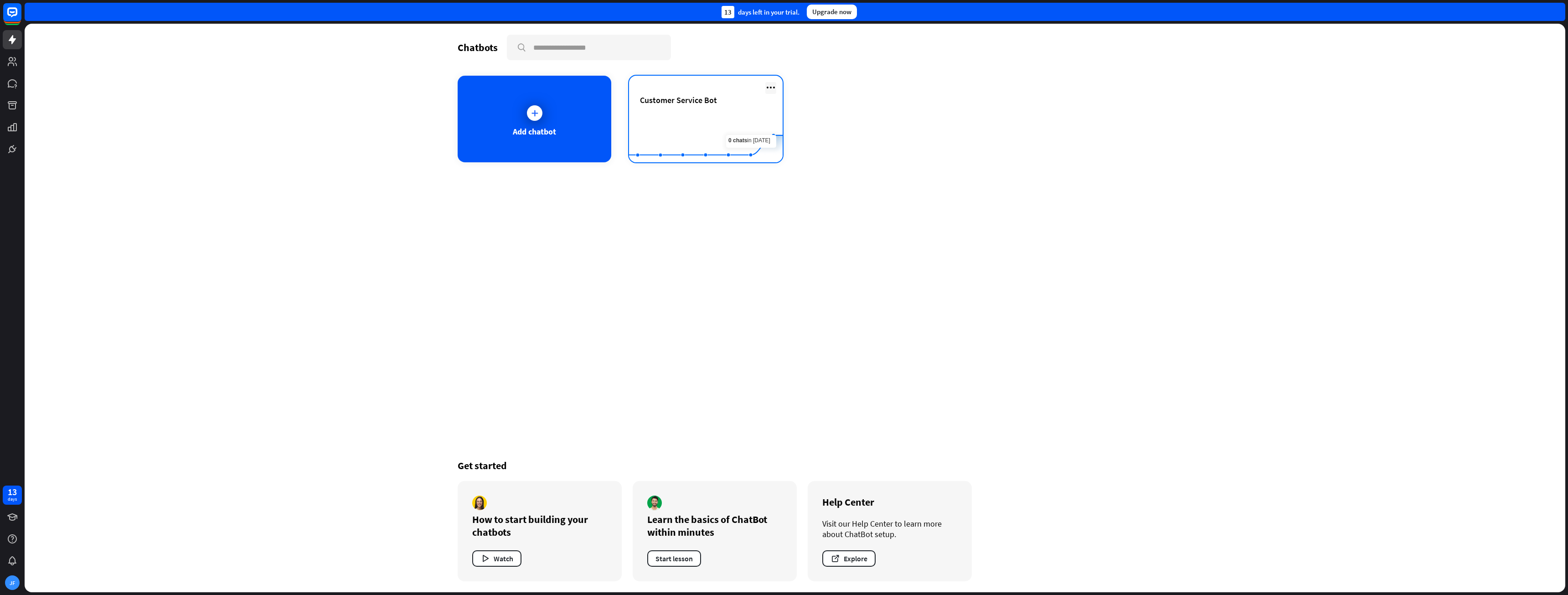
click at [771, 90] on icon at bounding box center [771, 88] width 11 height 11
click at [778, 160] on div "Delete chatbot" at bounding box center [775, 158] width 61 height 16
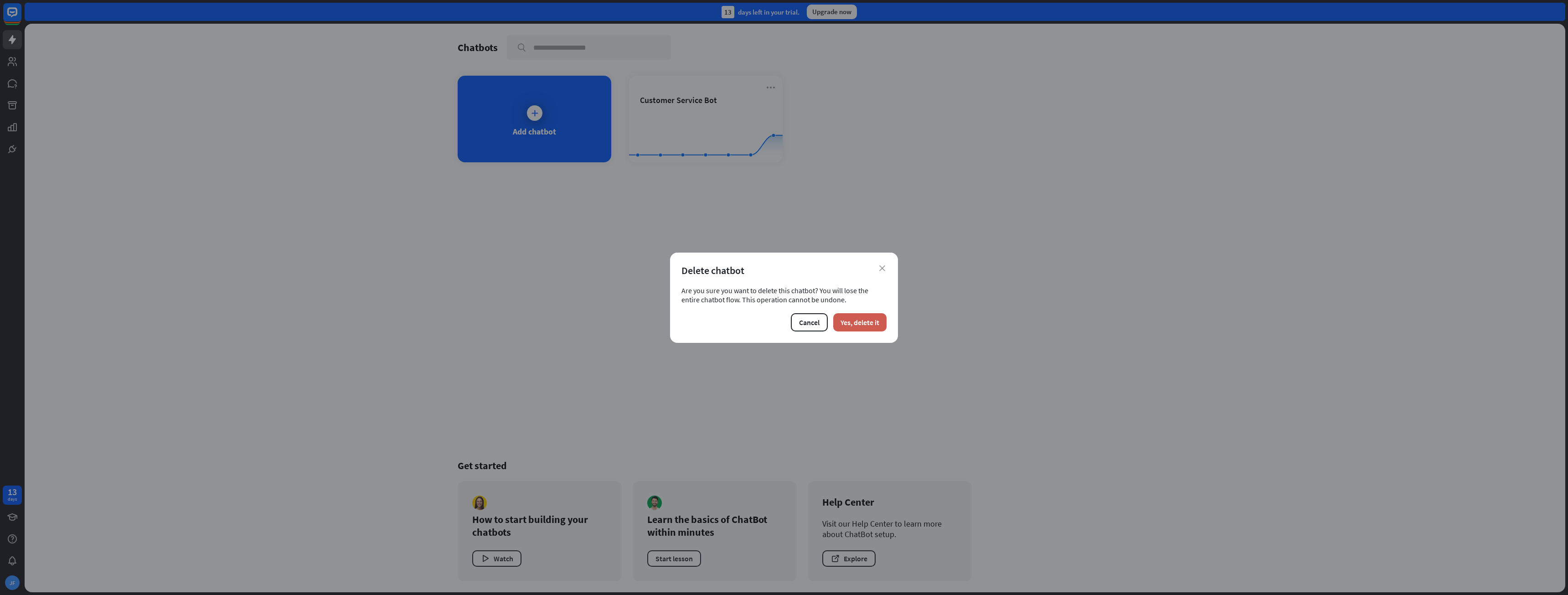
click at [783, 324] on button "Yes, delete it" at bounding box center [860, 322] width 54 height 18
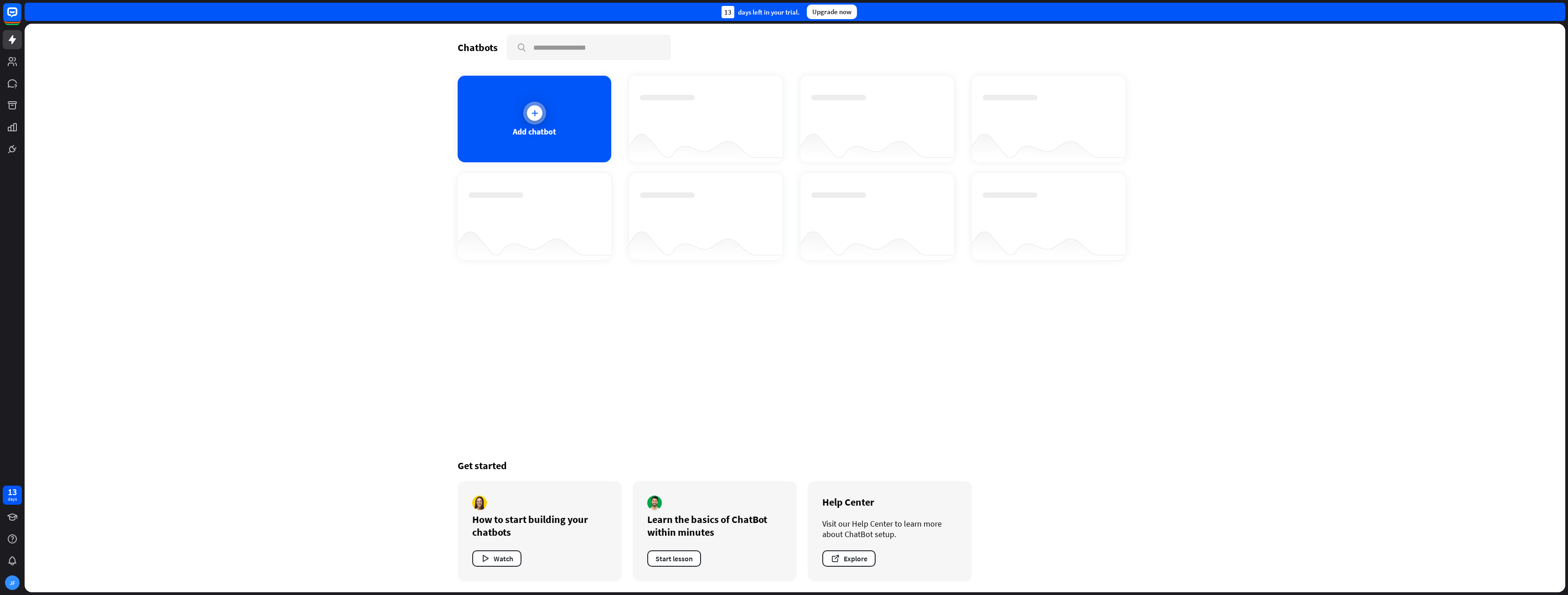
click at [528, 109] on div at bounding box center [534, 113] width 15 height 15
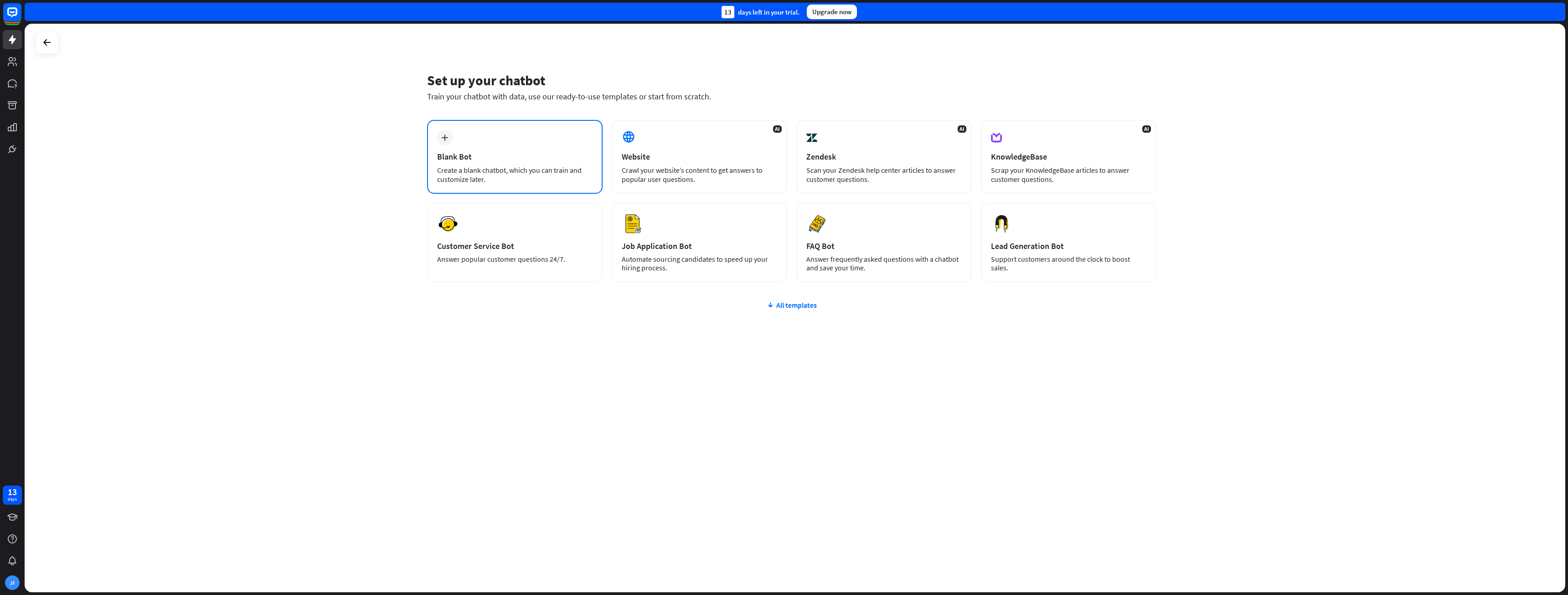
click at [498, 153] on div "Blank Bot" at bounding box center [514, 157] width 155 height 10
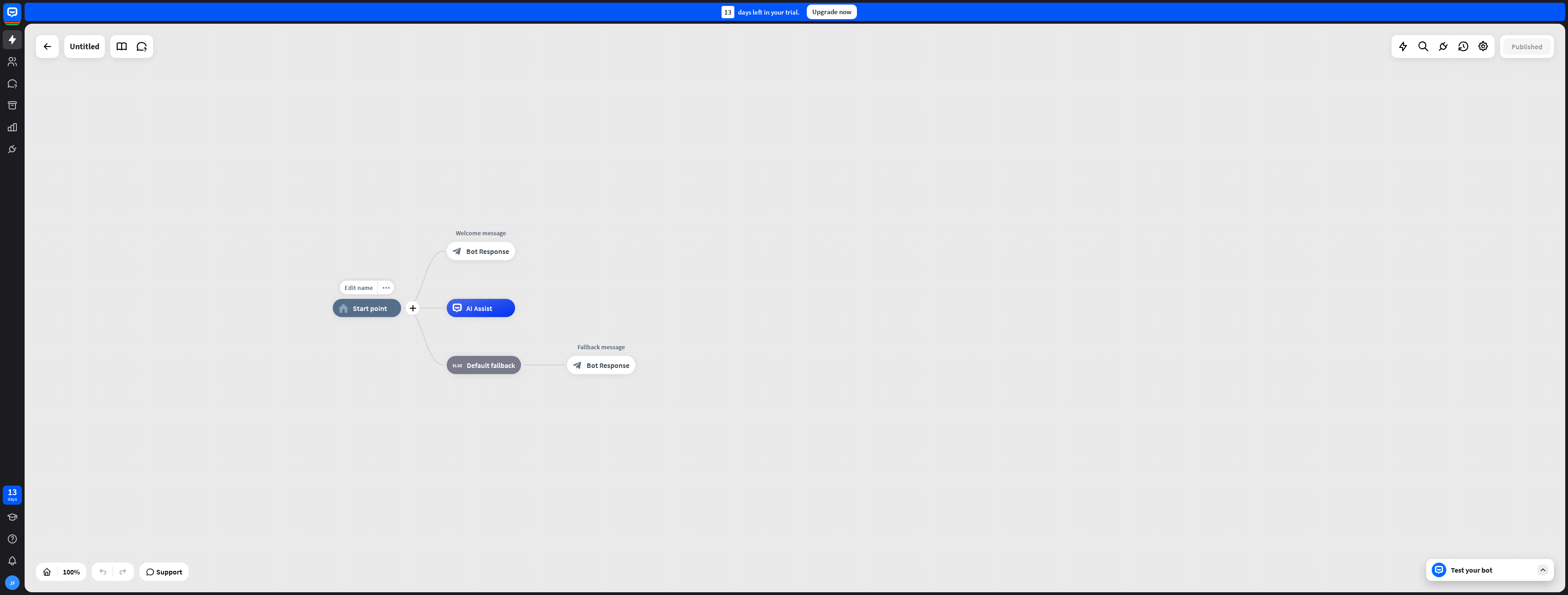
click at [368, 309] on span "Start point" at bounding box center [370, 308] width 34 height 9
click at [478, 258] on div "block_bot_response Bot Response" at bounding box center [481, 252] width 68 height 18
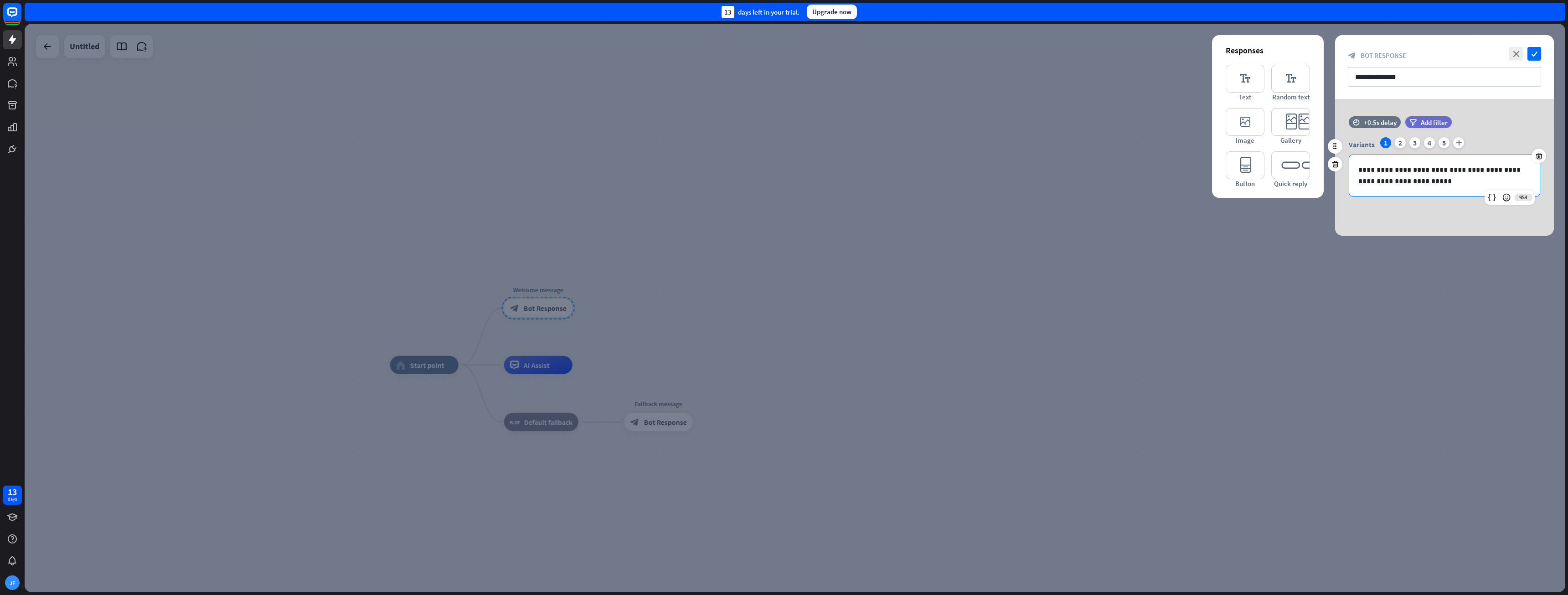
click at [783, 178] on p "**********" at bounding box center [1444, 175] width 172 height 23
drag, startPoint x: 1413, startPoint y: 178, endPoint x: 1346, endPoint y: 171, distance: 67.4
click at [783, 171] on div "**********" at bounding box center [1444, 166] width 219 height 59
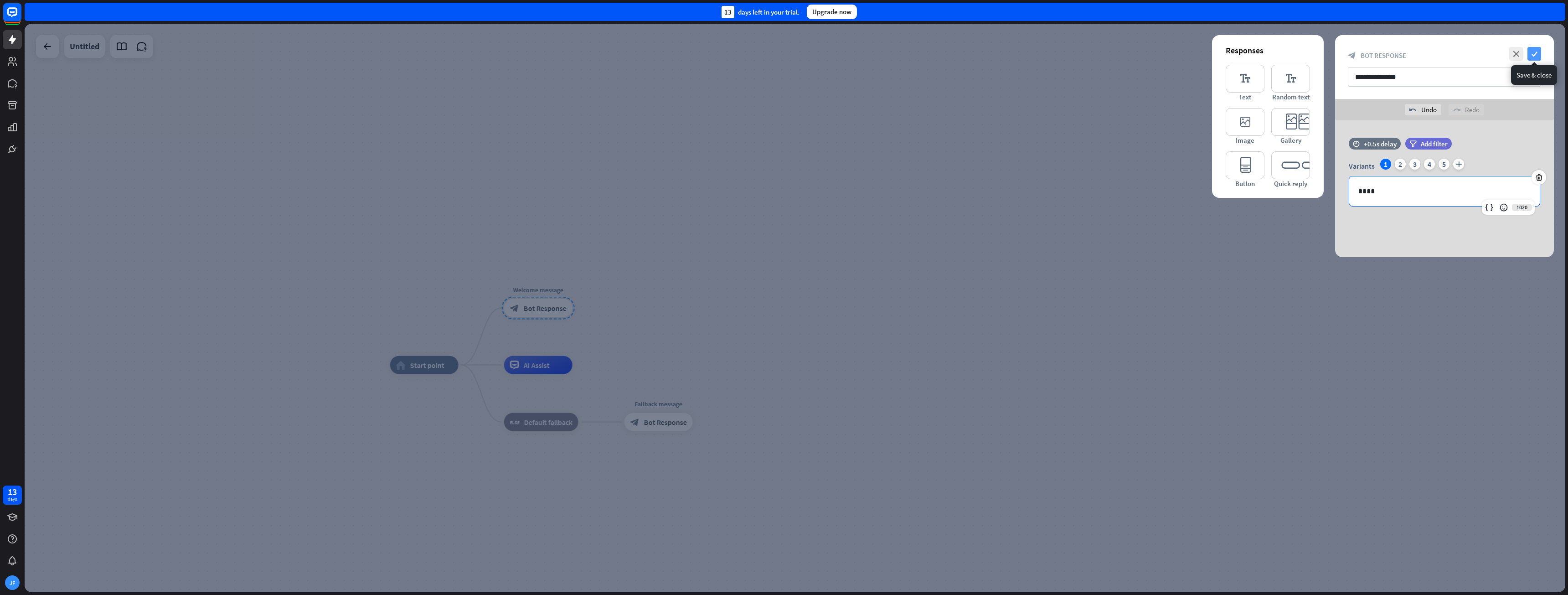
click at [783, 55] on icon "check" at bounding box center [1534, 54] width 13 height 13
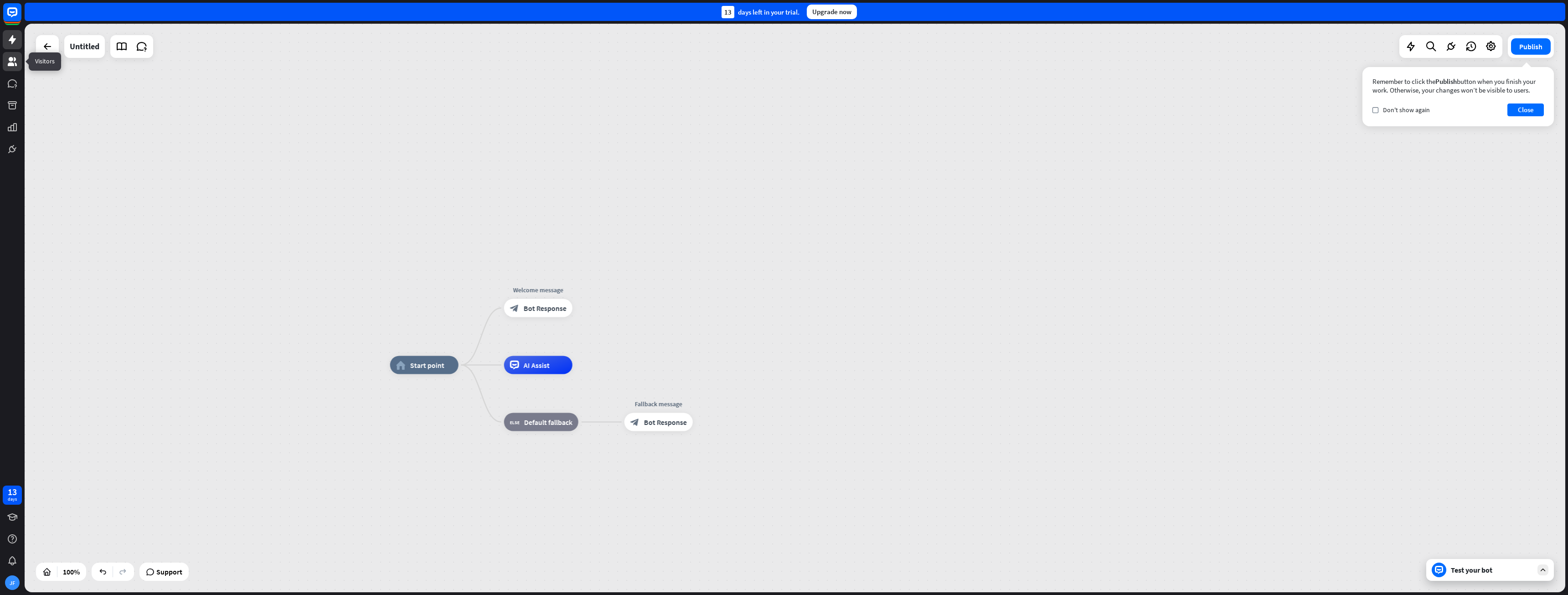
click at [13, 62] on icon at bounding box center [12, 62] width 11 height 11
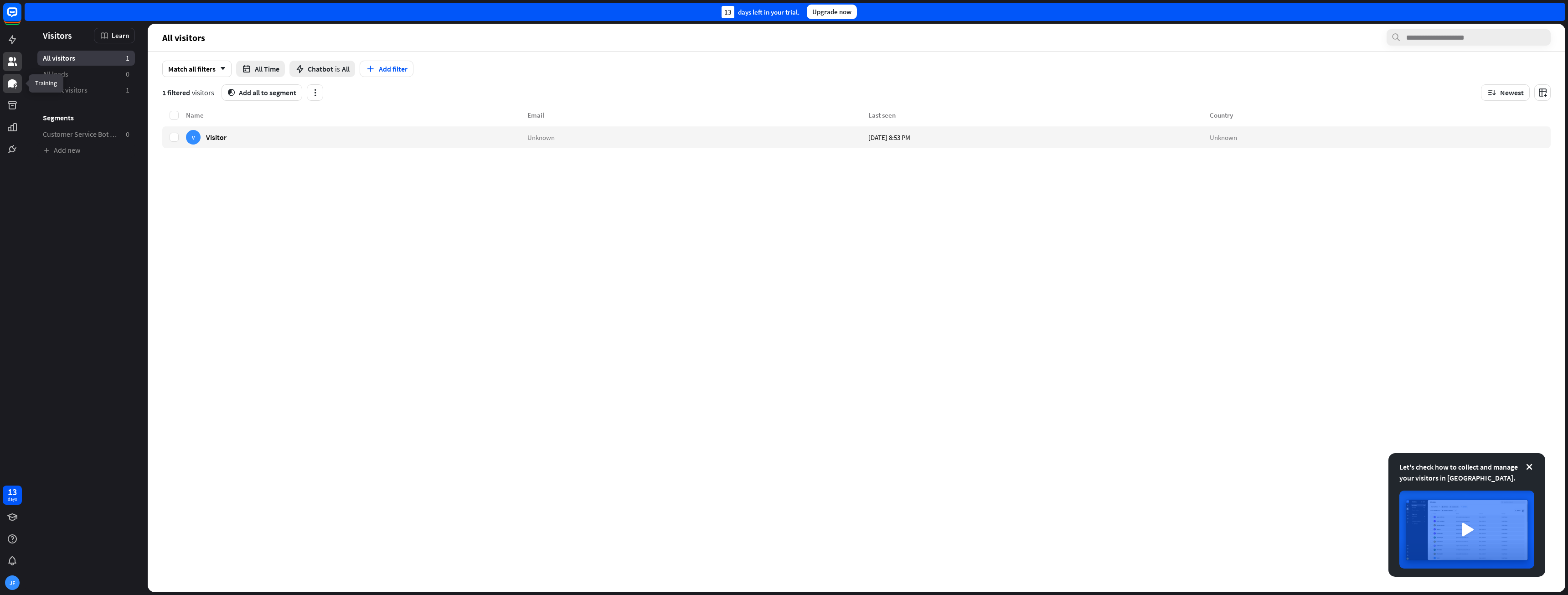
click at [9, 88] on icon at bounding box center [12, 83] width 11 height 11
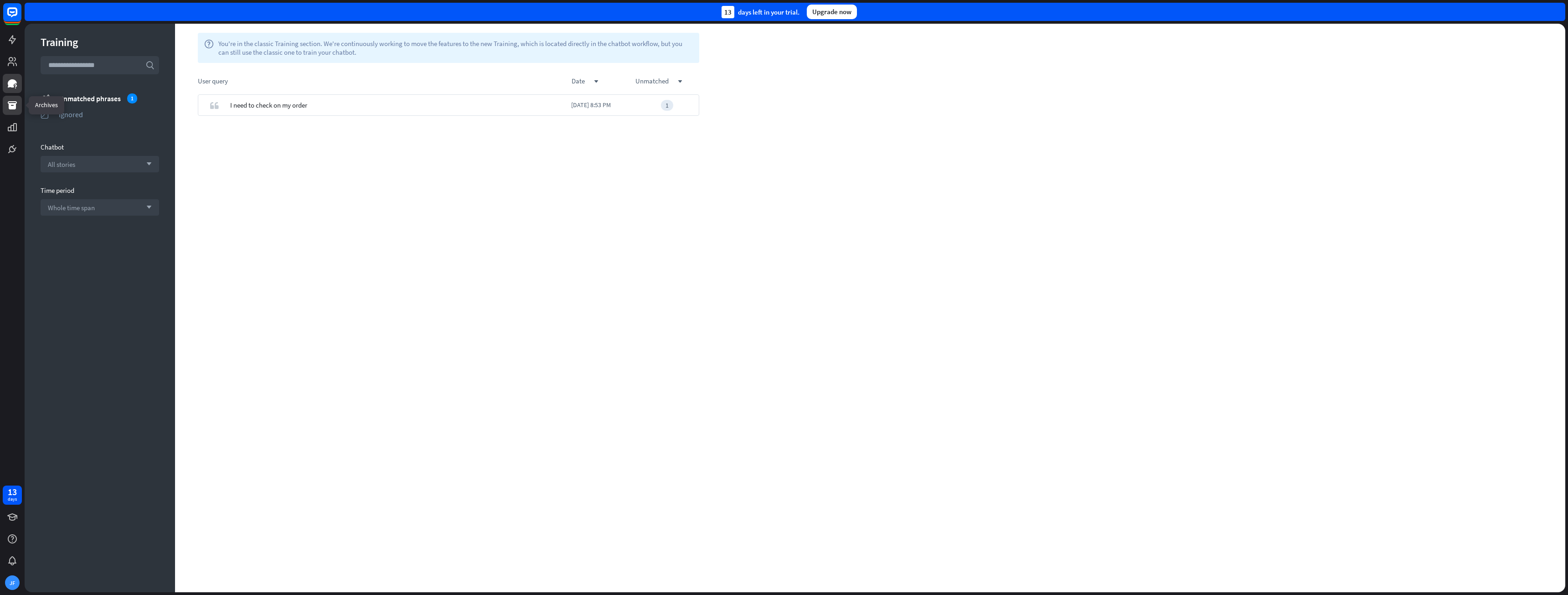
click at [10, 106] on icon at bounding box center [12, 105] width 9 height 8
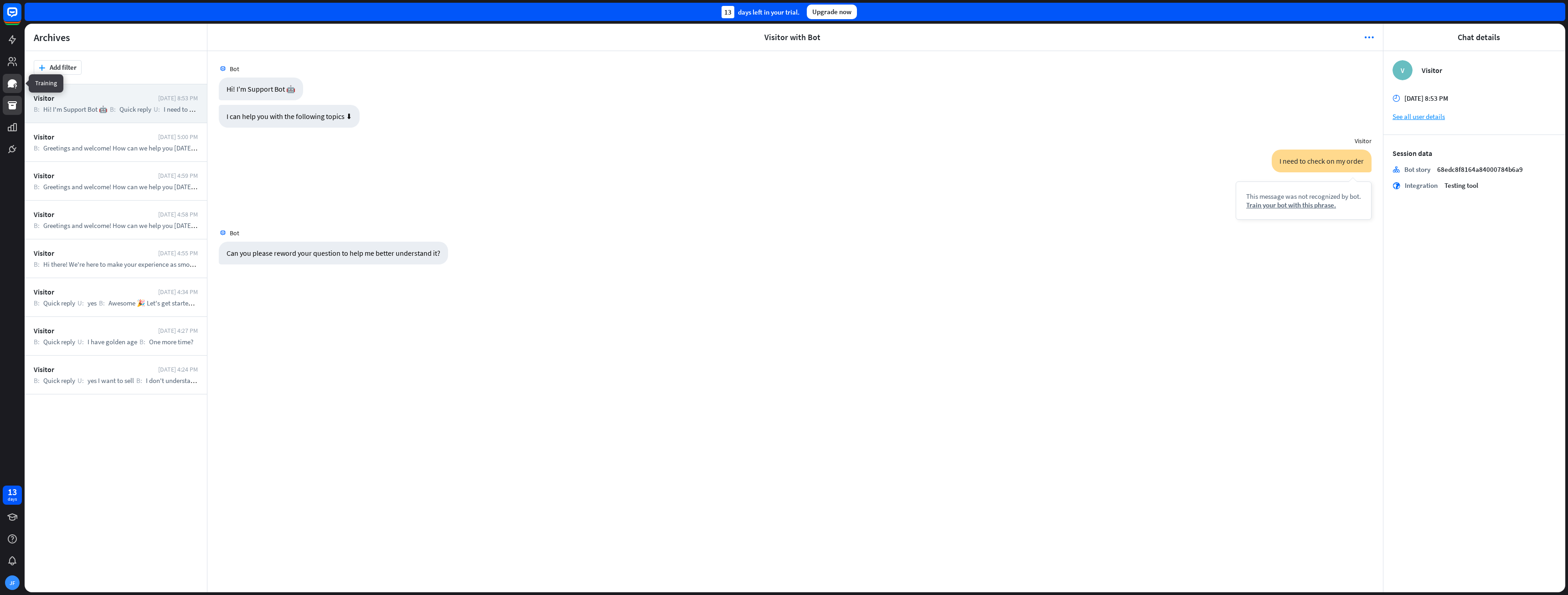
click at [10, 85] on icon at bounding box center [12, 83] width 9 height 8
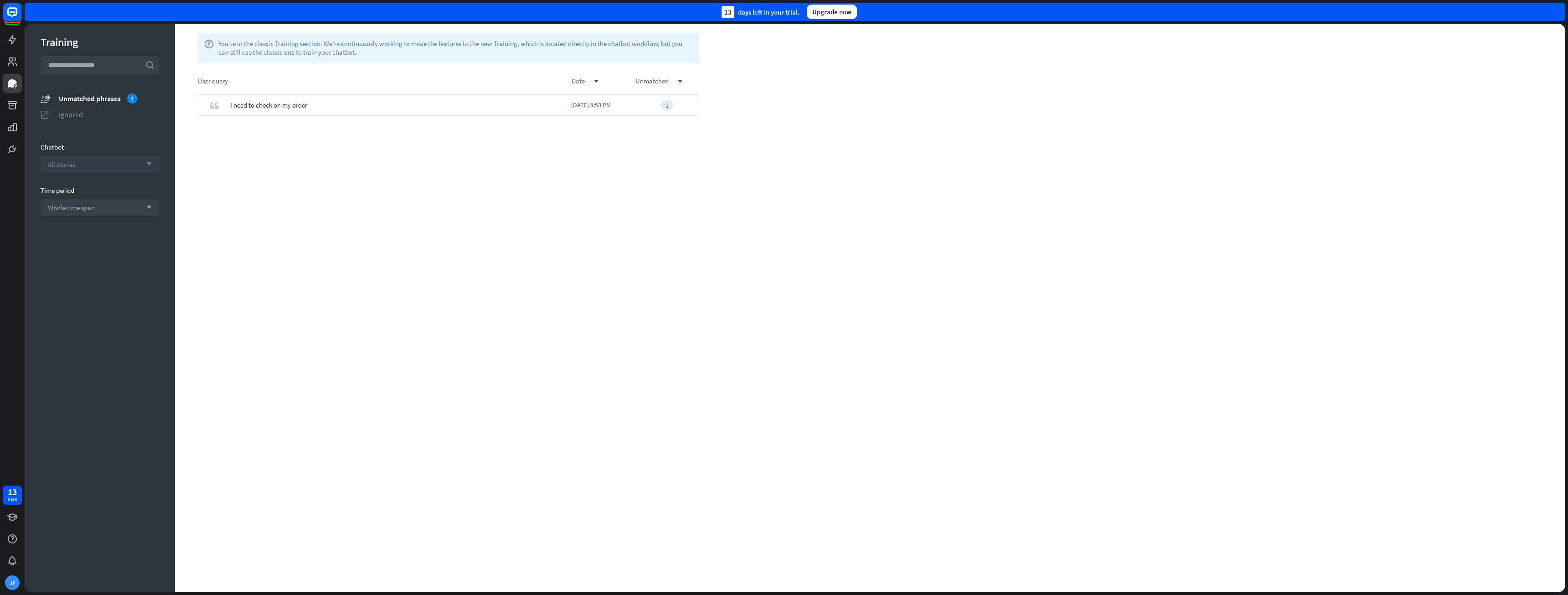
click at [111, 161] on div "All stories arrow_down" at bounding box center [100, 164] width 119 height 16
click at [113, 152] on section "Chatbot search" at bounding box center [100, 157] width 119 height 30
click at [12, 143] on link at bounding box center [12, 149] width 19 height 19
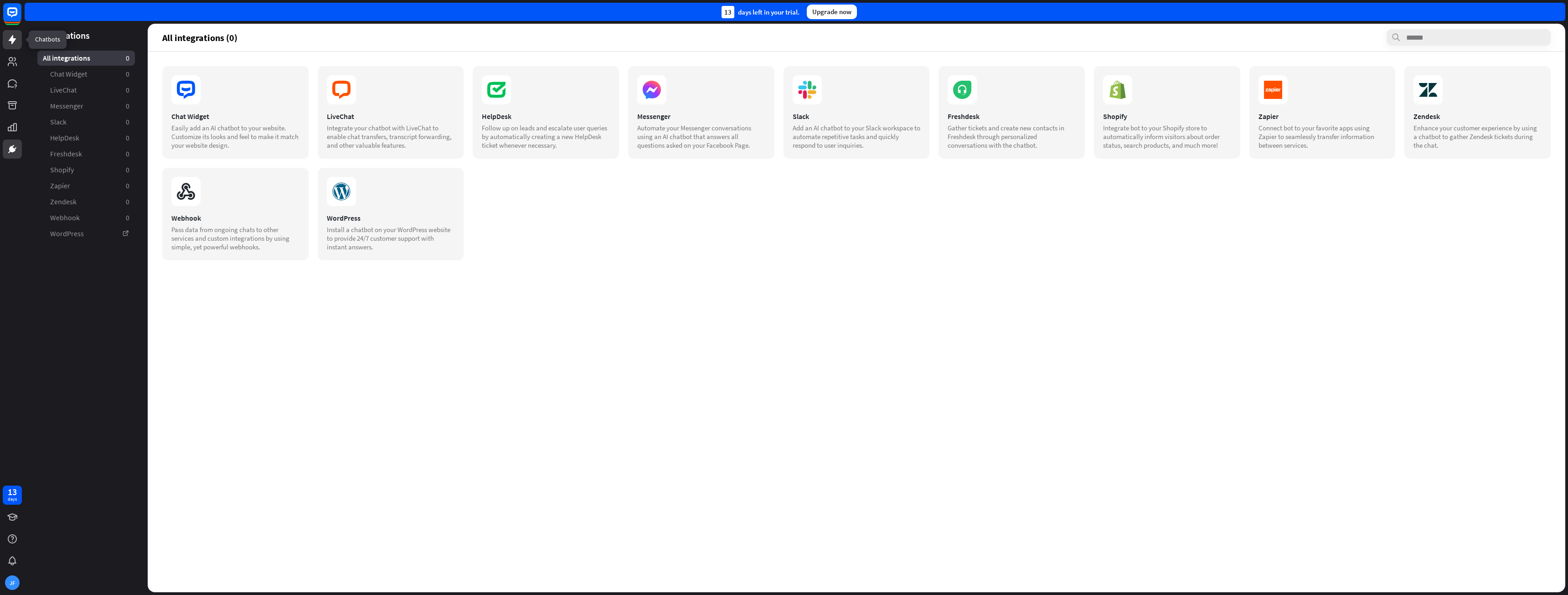
click at [10, 43] on icon at bounding box center [12, 40] width 11 height 11
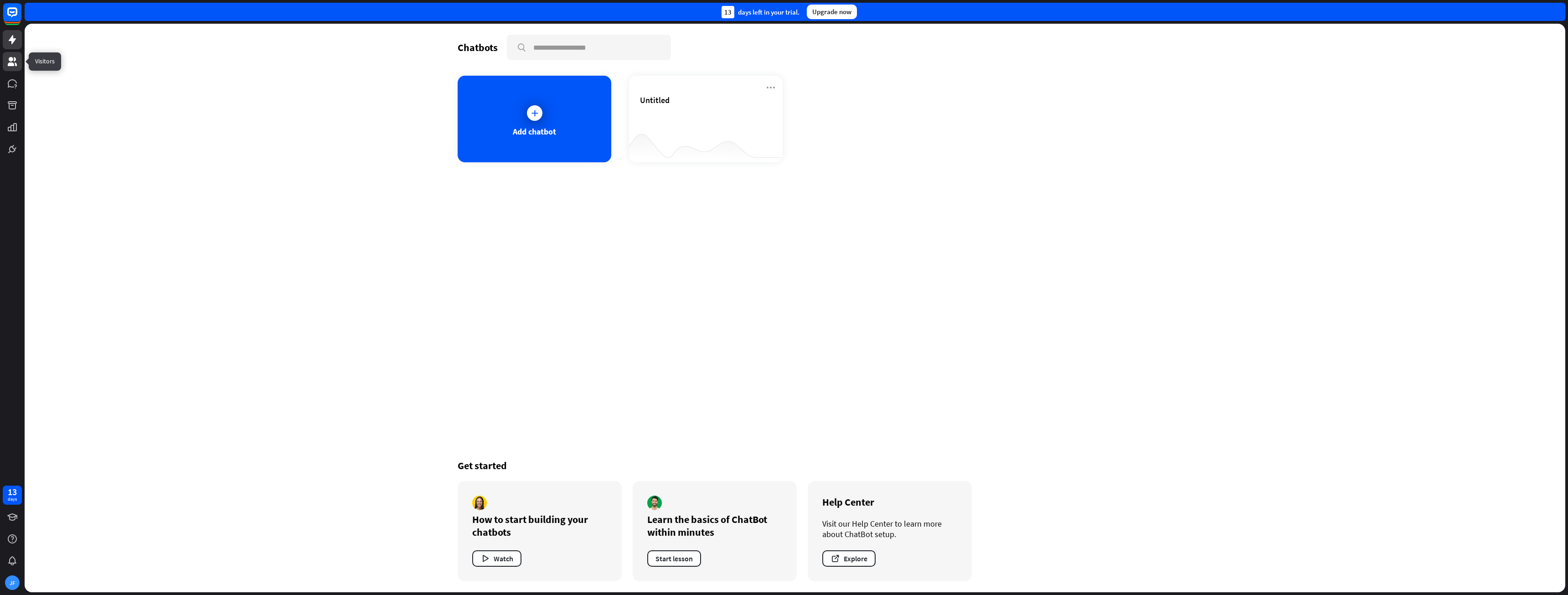
click at [10, 59] on icon at bounding box center [12, 62] width 9 height 9
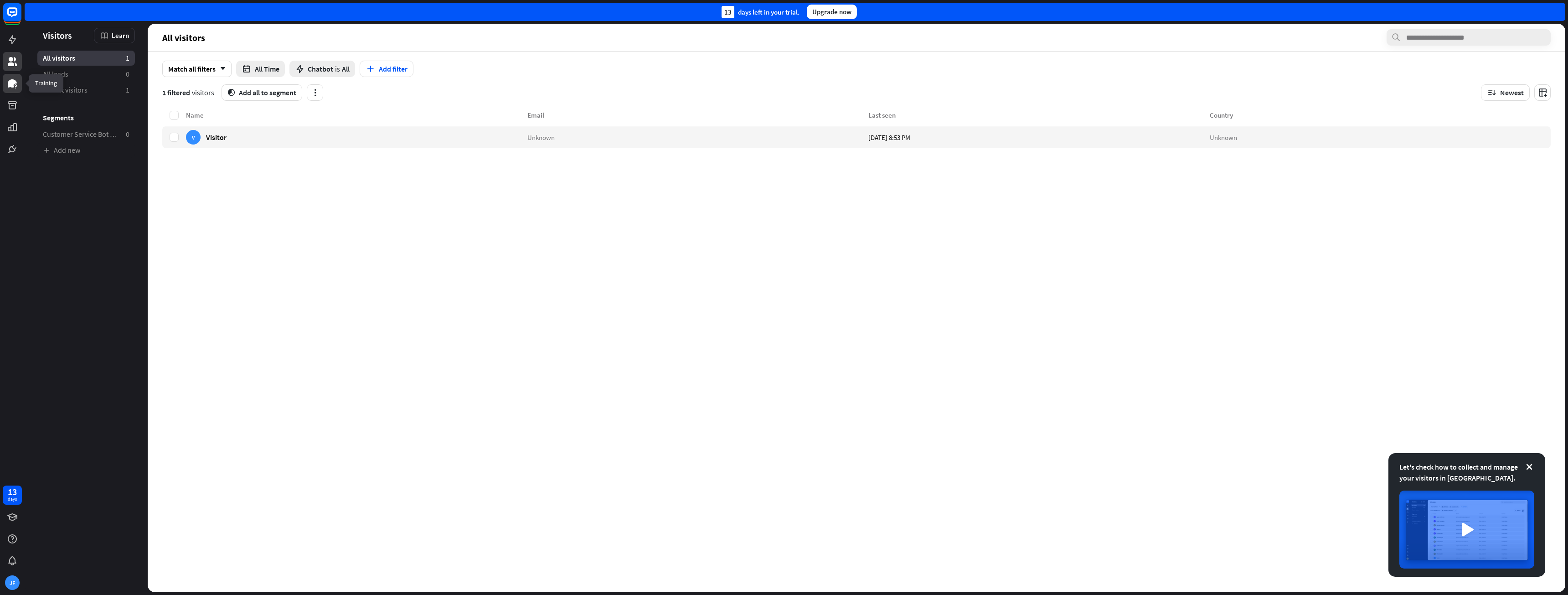
click at [16, 83] on icon at bounding box center [12, 83] width 9 height 8
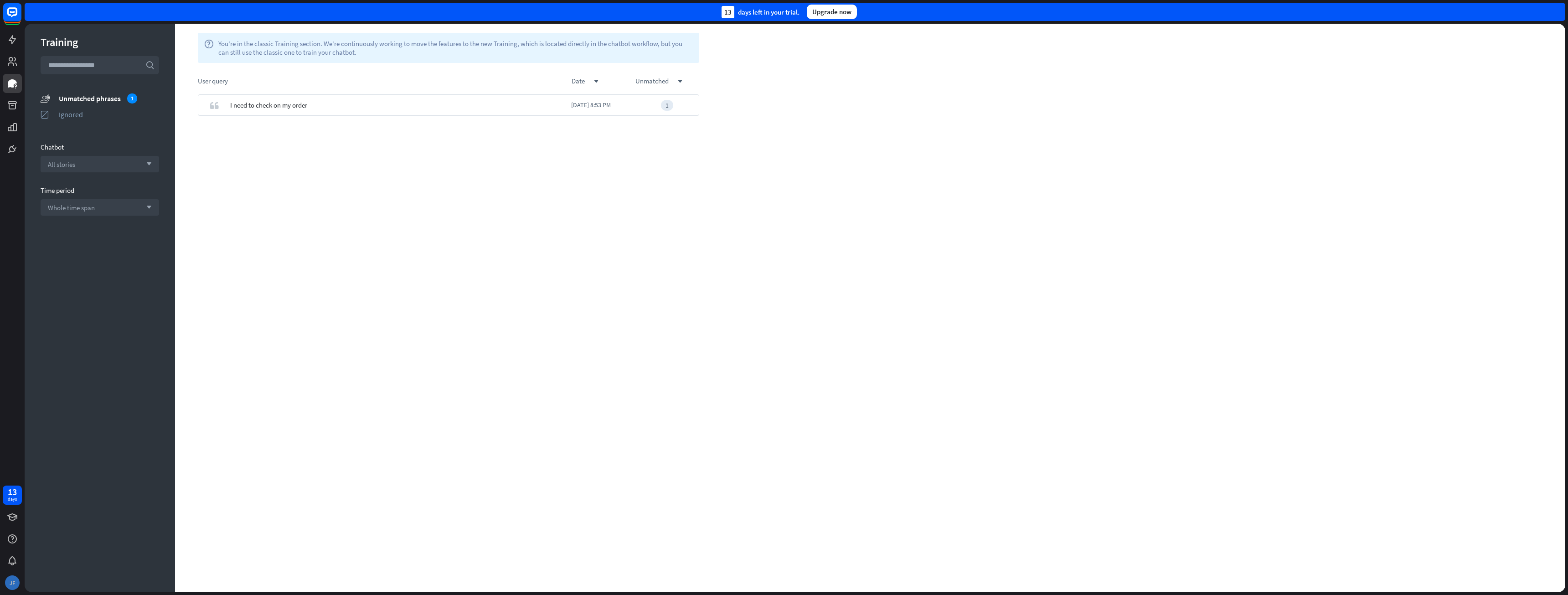
click at [9, 577] on div "JF" at bounding box center [12, 583] width 15 height 15
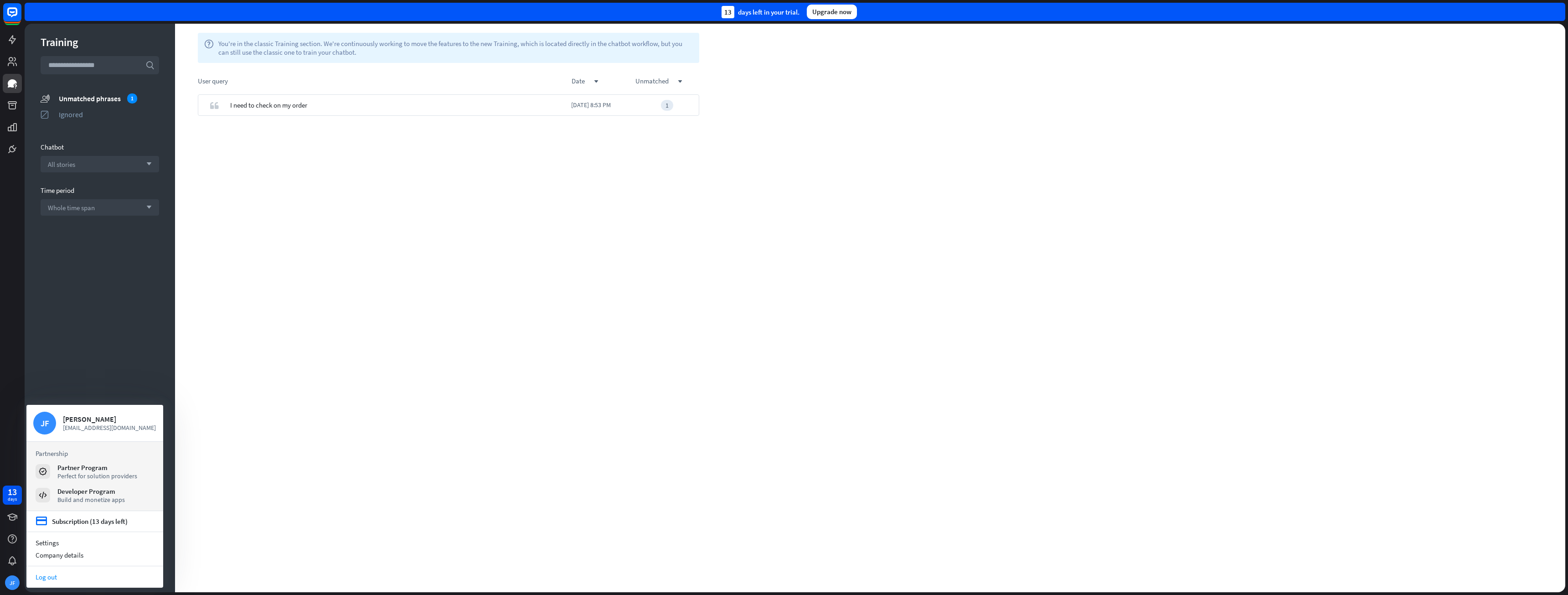
click at [44, 578] on link "Log out" at bounding box center [94, 577] width 137 height 12
